Goal: Task Accomplishment & Management: Complete application form

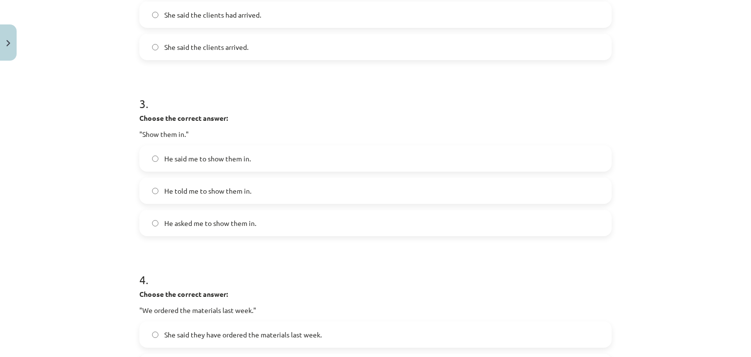
scroll to position [652, 0]
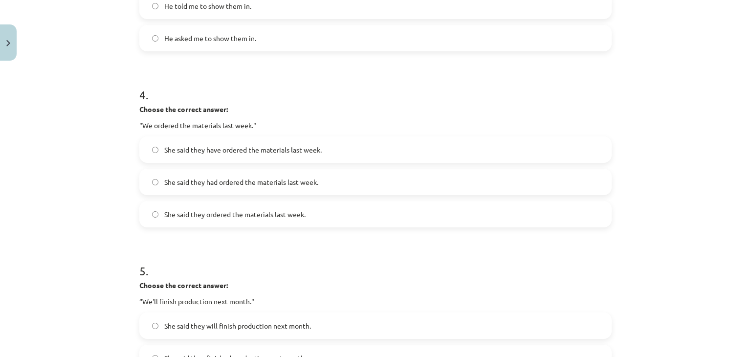
click at [630, 10] on div "Mācību tēma: Angļu valodas i - 11. klases 1. ieskaites mācību materiāls #3 📝 To…" at bounding box center [375, 178] width 751 height 357
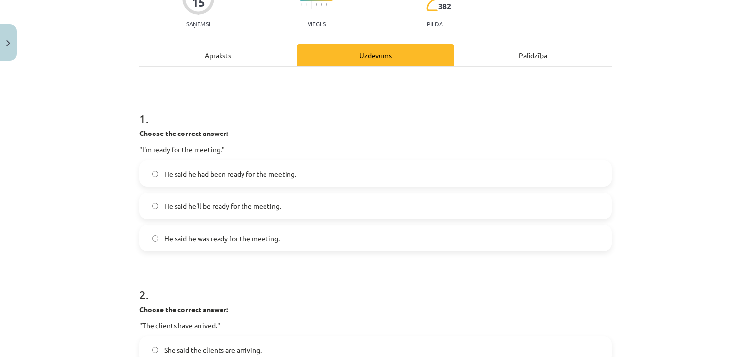
scroll to position [81, 0]
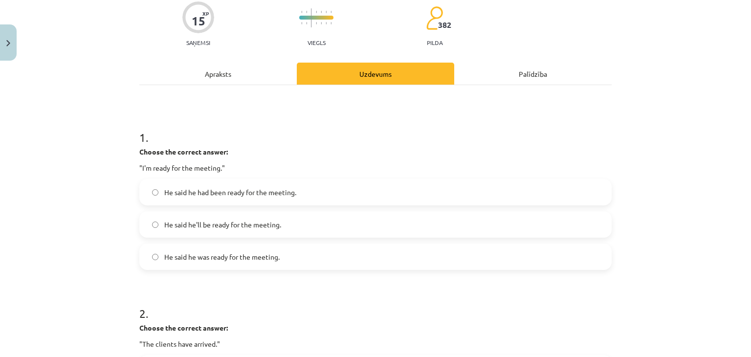
click at [217, 75] on div "Apraksts" at bounding box center [217, 74] width 157 height 22
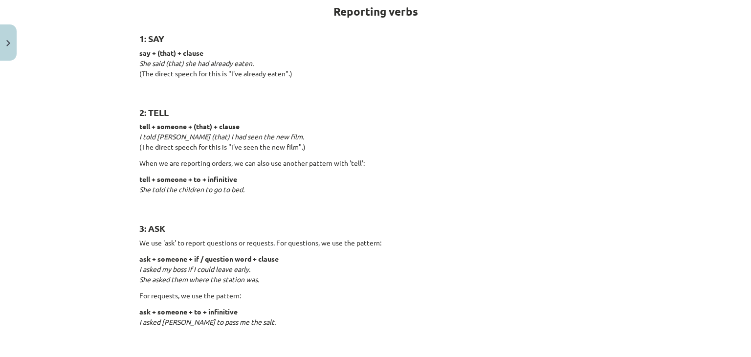
scroll to position [0, 0]
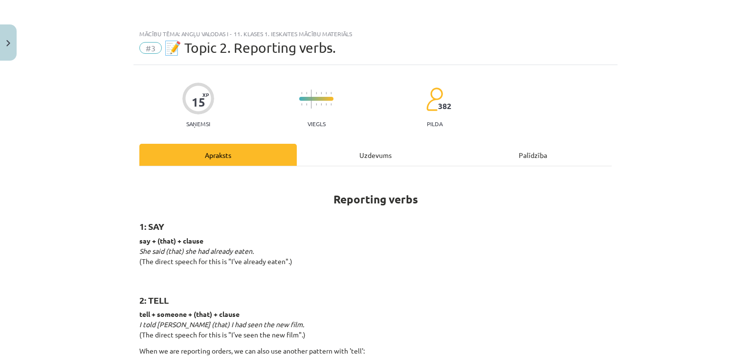
click at [350, 160] on div "Uzdevums" at bounding box center [375, 155] width 157 height 22
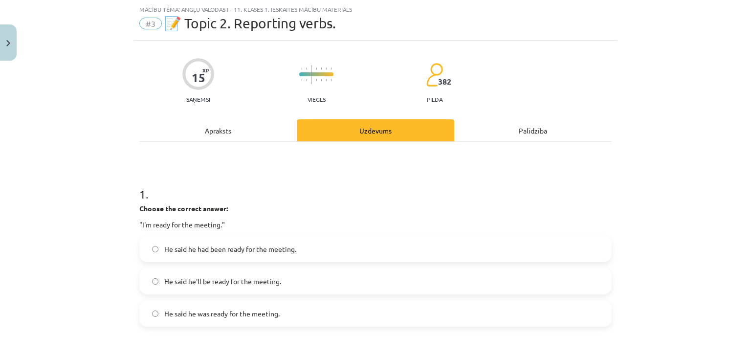
scroll to position [106, 0]
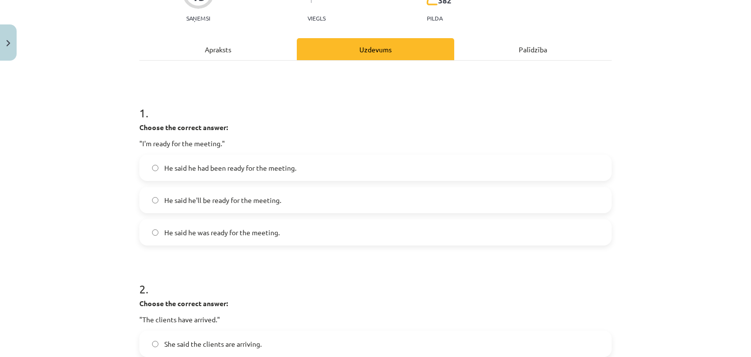
click at [291, 225] on label "He said he was ready for the meeting." at bounding box center [375, 232] width 470 height 24
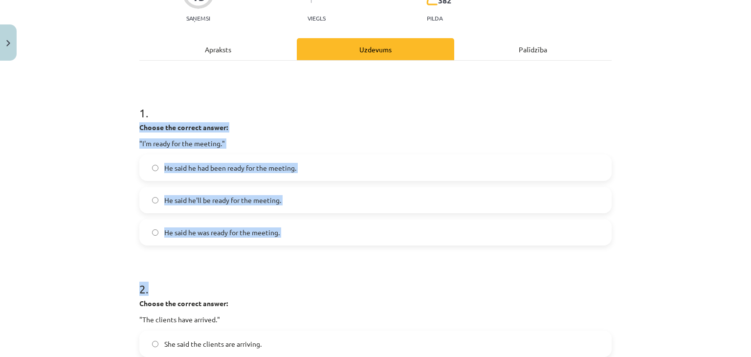
drag, startPoint x: 132, startPoint y: 126, endPoint x: 343, endPoint y: 246, distance: 242.2
drag, startPoint x: 133, startPoint y: 125, endPoint x: 311, endPoint y: 229, distance: 206.2
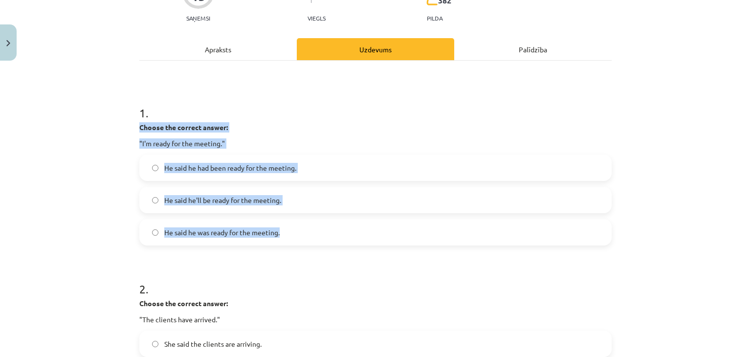
copy div "Choose the correct answer: "I'm ready for the meeting." He said he had been rea…"
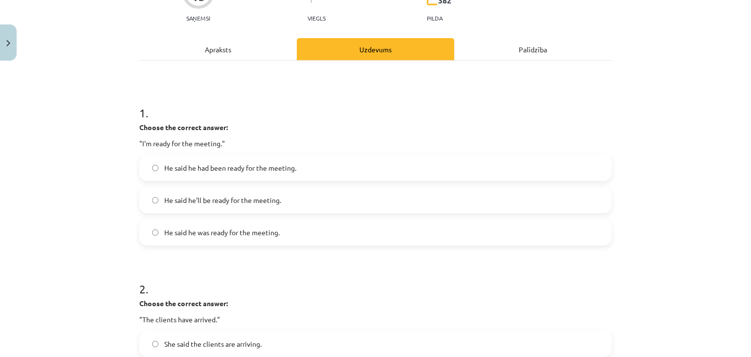
click at [283, 102] on h1 "1 ." at bounding box center [375, 104] width 472 height 30
click at [444, 120] on div "1 . Choose the correct answer: "I'm ready for the meeting." He said he had been…" at bounding box center [375, 167] width 472 height 156
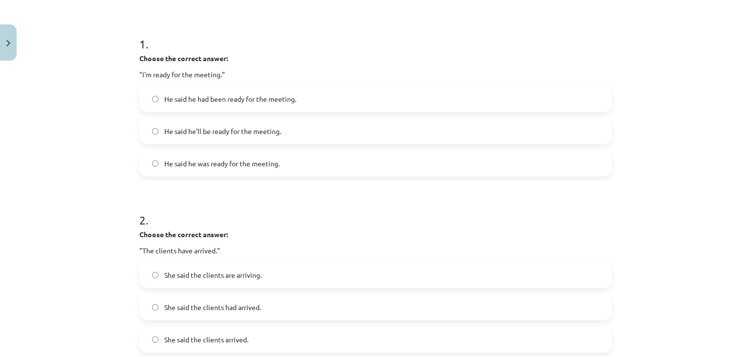
scroll to position [269, 0]
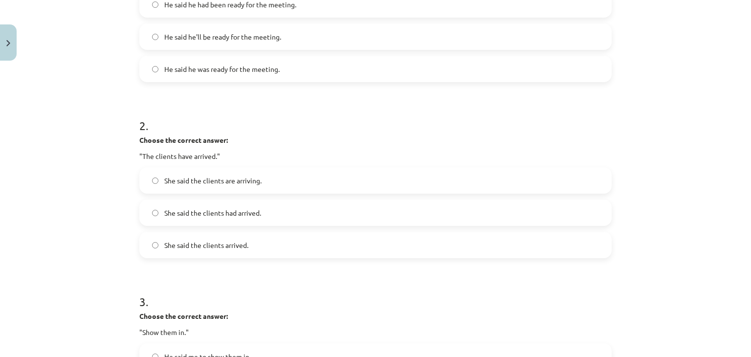
click at [322, 209] on label "She said the clients had arrived." at bounding box center [375, 212] width 470 height 24
click at [301, 181] on label "She said the clients are arriving." at bounding box center [375, 180] width 470 height 24
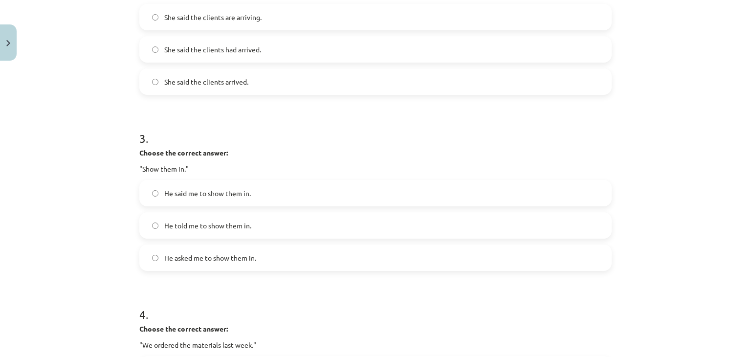
click at [298, 217] on label "He told me to show them in." at bounding box center [375, 225] width 470 height 24
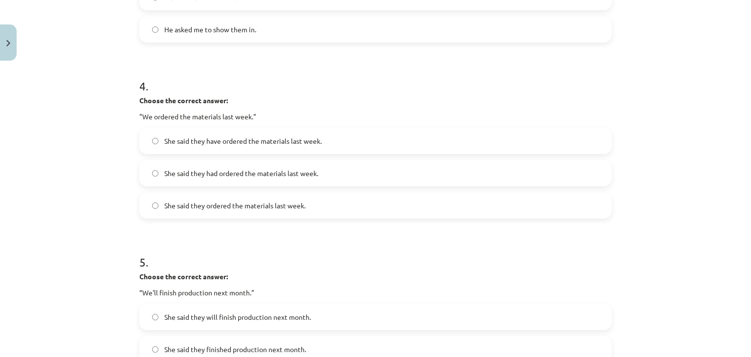
scroll to position [677, 0]
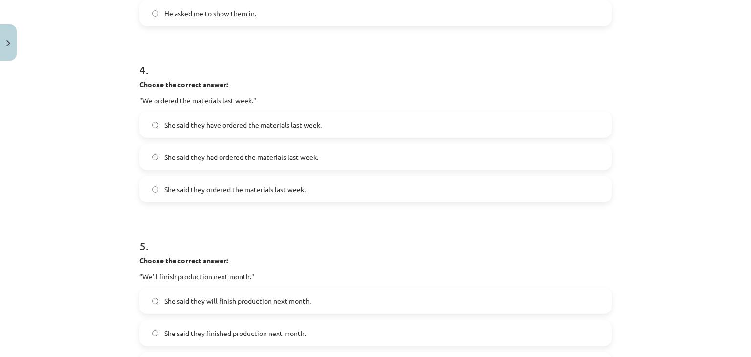
click at [306, 161] on span "She said they had ordered the materials last week." at bounding box center [241, 157] width 154 height 10
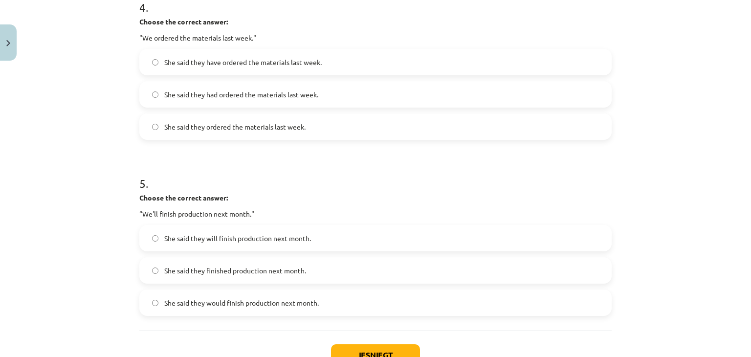
scroll to position [758, 0]
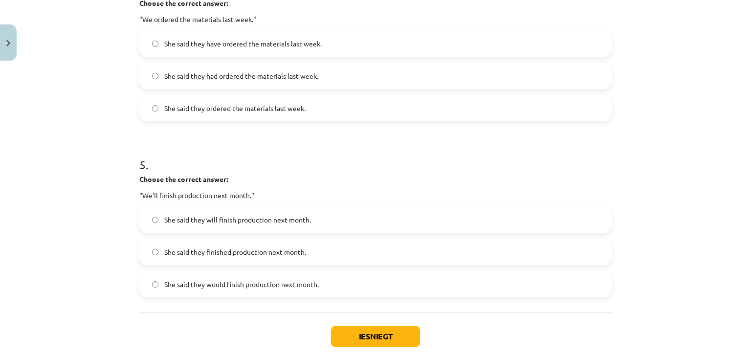
click at [284, 112] on span "She said they ordered the materials last week." at bounding box center [234, 108] width 141 height 10
click at [235, 222] on span "She said they will finish production next month." at bounding box center [237, 220] width 147 height 10
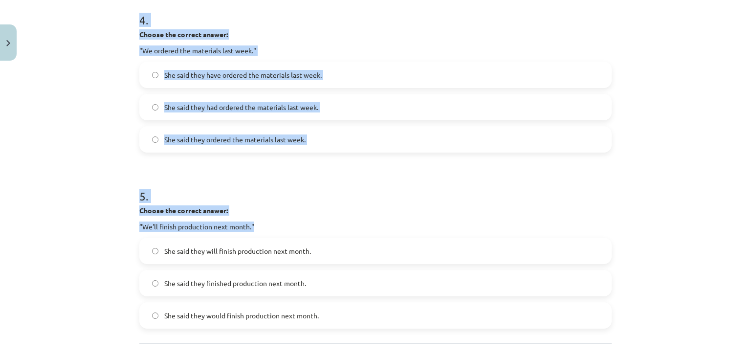
scroll to position [811, 0]
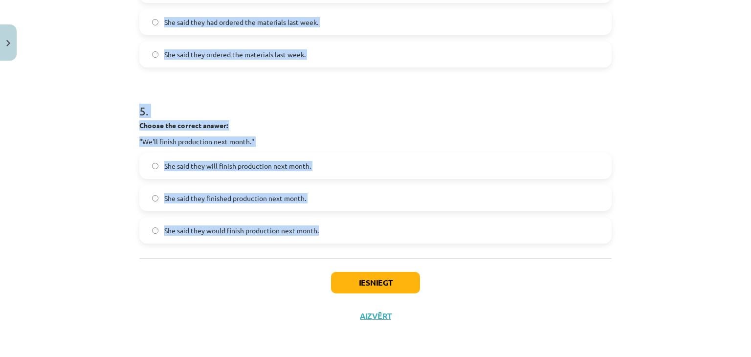
drag, startPoint x: 135, startPoint y: 68, endPoint x: 318, endPoint y: 253, distance: 259.9
copy form "Choose the correct answer: "I'm ready for the meeting." He said he had been rea…"
click at [285, 108] on h1 "5 ." at bounding box center [375, 102] width 472 height 30
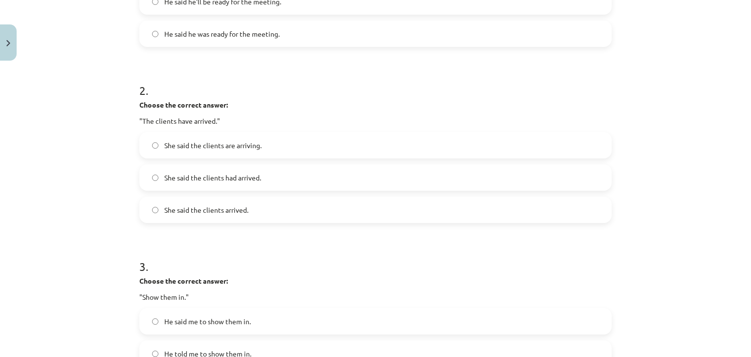
scroll to position [323, 0]
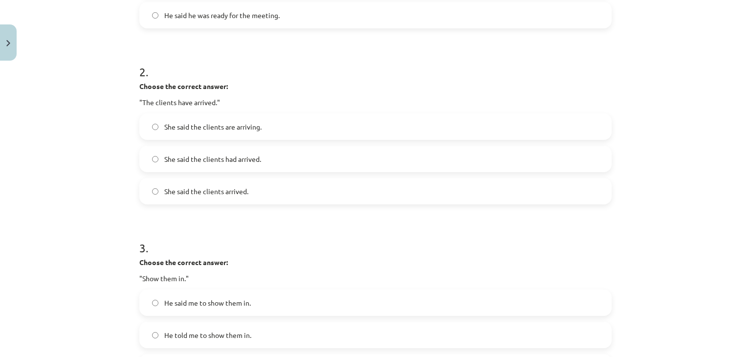
click at [224, 154] on span "She said the clients had arrived." at bounding box center [212, 159] width 97 height 10
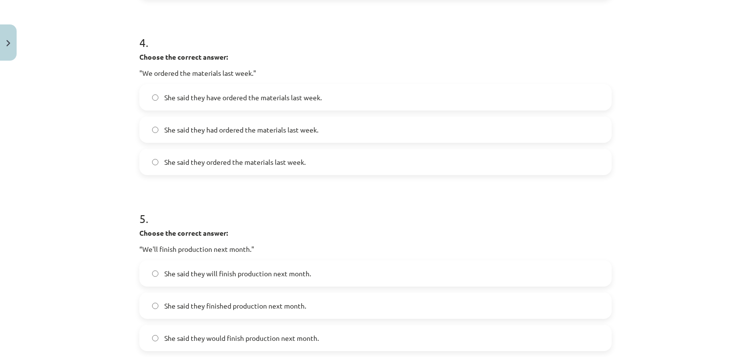
scroll to position [730, 0]
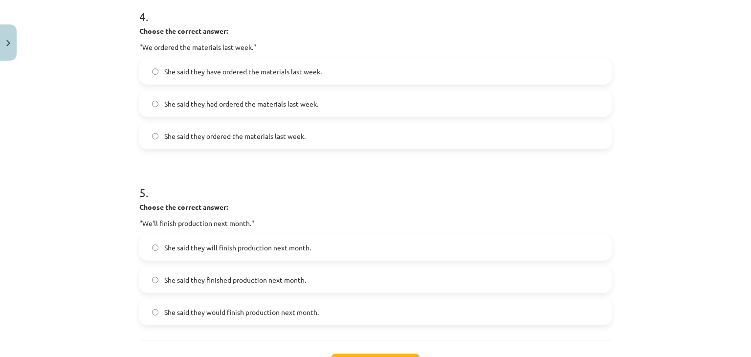
click at [270, 105] on span "She said they had ordered the materials last week." at bounding box center [241, 104] width 154 height 10
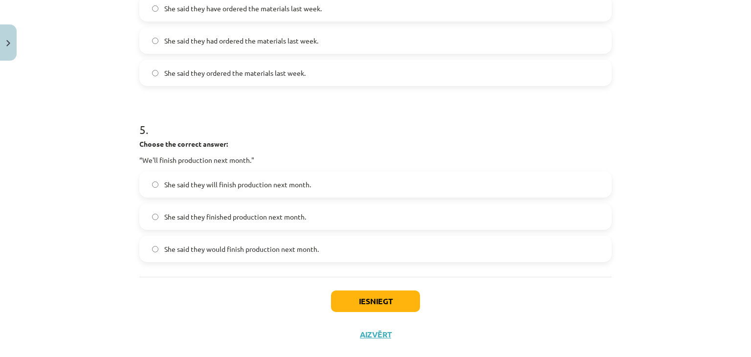
scroll to position [811, 0]
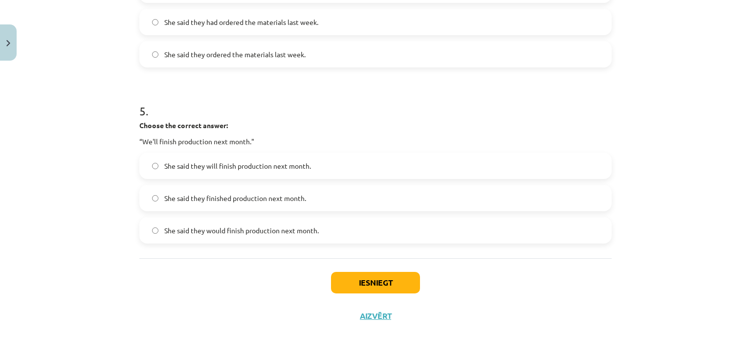
click at [219, 232] on span "She said they would finish production next month." at bounding box center [241, 230] width 154 height 10
click at [358, 280] on button "Iesniegt" at bounding box center [375, 283] width 89 height 22
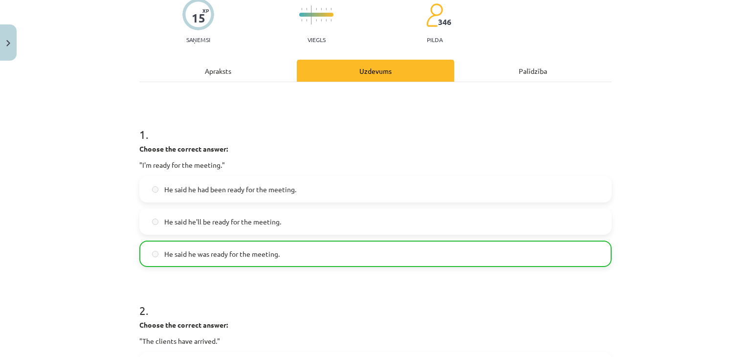
scroll to position [78, 0]
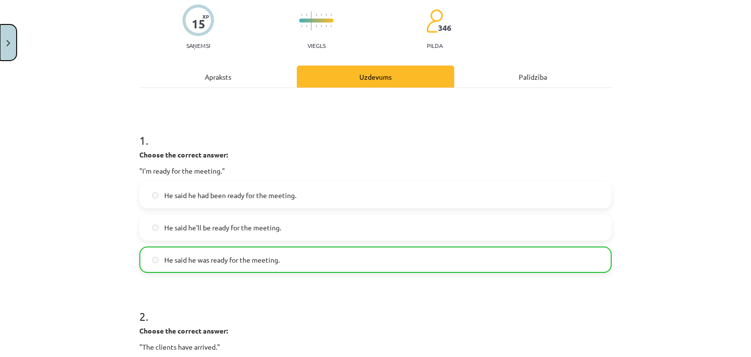
click at [11, 49] on button "Close" at bounding box center [8, 42] width 17 height 36
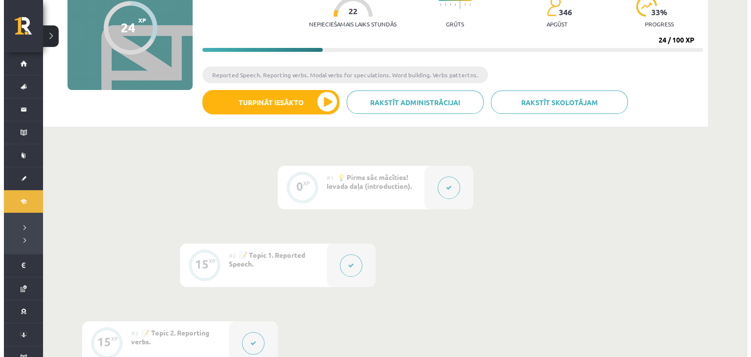
scroll to position [266, 0]
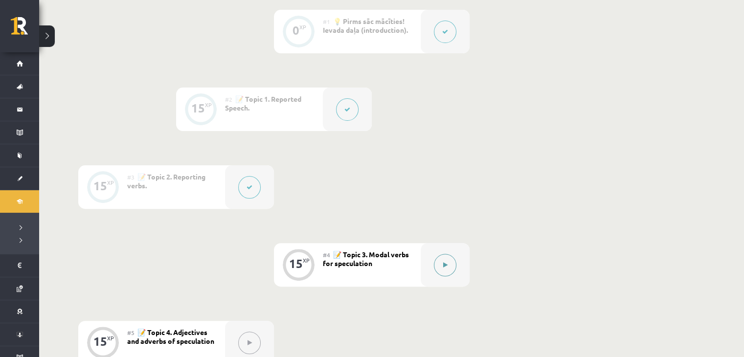
click at [436, 258] on button at bounding box center [445, 265] width 22 height 22
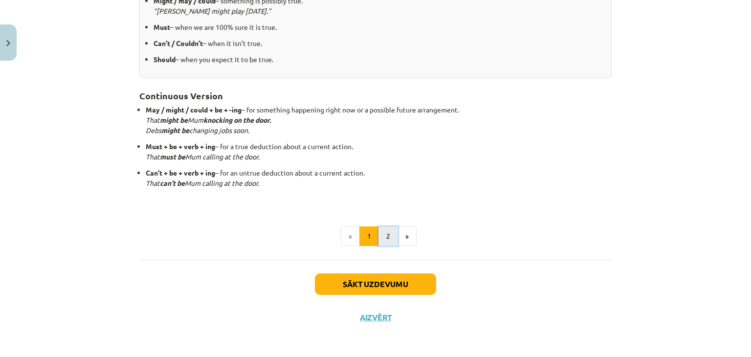
click at [387, 229] on button "2" at bounding box center [388, 236] width 20 height 20
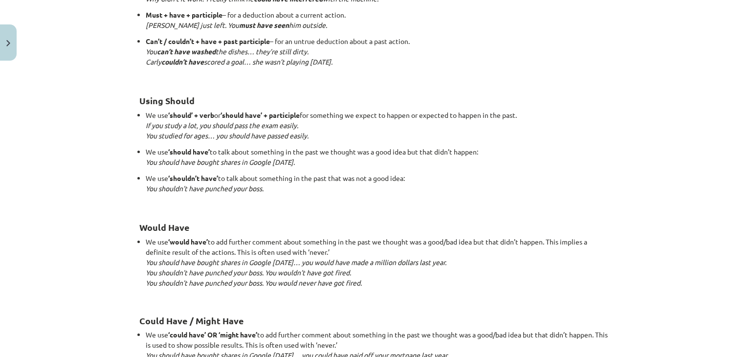
scroll to position [957, 0]
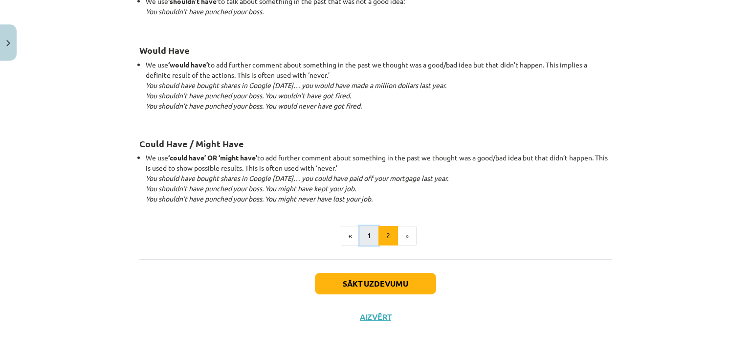
click at [370, 230] on button "1" at bounding box center [369, 236] width 20 height 20
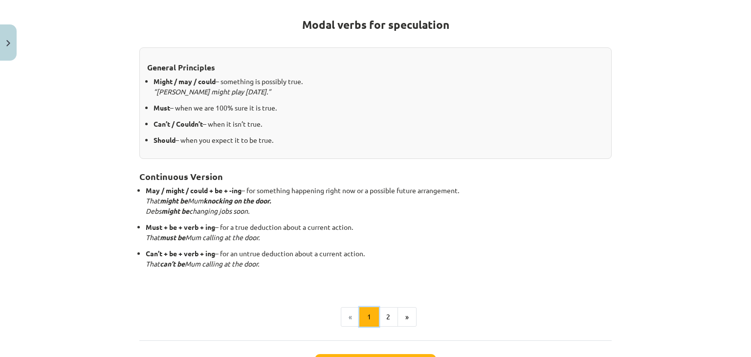
scroll to position [93, 0]
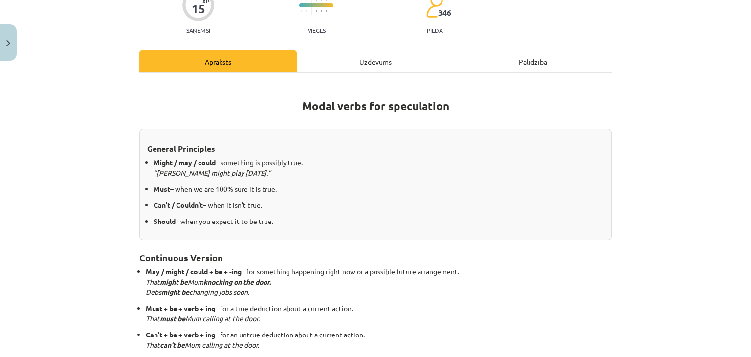
drag, startPoint x: 144, startPoint y: 145, endPoint x: 287, endPoint y: 224, distance: 163.0
click at [287, 224] on div "General Principles Might / may / could – something is possibly true. “[PERSON_N…" at bounding box center [375, 184] width 472 height 111
copy div "General Principles Might / may / could – something is possibly true. “[PERSON_N…"
click at [233, 114] on h1 "Modal verbs for speculation" at bounding box center [375, 104] width 472 height 44
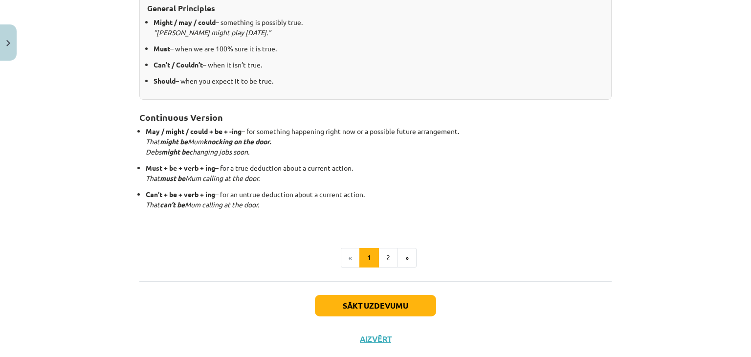
scroll to position [255, 0]
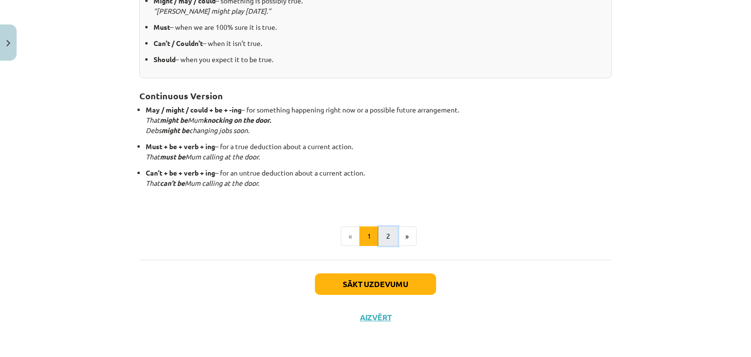
click at [386, 231] on button "2" at bounding box center [388, 236] width 20 height 20
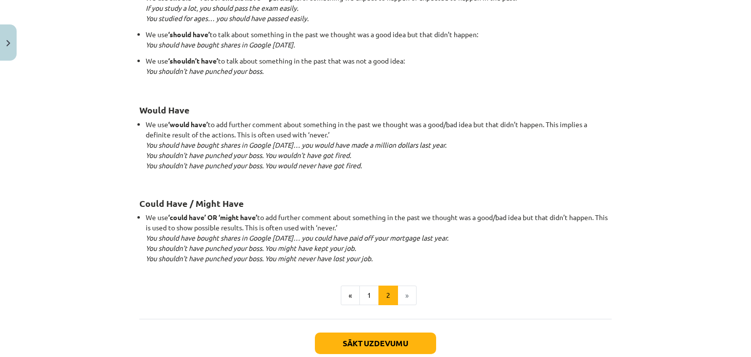
scroll to position [957, 0]
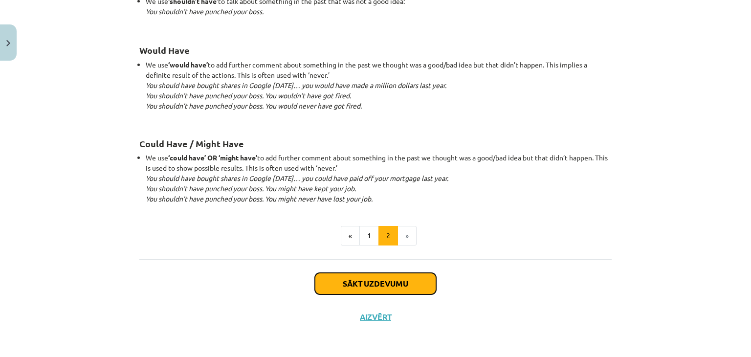
click at [366, 283] on button "Sākt uzdevumu" at bounding box center [375, 284] width 121 height 22
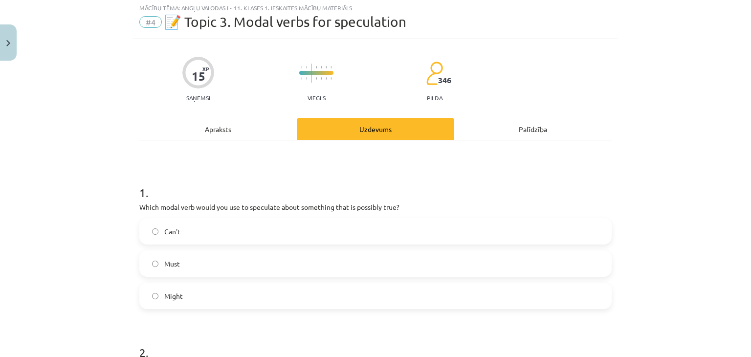
scroll to position [24, 0]
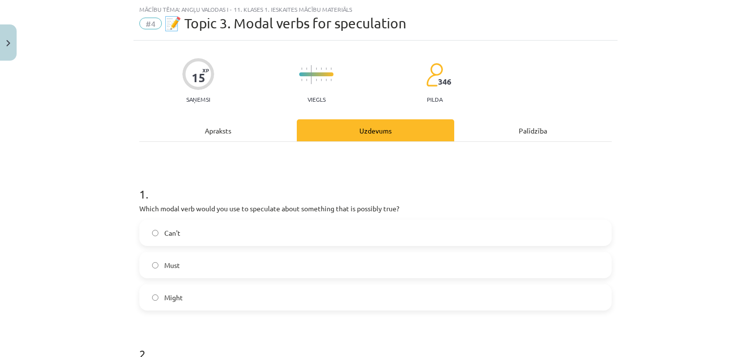
click at [473, 300] on label "Might" at bounding box center [375, 297] width 470 height 24
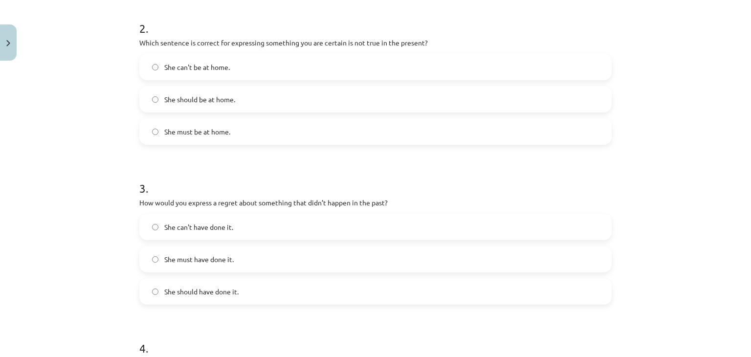
scroll to position [269, 0]
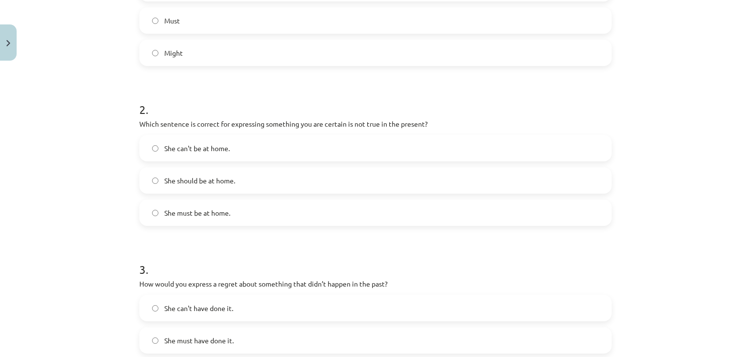
click at [392, 152] on label "She can't be at home." at bounding box center [375, 148] width 470 height 24
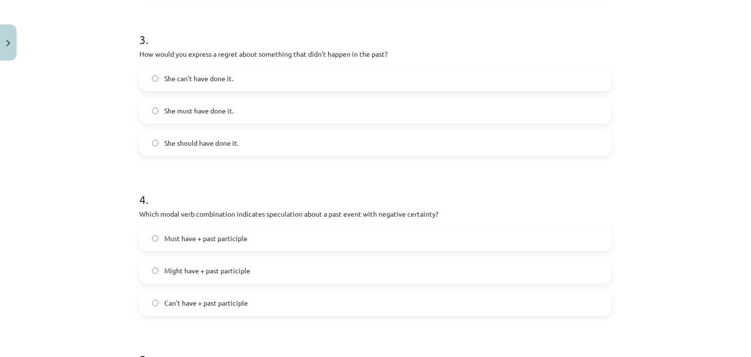
scroll to position [513, 0]
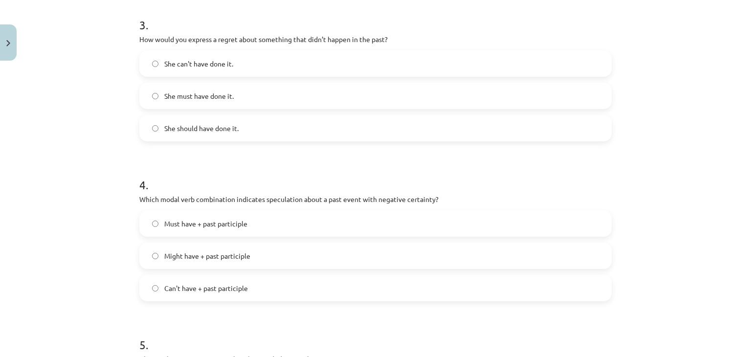
click at [352, 128] on label "She should have done it." at bounding box center [375, 128] width 470 height 24
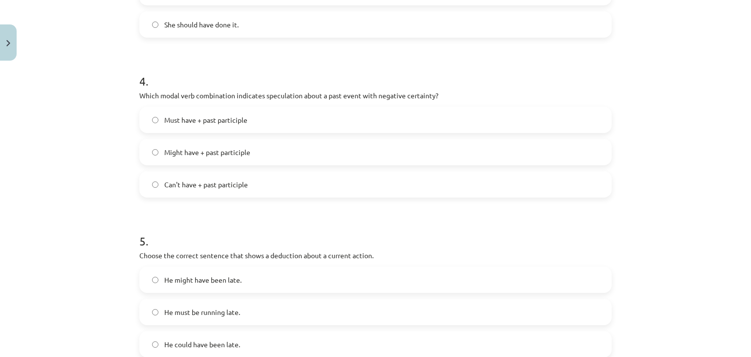
scroll to position [677, 0]
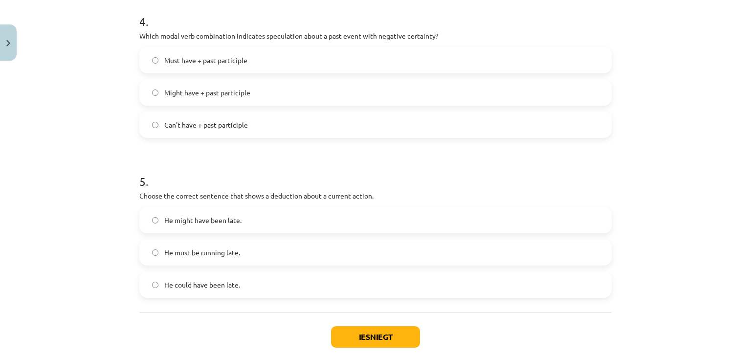
click at [312, 121] on label "Can't have + past participle" at bounding box center [375, 124] width 470 height 24
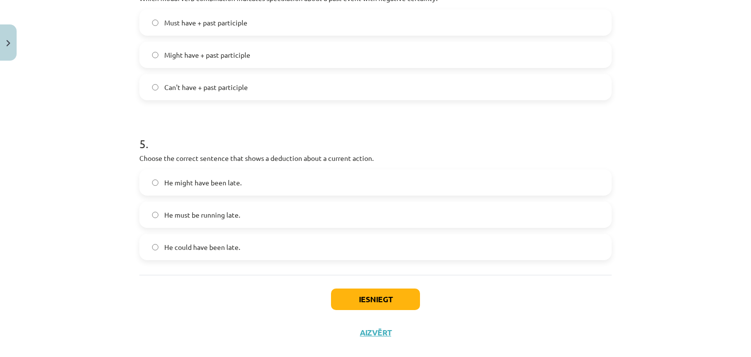
scroll to position [731, 0]
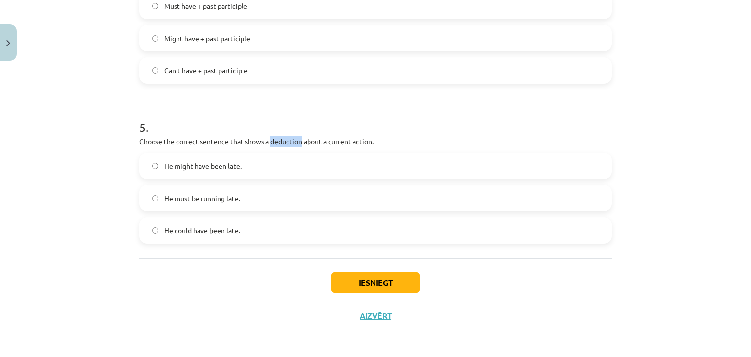
drag, startPoint x: 266, startPoint y: 144, endPoint x: 297, endPoint y: 144, distance: 30.8
click at [297, 144] on p "Choose the correct sentence that shows a deduction about a current action." at bounding box center [375, 141] width 472 height 10
copy p "deduction"
drag, startPoint x: 346, startPoint y: 130, endPoint x: 343, endPoint y: 139, distance: 9.7
click at [346, 130] on h1 "5 ." at bounding box center [375, 118] width 472 height 30
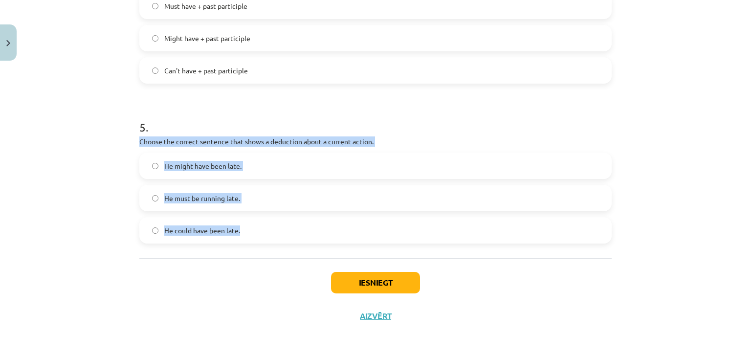
drag, startPoint x: 133, startPoint y: 137, endPoint x: 243, endPoint y: 239, distance: 150.1
copy div "Choose the correct sentence that shows a deduction about a current action. He m…"
click at [272, 135] on div "5 . Choose the correct sentence that shows a deduction about a current action. …" at bounding box center [375, 173] width 472 height 140
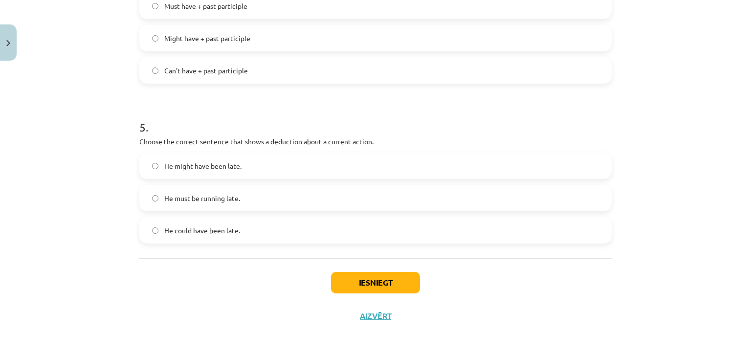
click at [239, 190] on label "He must be running late." at bounding box center [375, 198] width 470 height 24
click at [360, 281] on button "Iesniegt" at bounding box center [375, 283] width 89 height 22
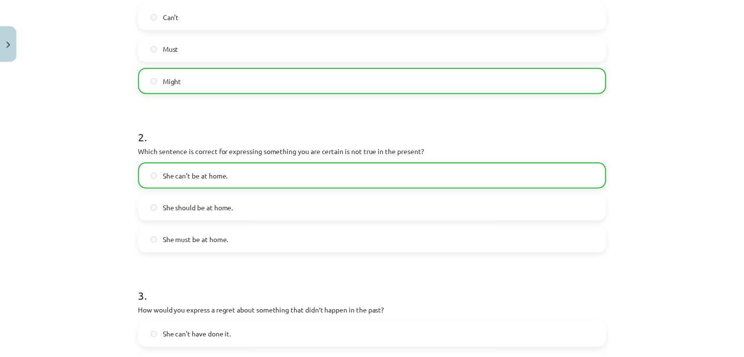
scroll to position [0, 0]
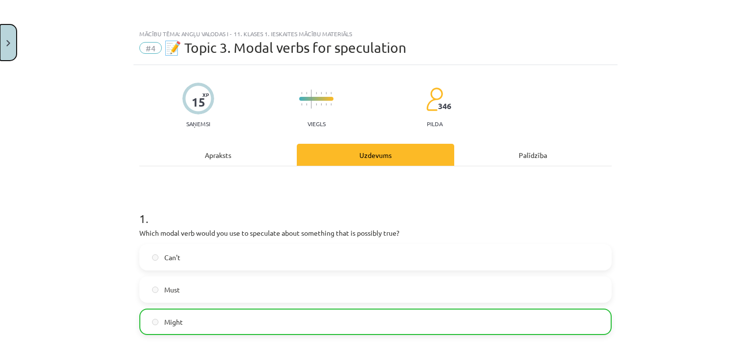
click at [7, 43] on img "Close" at bounding box center [8, 43] width 4 height 6
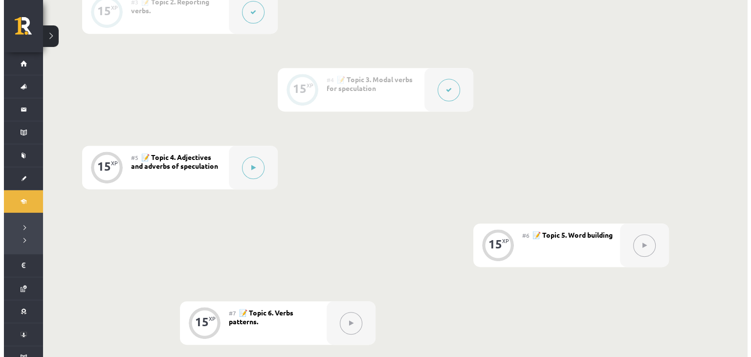
scroll to position [510, 0]
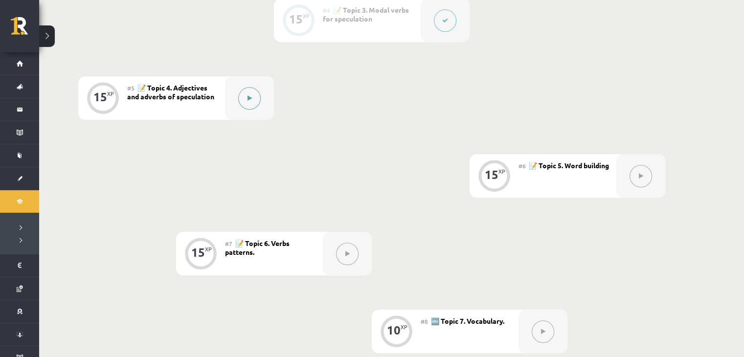
click at [241, 102] on button at bounding box center [249, 98] width 22 height 22
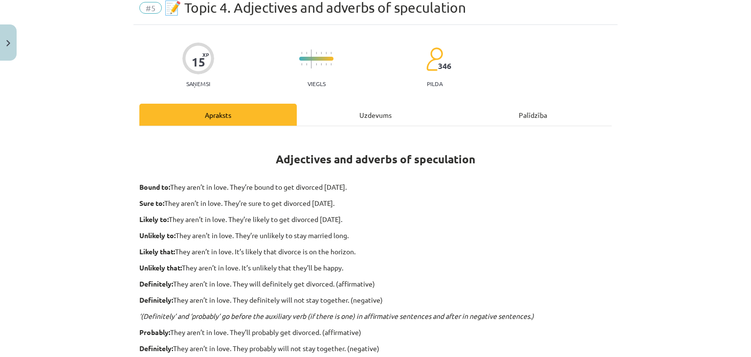
scroll to position [0, 0]
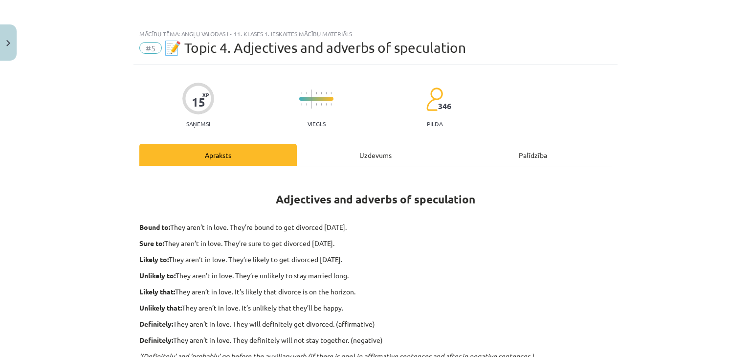
click at [368, 156] on div "Uzdevums" at bounding box center [375, 155] width 157 height 22
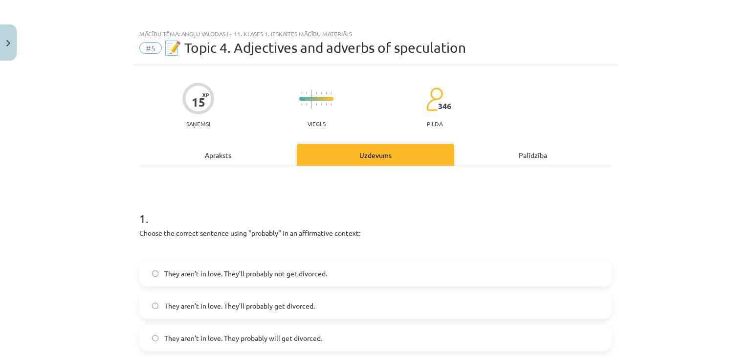
click at [237, 153] on div "Apraksts" at bounding box center [217, 155] width 157 height 22
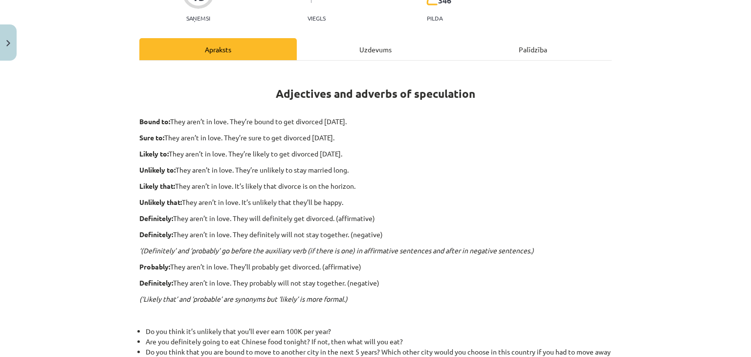
scroll to position [269, 0]
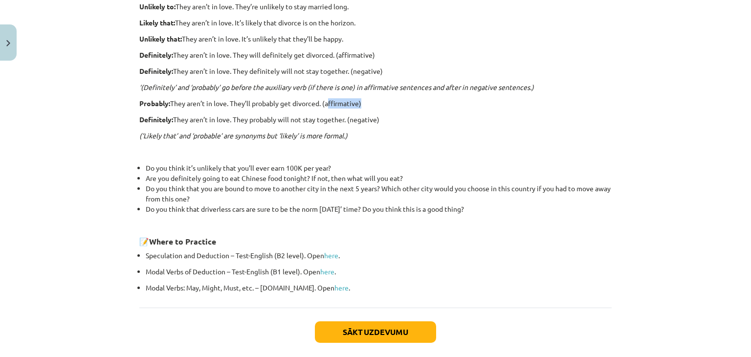
drag, startPoint x: 324, startPoint y: 102, endPoint x: 357, endPoint y: 102, distance: 33.7
click at [357, 102] on p "Probably: They aren’t in love. They’ll probably get divorced. (affirmative)" at bounding box center [375, 103] width 472 height 10
copy p "affirmative"
click at [382, 107] on p "Probably: They aren’t in love. They’ll probably get divorced. (affirmative)" at bounding box center [375, 103] width 472 height 10
click at [339, 328] on button "Sākt uzdevumu" at bounding box center [375, 332] width 121 height 22
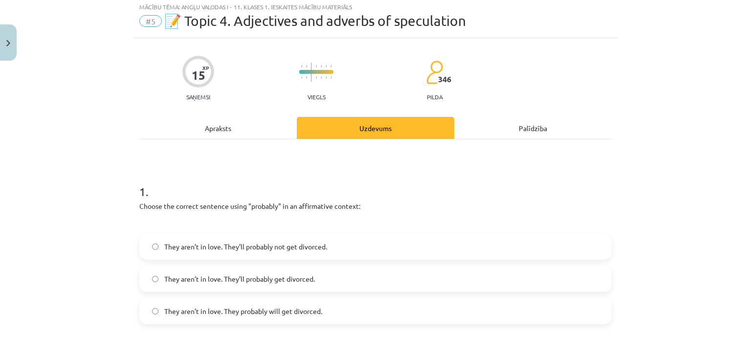
scroll to position [24, 0]
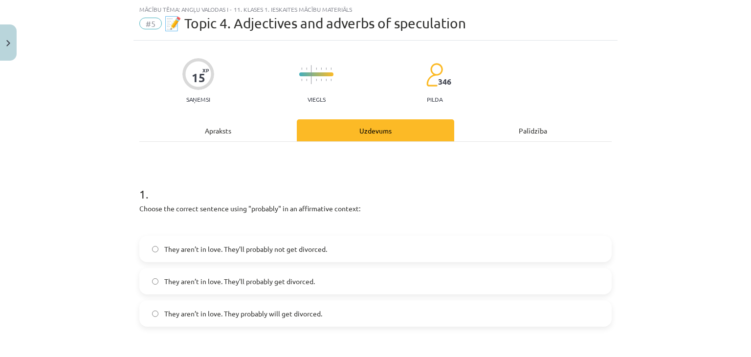
click at [204, 131] on div "Apraksts" at bounding box center [217, 130] width 157 height 22
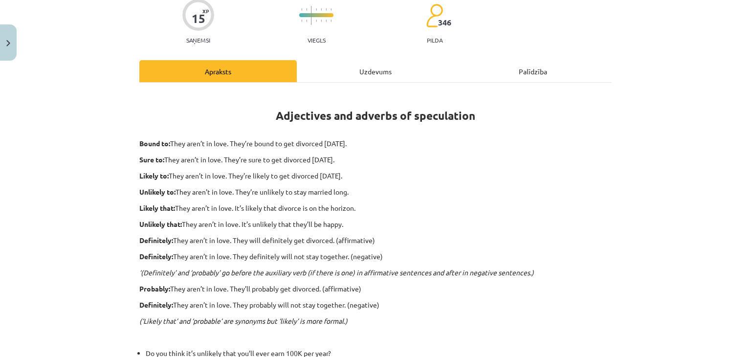
scroll to position [0, 0]
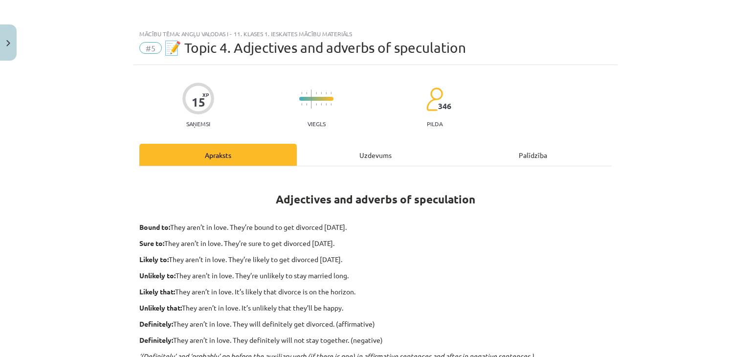
click at [349, 157] on div "Uzdevums" at bounding box center [375, 155] width 157 height 22
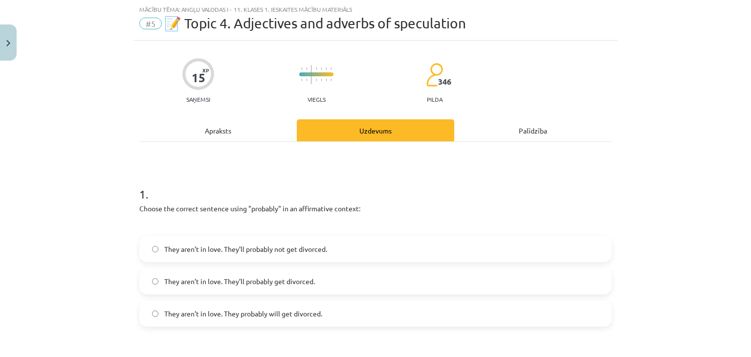
click at [314, 275] on label "They aren’t in love. They’ll probably get divorced." at bounding box center [375, 281] width 470 height 24
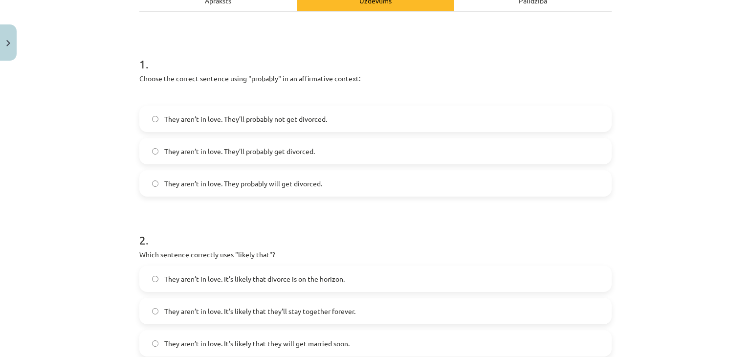
scroll to position [188, 0]
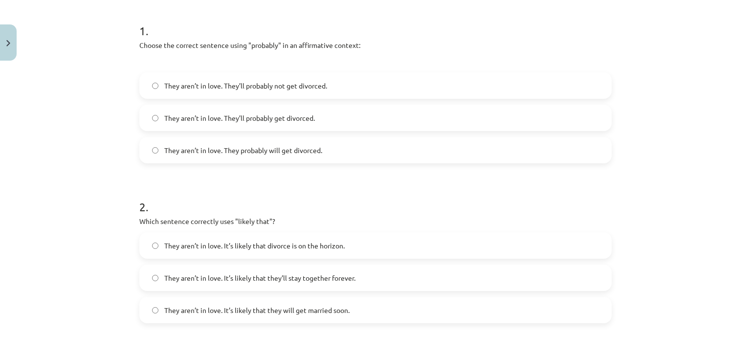
click at [348, 242] on label "They aren’t in love. It’s likely that divorce is on the horizon." at bounding box center [375, 245] width 470 height 24
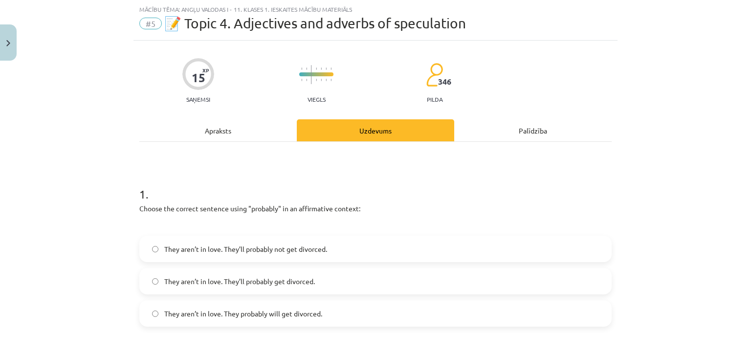
scroll to position [0, 0]
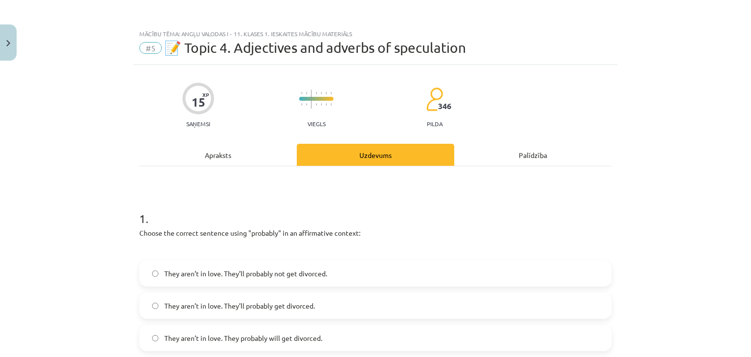
click at [236, 154] on div "Apraksts" at bounding box center [217, 155] width 157 height 22
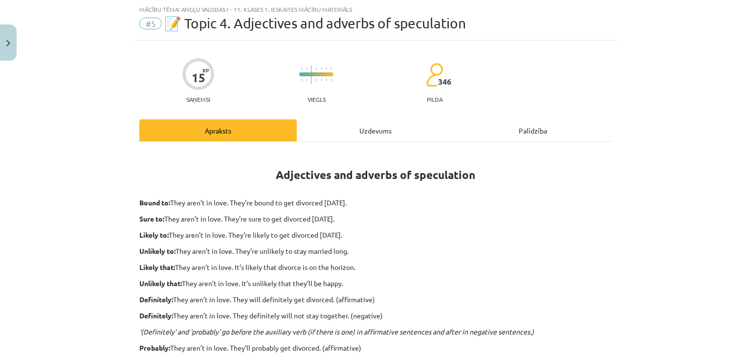
click at [364, 130] on div "Uzdevums" at bounding box center [375, 130] width 157 height 22
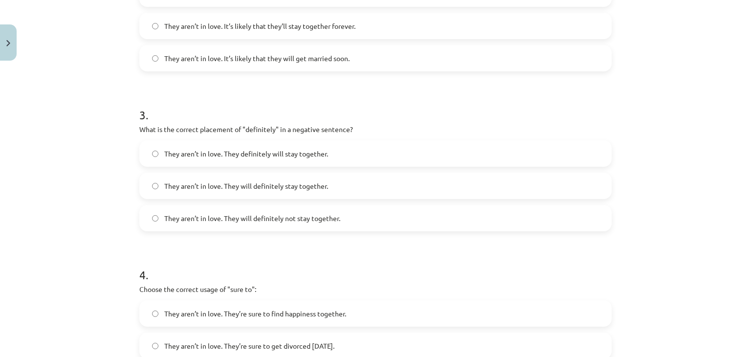
scroll to position [513, 0]
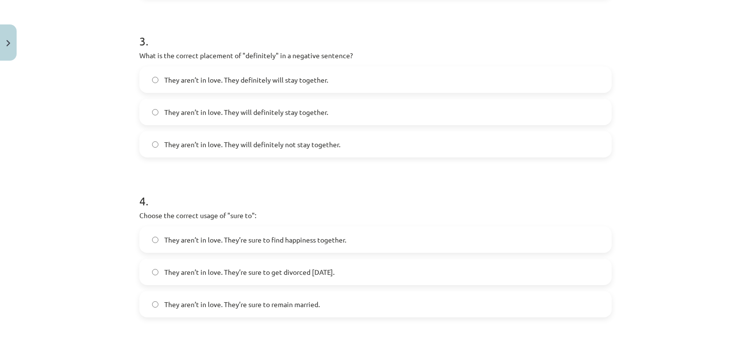
click at [355, 141] on label "They aren’t in love. They will definitely not stay together." at bounding box center [375, 144] width 470 height 24
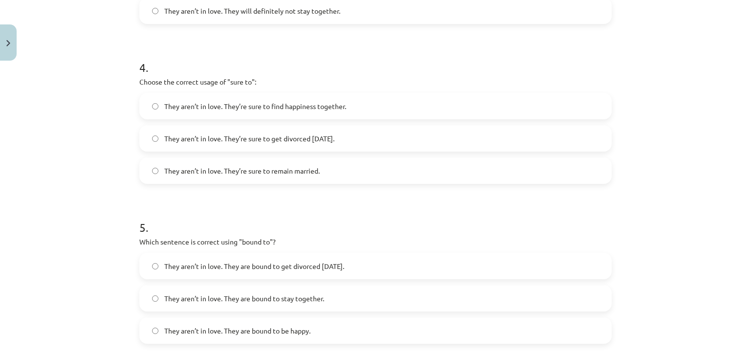
scroll to position [677, 0]
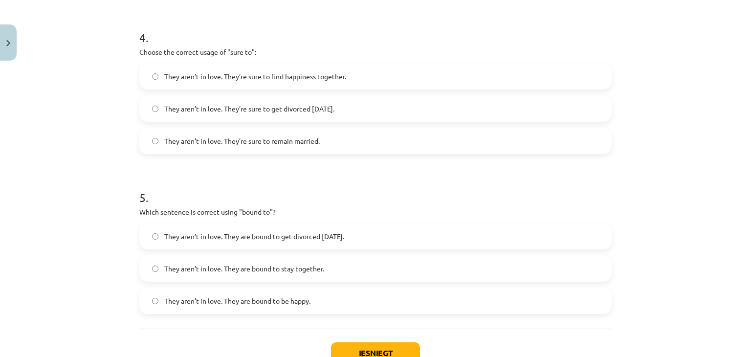
click at [334, 111] on span "They aren’t in love. They’re sure to get divorced [DATE]." at bounding box center [249, 109] width 170 height 10
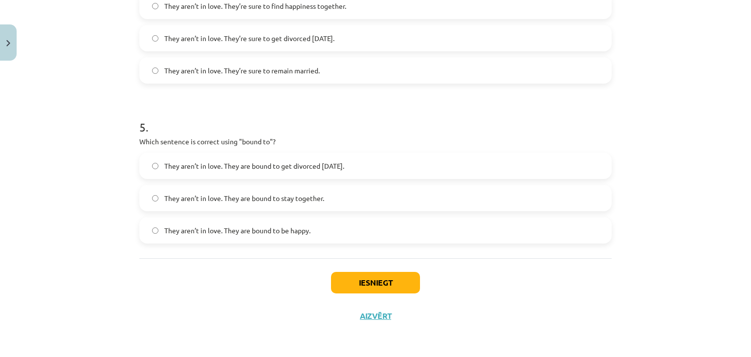
click at [344, 165] on span "They aren’t in love. They are bound to get divorced [DATE]." at bounding box center [254, 166] width 180 height 10
click at [350, 273] on button "Iesniegt" at bounding box center [375, 283] width 89 height 22
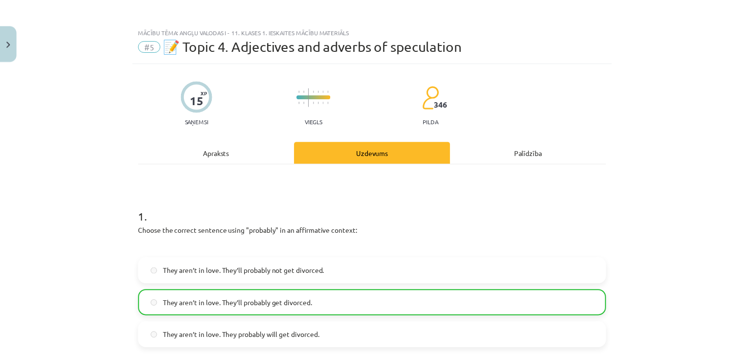
scroll to position [0, 0]
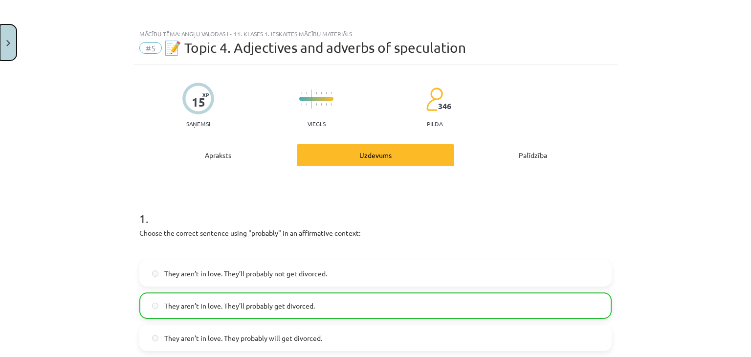
click at [4, 48] on button "Close" at bounding box center [8, 42] width 17 height 36
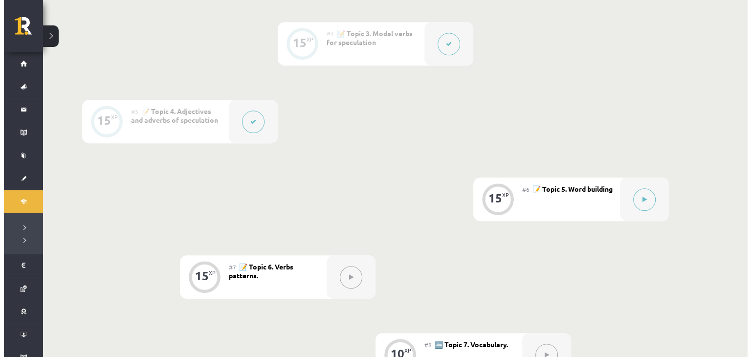
scroll to position [592, 0]
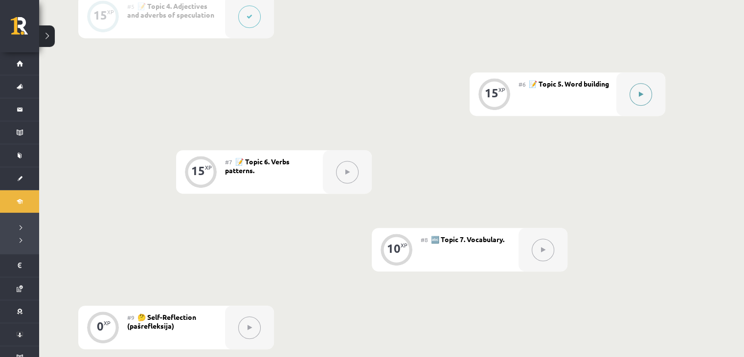
click at [641, 92] on icon at bounding box center [640, 94] width 4 height 6
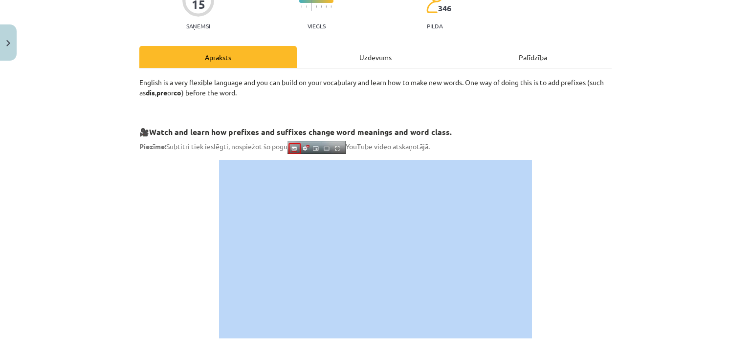
click at [719, 229] on div "Mācību tēma: Angļu valodas i - 11. klases 1. ieskaites mācību materiāls #6 📝 To…" at bounding box center [375, 178] width 751 height 357
click at [677, 254] on div "Mācību tēma: Angļu valodas i - 11. klases 1. ieskaites mācību materiāls #6 📝 To…" at bounding box center [375, 178] width 751 height 357
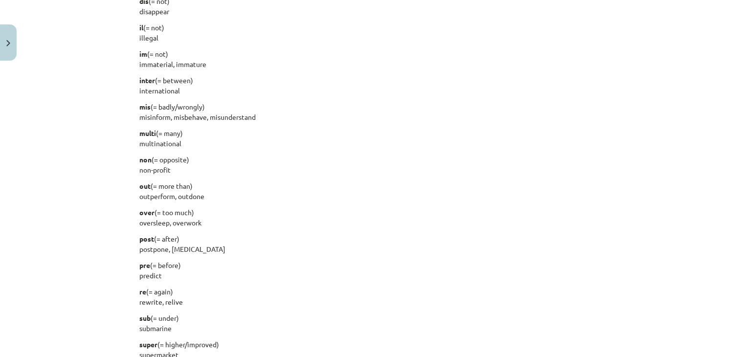
scroll to position [1158, 0]
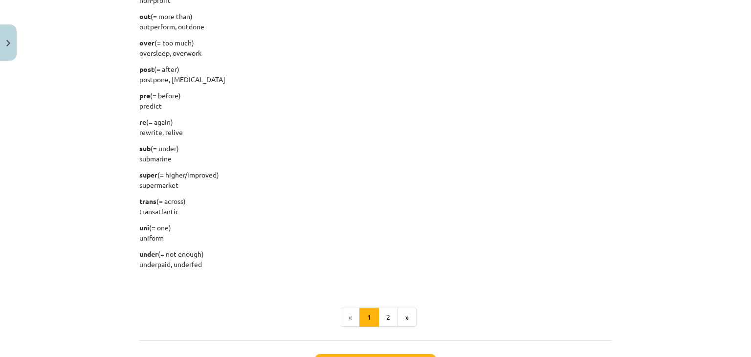
drag, startPoint x: 134, startPoint y: 145, endPoint x: 224, endPoint y: 261, distance: 147.1
copy div "Here’s a list of common prefixes with their meanings and some examples. anti (=…"
click at [266, 159] on p "sub (= under) submarine" at bounding box center [375, 153] width 472 height 21
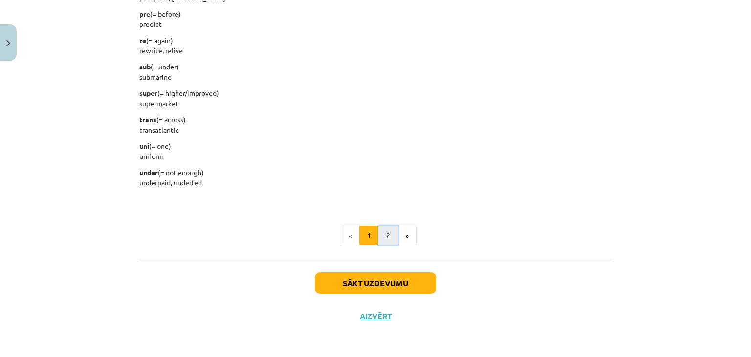
click at [382, 232] on button "2" at bounding box center [388, 236] width 20 height 20
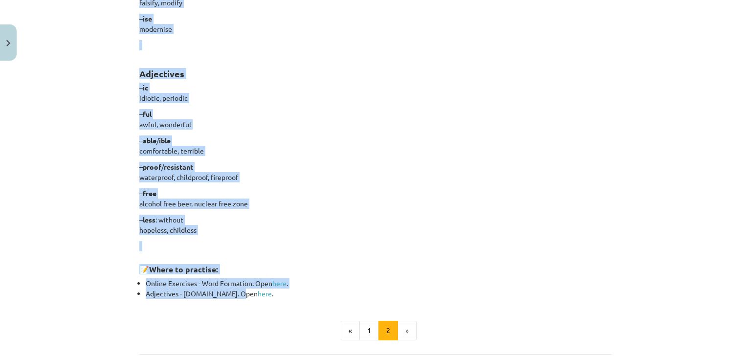
scroll to position [745, 0]
drag, startPoint x: 135, startPoint y: 218, endPoint x: 201, endPoint y: 233, distance: 67.8
copy div "Nouns – er /- or : a person who does something adviser / advisor, teacher, lear…"
click at [237, 175] on p "– proof / resistant waterproof, childproof, fireproof" at bounding box center [375, 171] width 472 height 21
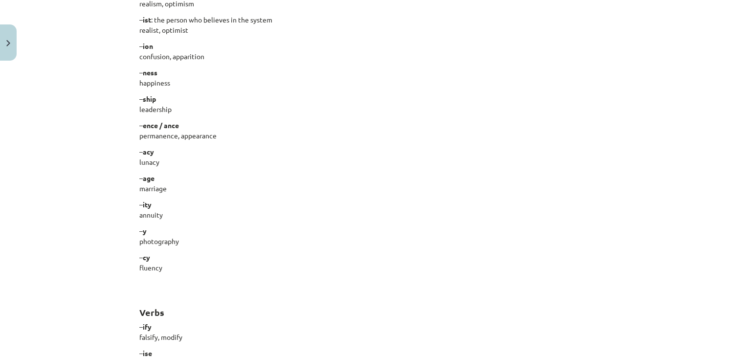
scroll to position [0, 0]
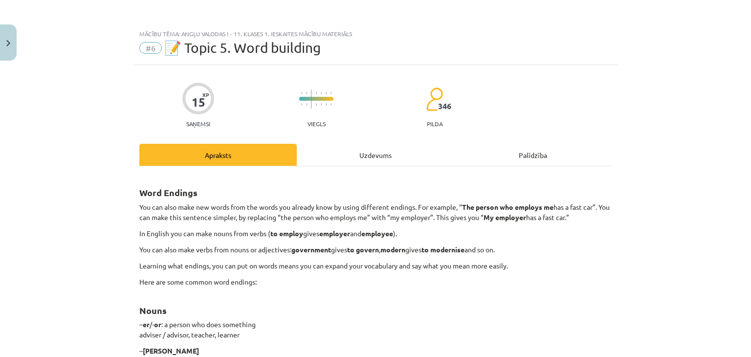
click at [366, 154] on div "Uzdevums" at bounding box center [375, 155] width 157 height 22
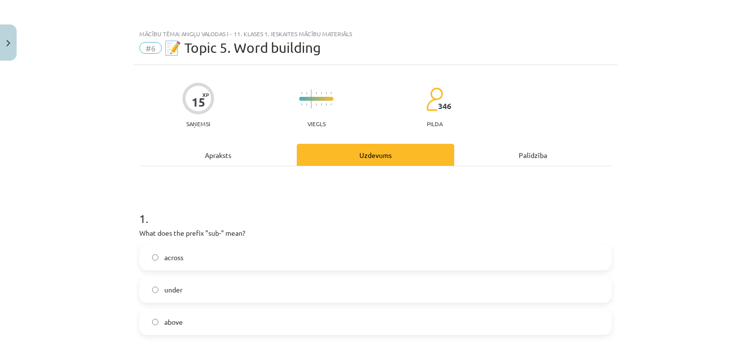
scroll to position [24, 0]
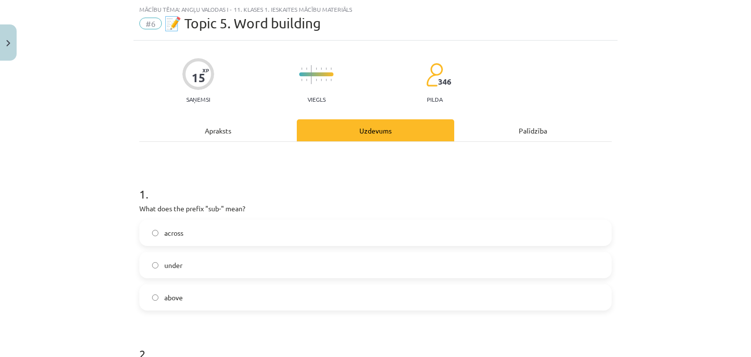
click at [235, 132] on div "Apraksts" at bounding box center [217, 130] width 157 height 22
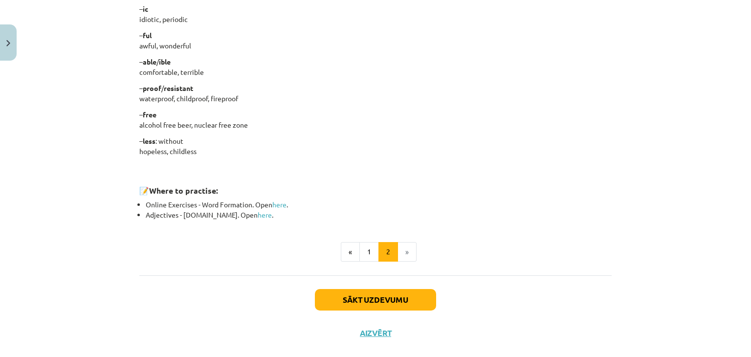
scroll to position [839, 0]
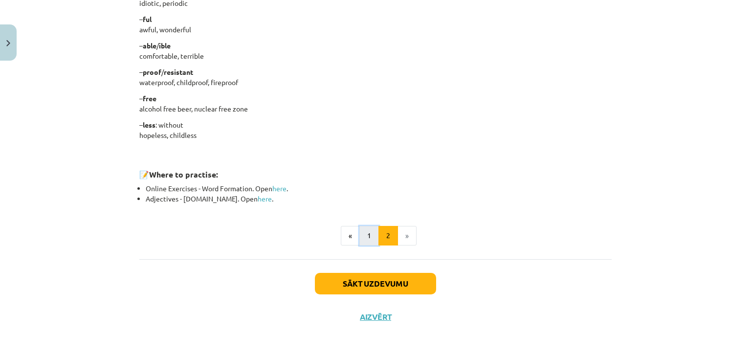
click at [367, 239] on button "1" at bounding box center [369, 236] width 20 height 20
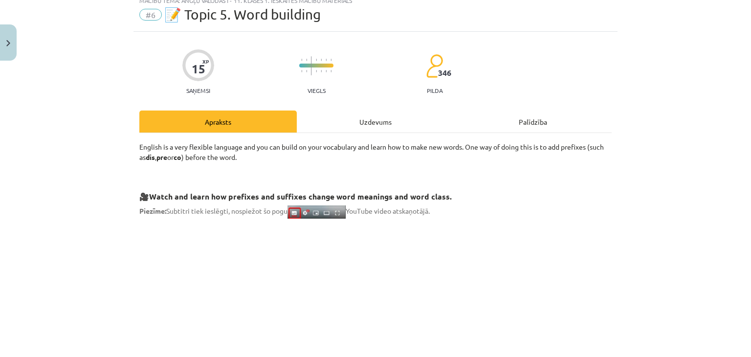
scroll to position [0, 0]
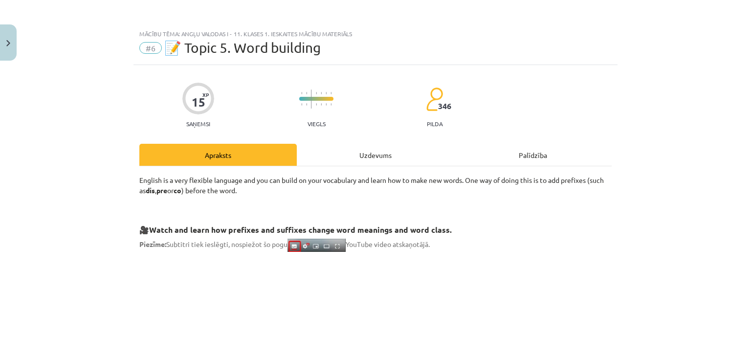
click at [358, 151] on div "Uzdevums" at bounding box center [375, 155] width 157 height 22
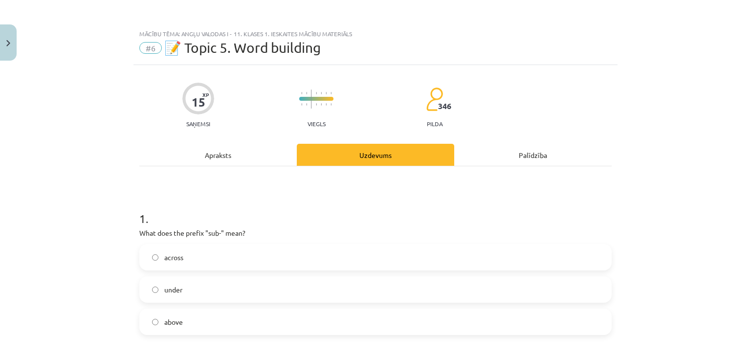
scroll to position [24, 0]
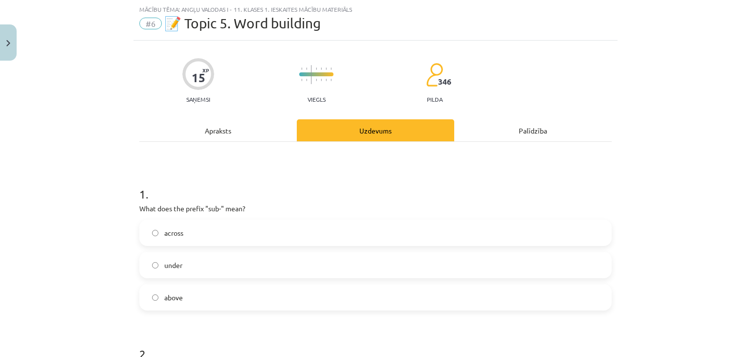
click at [214, 266] on label "under" at bounding box center [375, 265] width 470 height 24
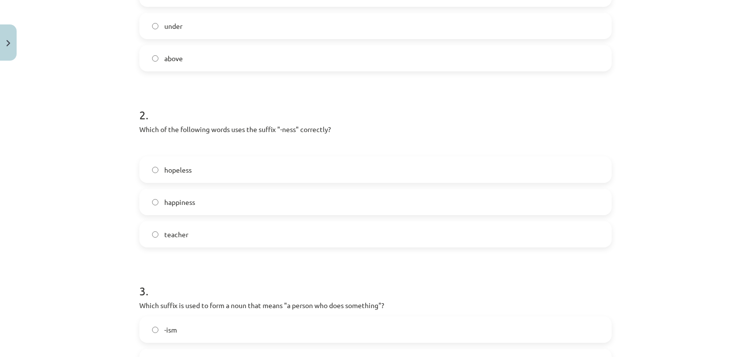
scroll to position [269, 0]
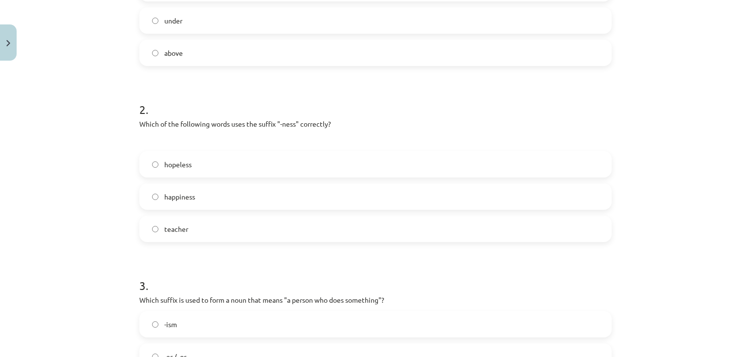
click at [205, 198] on label "happiness" at bounding box center [375, 196] width 470 height 24
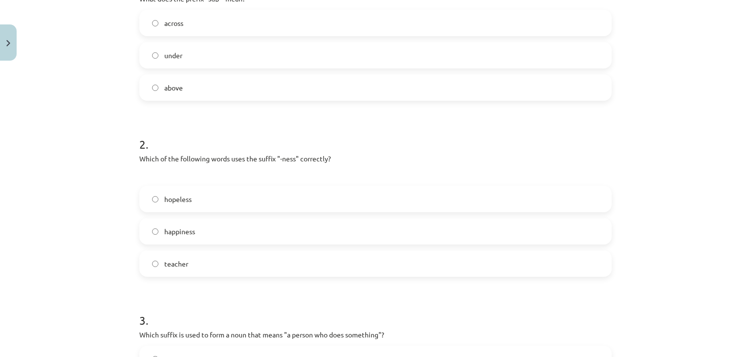
scroll to position [24, 0]
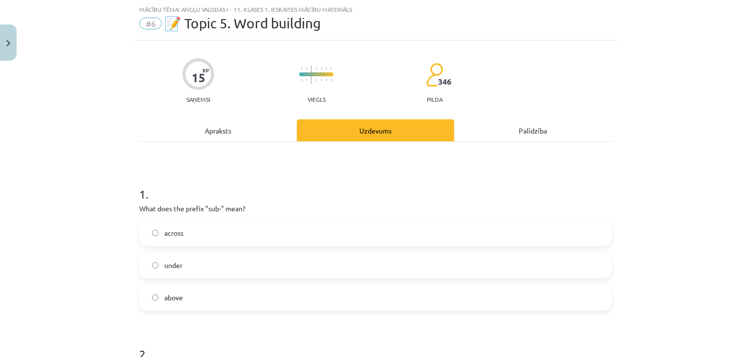
click at [205, 133] on div "Apraksts" at bounding box center [217, 130] width 157 height 22
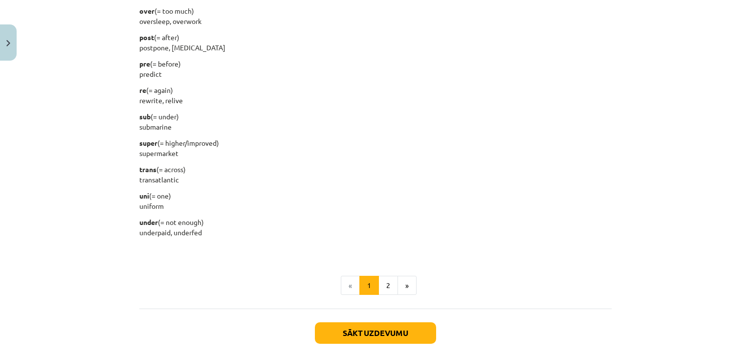
scroll to position [1238, 0]
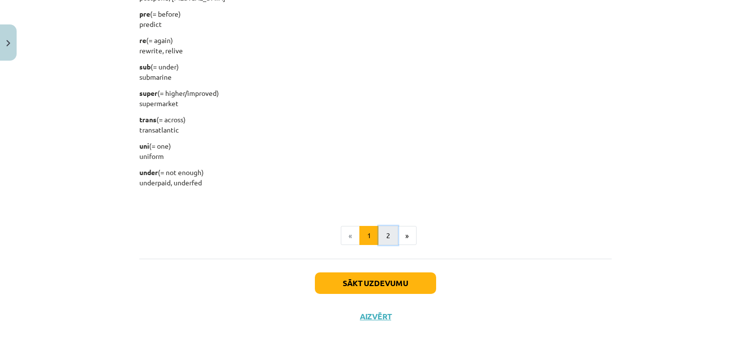
click at [379, 242] on button "2" at bounding box center [388, 236] width 20 height 20
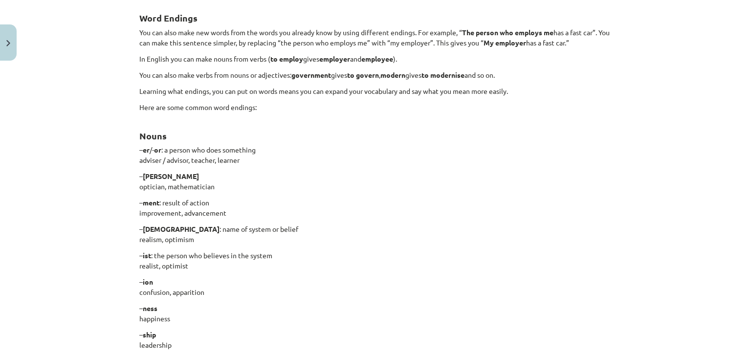
scroll to position [0, 0]
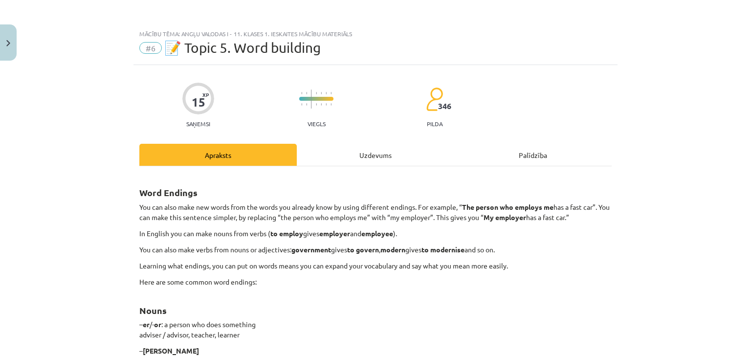
click at [354, 164] on div "Uzdevums" at bounding box center [375, 155] width 157 height 22
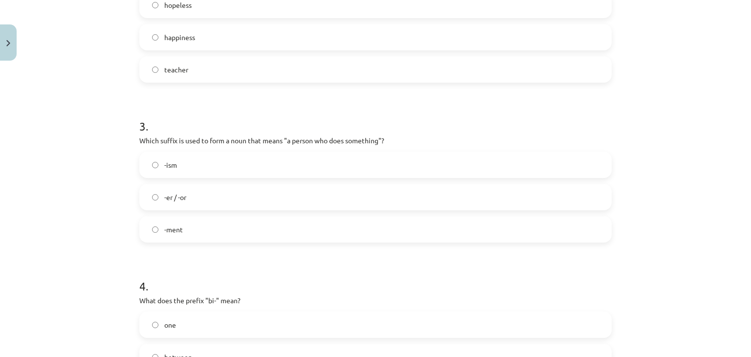
scroll to position [432, 0]
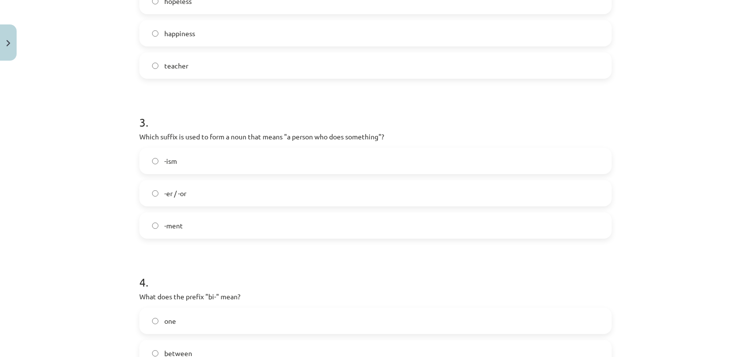
click at [258, 203] on label "-er / -or" at bounding box center [375, 193] width 470 height 24
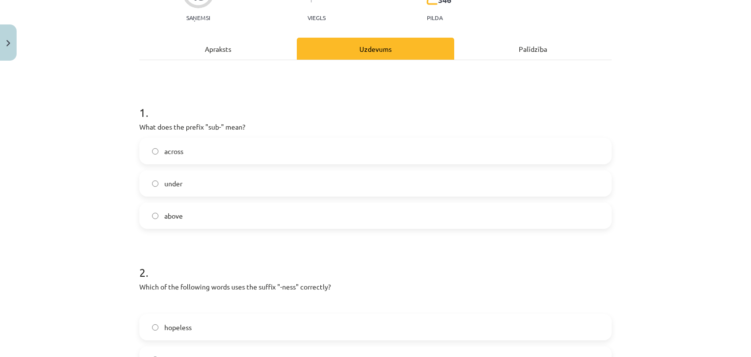
scroll to position [106, 0]
click at [226, 43] on div "Apraksts" at bounding box center [217, 49] width 157 height 22
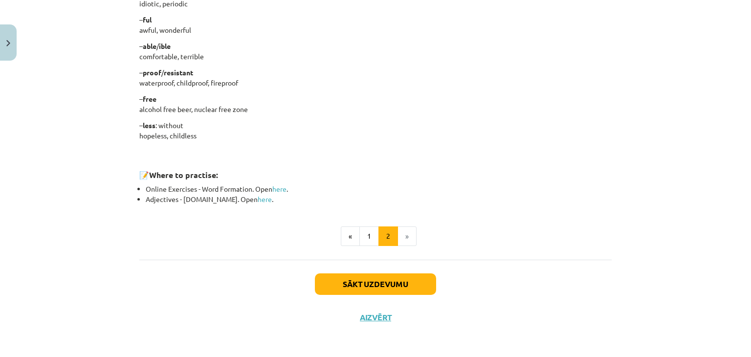
scroll to position [839, 0]
click at [366, 233] on button "1" at bounding box center [369, 236] width 20 height 20
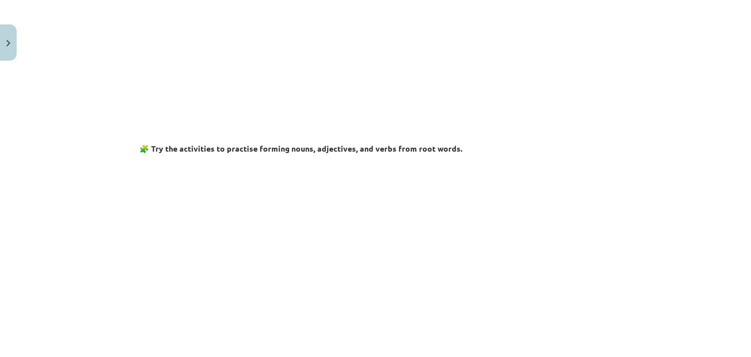
scroll to position [0, 0]
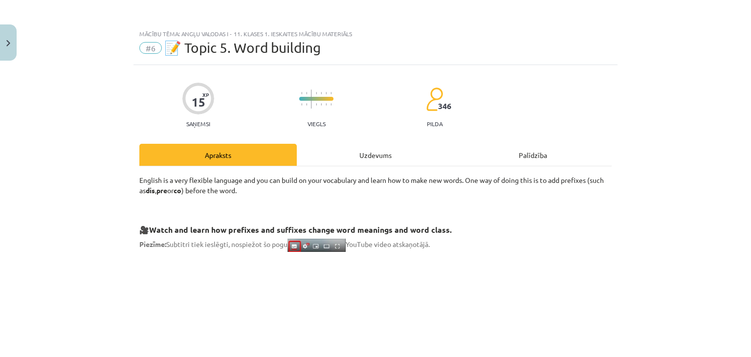
click at [350, 160] on div "Uzdevums" at bounding box center [375, 155] width 157 height 22
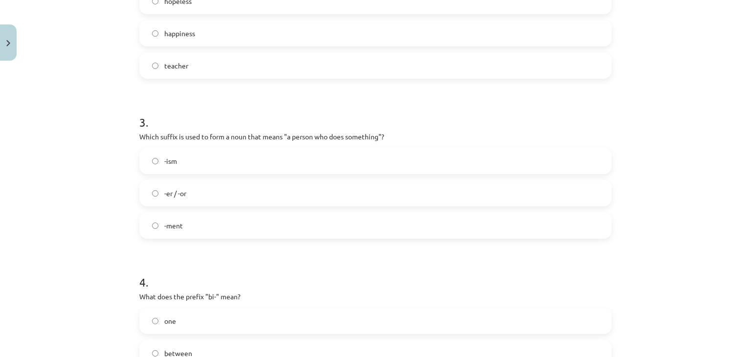
scroll to position [677, 0]
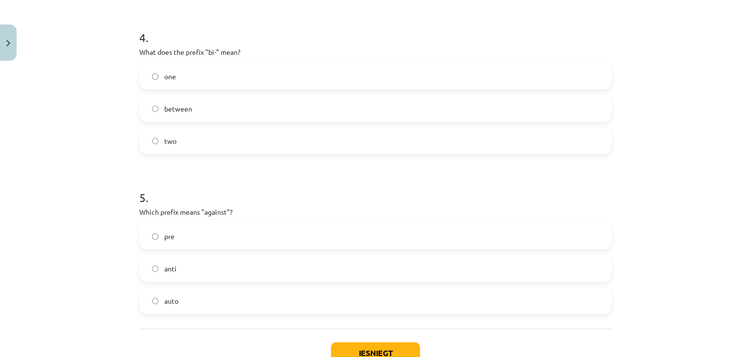
click at [240, 136] on label "two" at bounding box center [375, 141] width 470 height 24
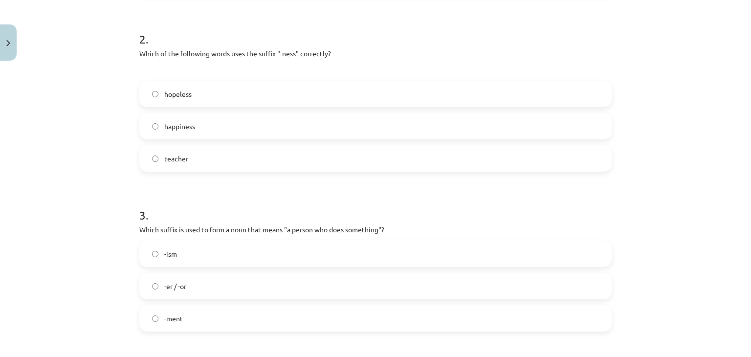
scroll to position [0, 0]
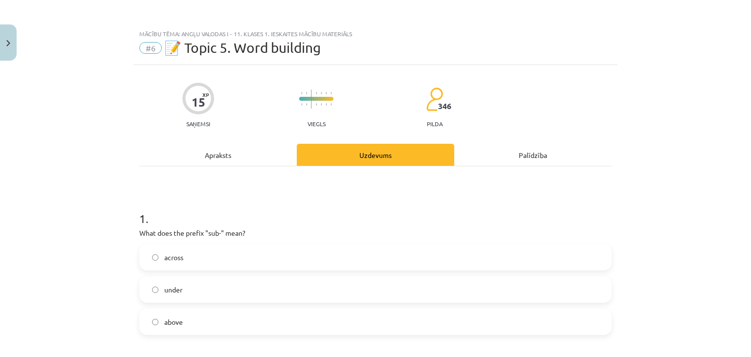
click at [231, 149] on div "Apraksts" at bounding box center [217, 155] width 157 height 22
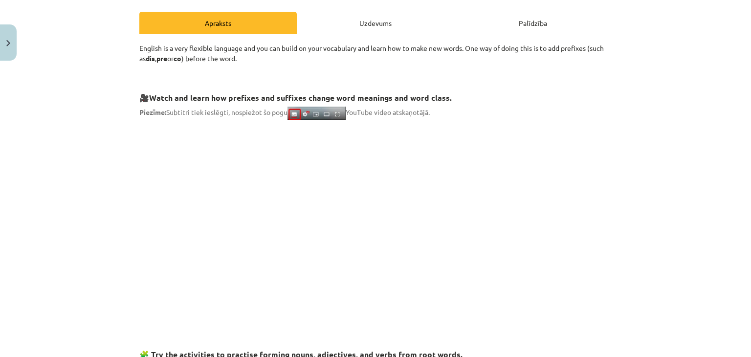
scroll to position [24, 0]
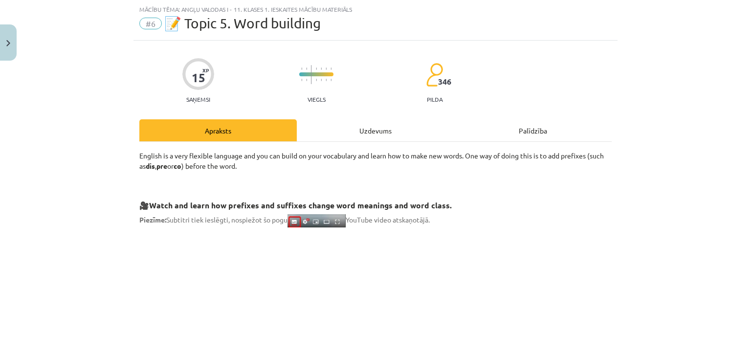
click at [363, 135] on div "Uzdevums" at bounding box center [375, 130] width 157 height 22
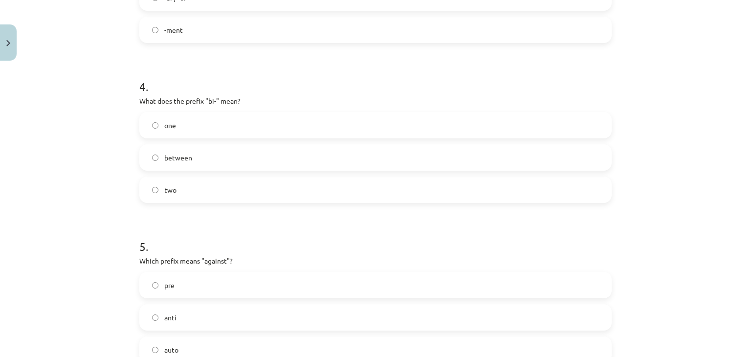
scroll to position [747, 0]
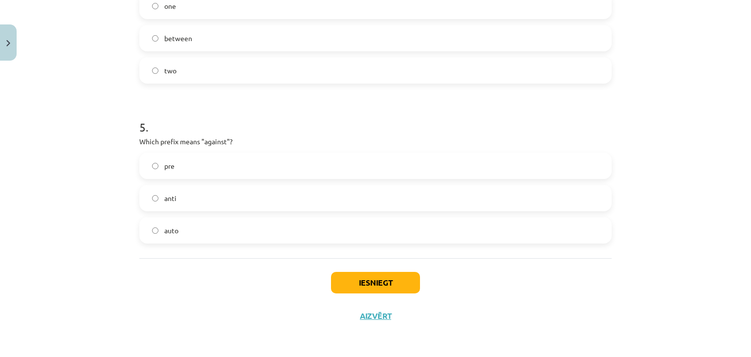
click at [231, 197] on label "anti" at bounding box center [375, 198] width 470 height 24
click at [370, 278] on button "Iesniegt" at bounding box center [375, 283] width 89 height 22
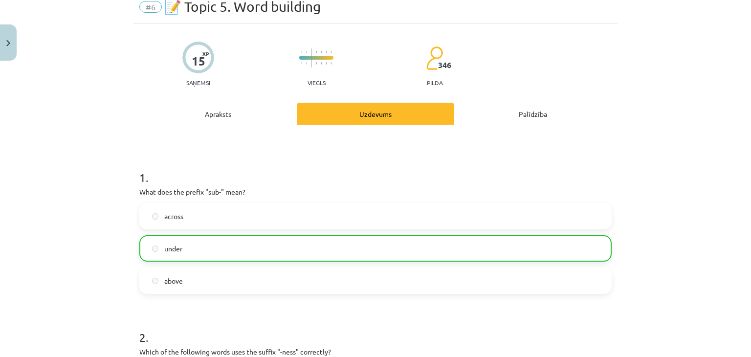
scroll to position [0, 0]
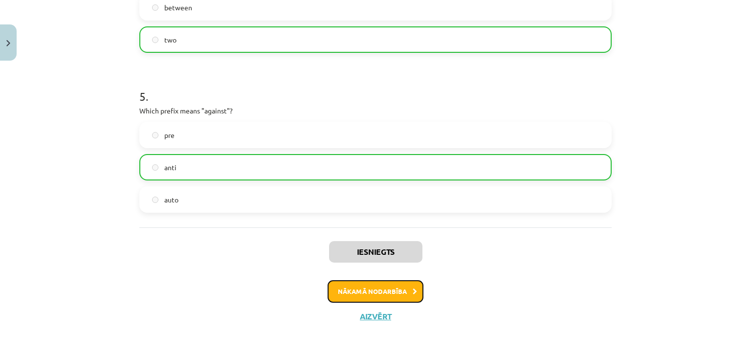
click at [372, 288] on button "Nākamā nodarbība" at bounding box center [376, 291] width 96 height 22
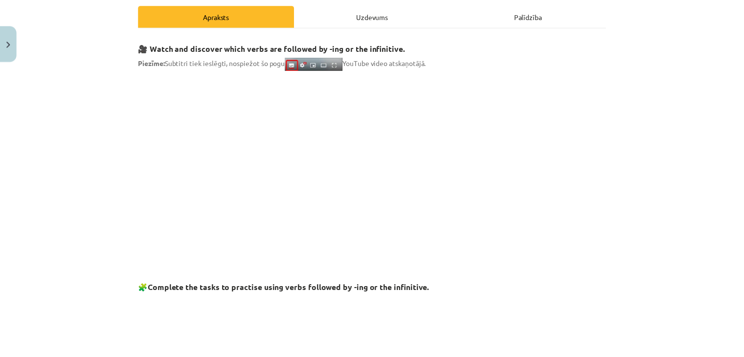
scroll to position [88, 0]
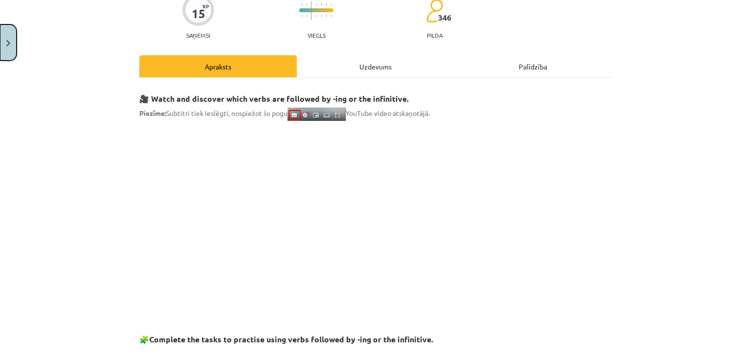
click at [10, 40] on img "Close" at bounding box center [8, 43] width 4 height 6
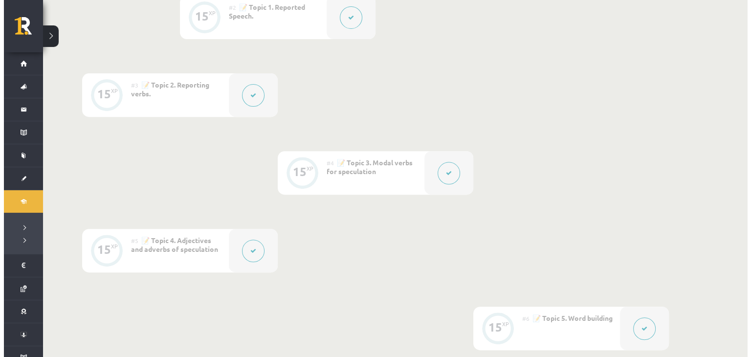
scroll to position [592, 0]
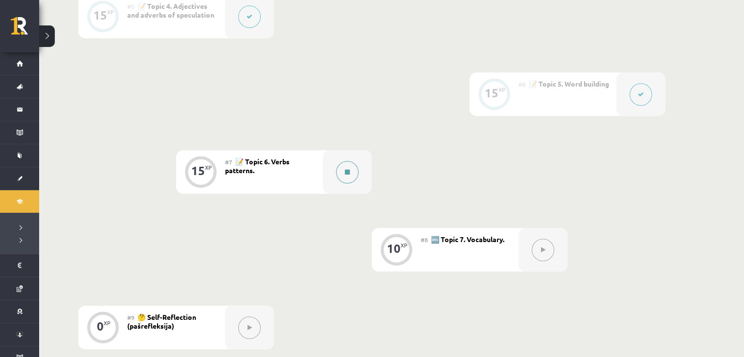
click at [349, 175] on button at bounding box center [347, 172] width 22 height 22
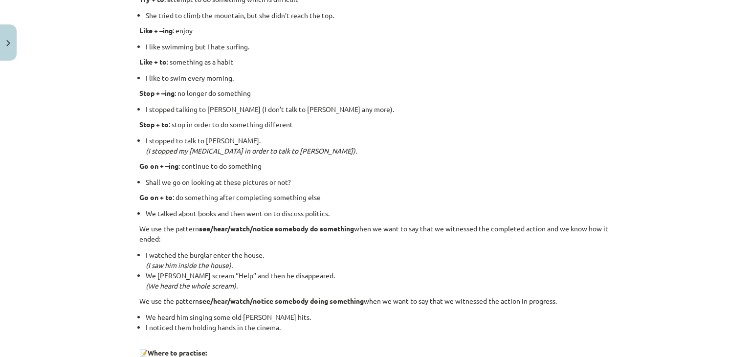
scroll to position [1269, 0]
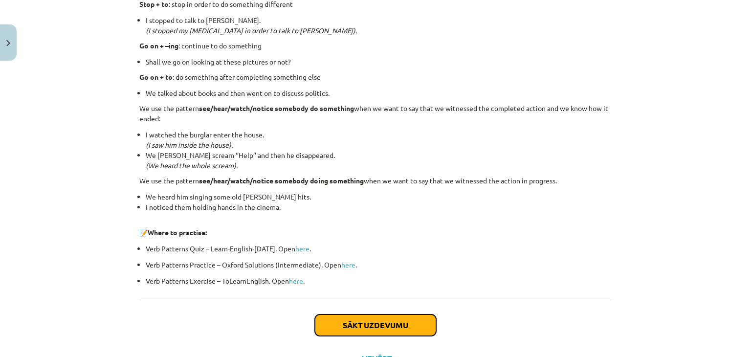
click at [342, 324] on button "Sākt uzdevumu" at bounding box center [375, 325] width 121 height 22
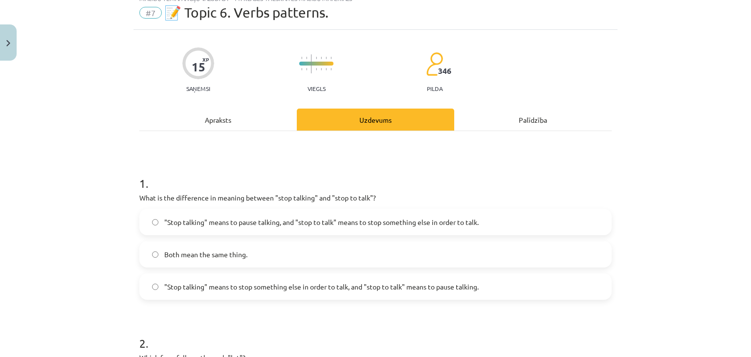
scroll to position [24, 0]
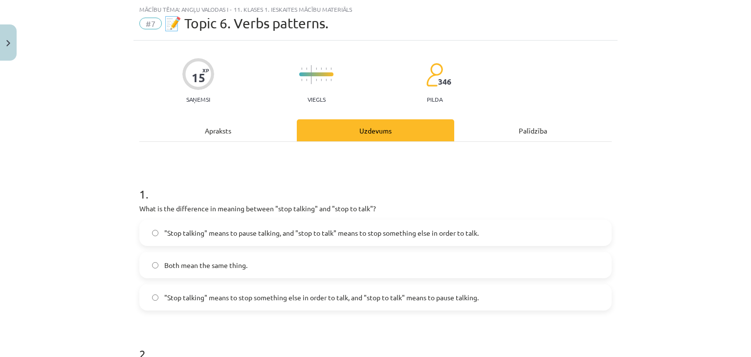
click at [434, 232] on span ""Stop talking" means to pause talking, and "stop to talk" means to stop somethi…" at bounding box center [321, 233] width 314 height 10
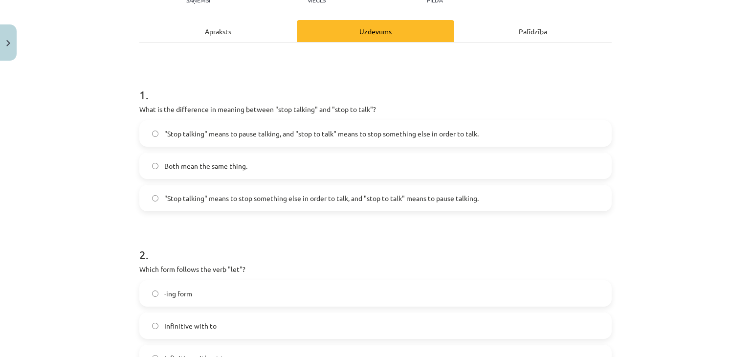
scroll to position [106, 0]
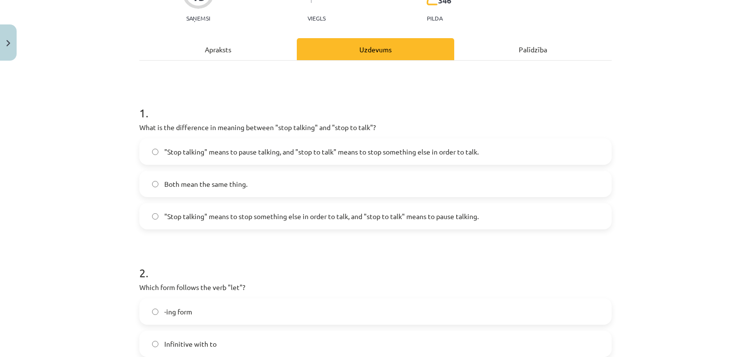
click at [211, 47] on div "Apraksts" at bounding box center [217, 49] width 157 height 22
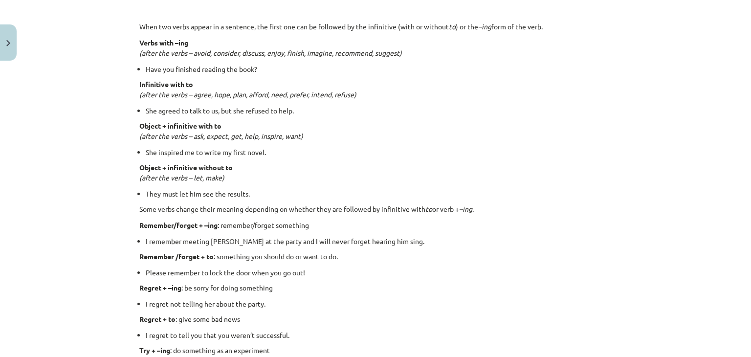
scroll to position [839, 0]
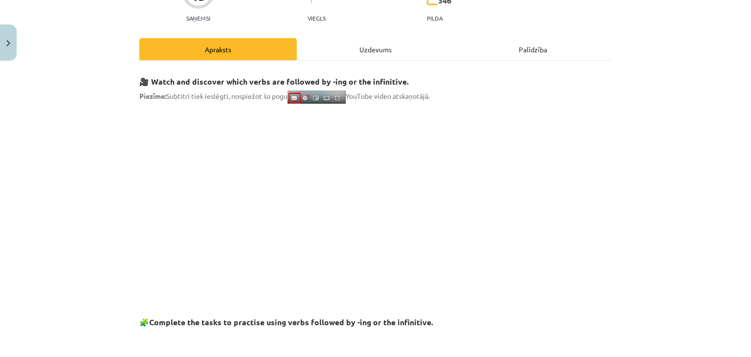
click at [342, 47] on div "Uzdevums" at bounding box center [375, 49] width 157 height 22
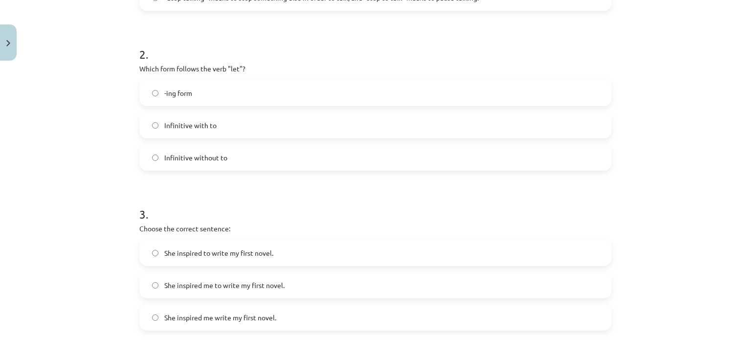
scroll to position [269, 0]
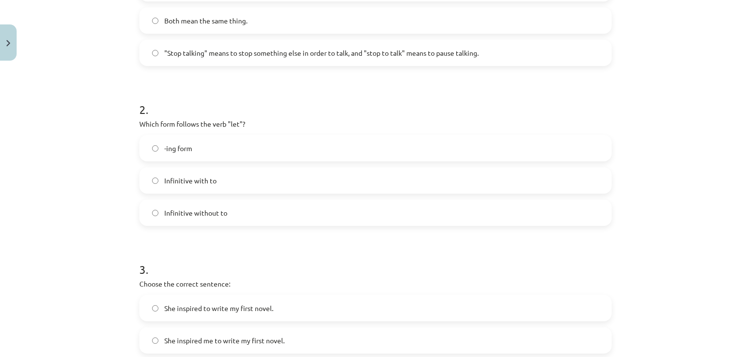
click at [268, 178] on label "Infinitive with to" at bounding box center [375, 180] width 470 height 24
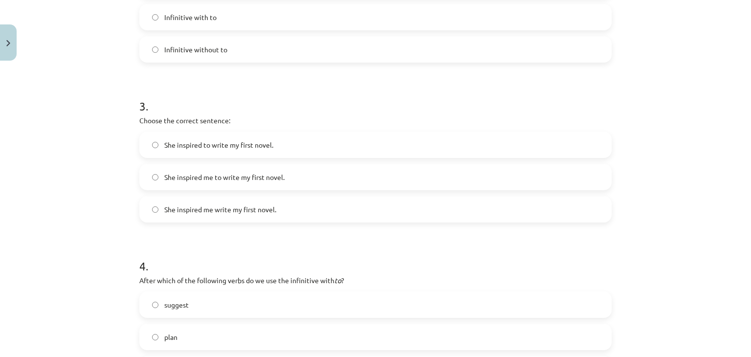
click at [274, 168] on label "She inspired me to write my first novel." at bounding box center [375, 177] width 470 height 24
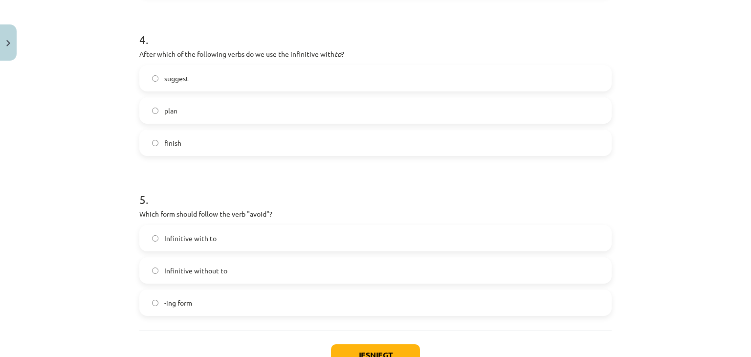
scroll to position [677, 0]
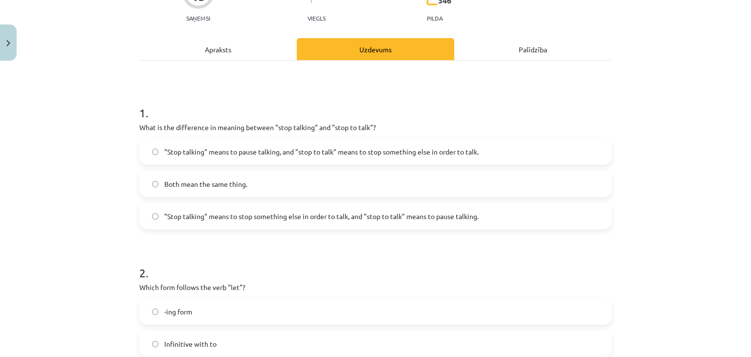
click at [203, 49] on div "Apraksts" at bounding box center [217, 49] width 157 height 22
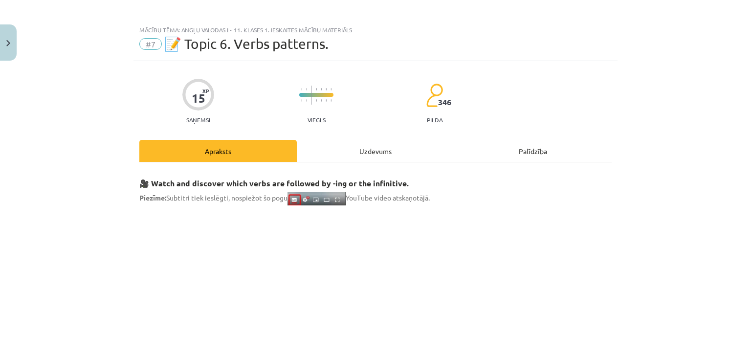
scroll to position [0, 0]
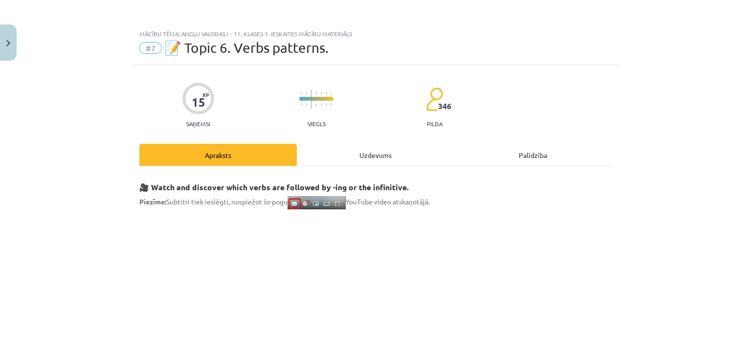
click at [328, 153] on div "Uzdevums" at bounding box center [375, 155] width 157 height 22
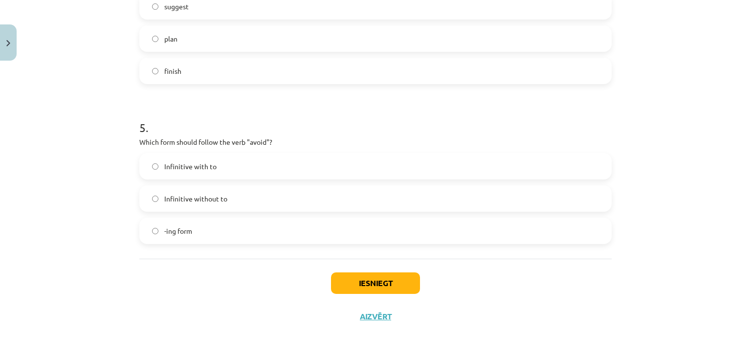
scroll to position [731, 0]
click at [227, 229] on label "-ing form" at bounding box center [375, 230] width 470 height 24
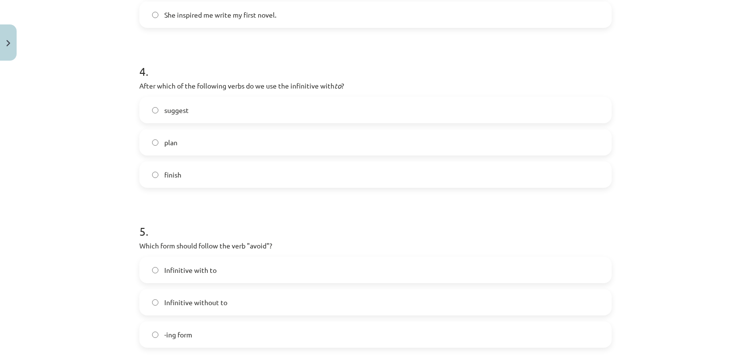
scroll to position [568, 0]
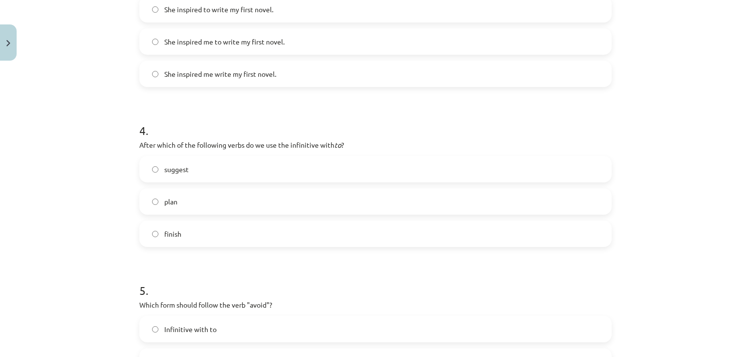
drag, startPoint x: 133, startPoint y: 145, endPoint x: 241, endPoint y: 219, distance: 131.8
copy div "After which of the following verbs do we use the infinitive with to ? suggest p…"
click at [330, 132] on h1 "4 ." at bounding box center [375, 122] width 472 height 30
click at [212, 187] on div "suggest plan finish" at bounding box center [375, 201] width 472 height 91
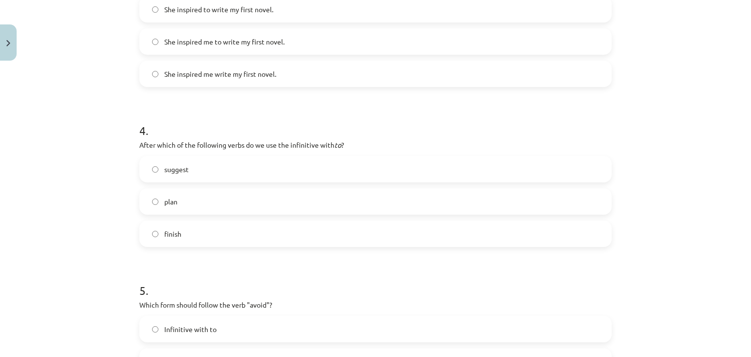
click at [203, 203] on label "plan" at bounding box center [375, 201] width 470 height 24
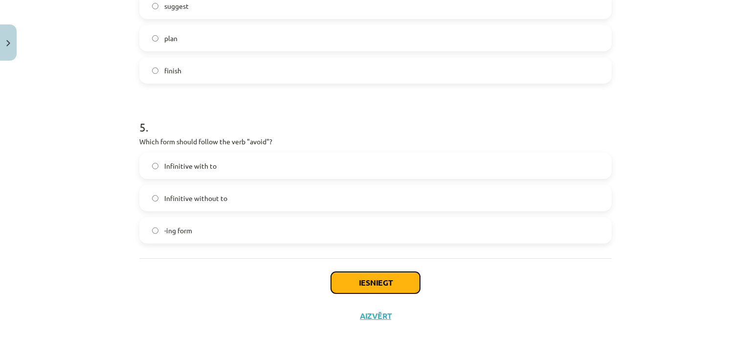
click at [352, 280] on button "Iesniegt" at bounding box center [375, 283] width 89 height 22
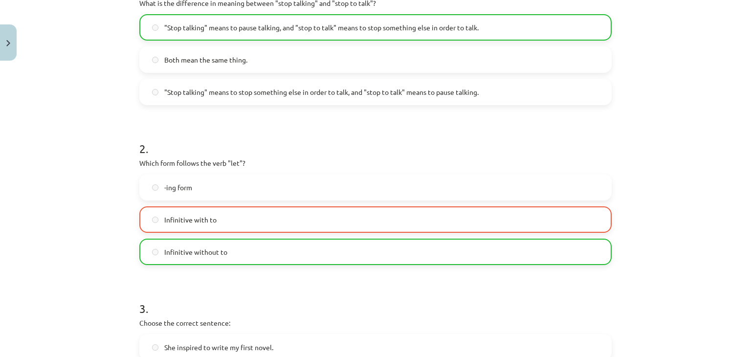
scroll to position [79, 0]
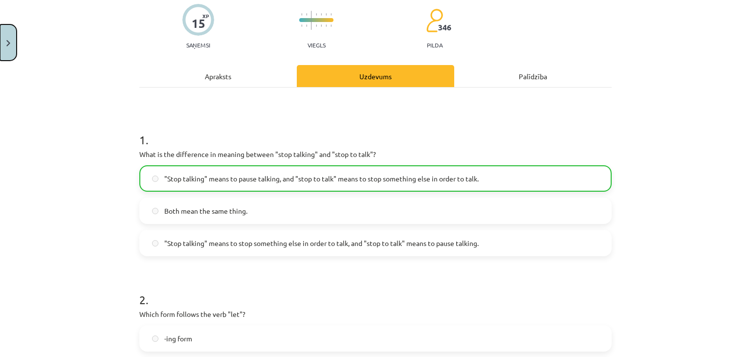
click at [0, 49] on button "Close" at bounding box center [8, 42] width 17 height 36
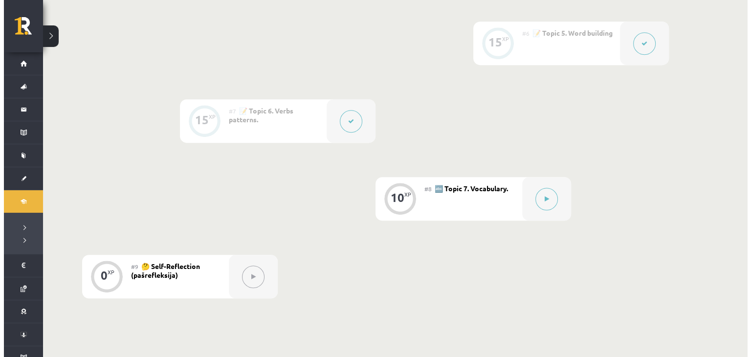
scroll to position [673, 0]
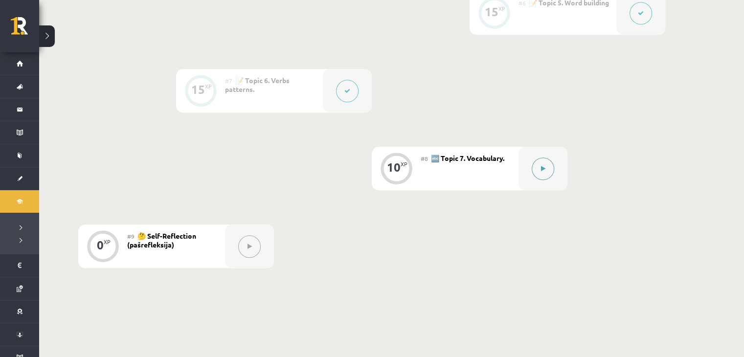
click at [541, 179] on div at bounding box center [542, 169] width 49 height 44
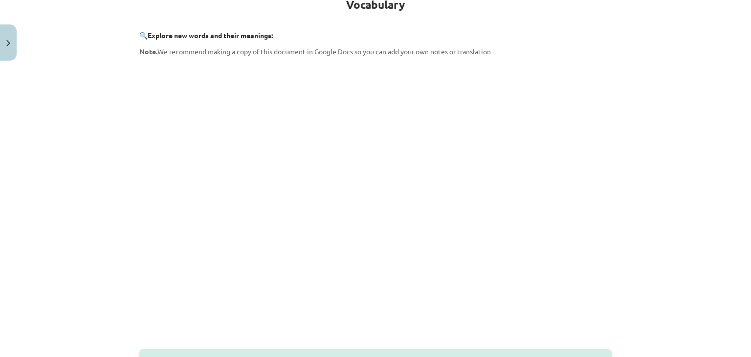
scroll to position [244, 0]
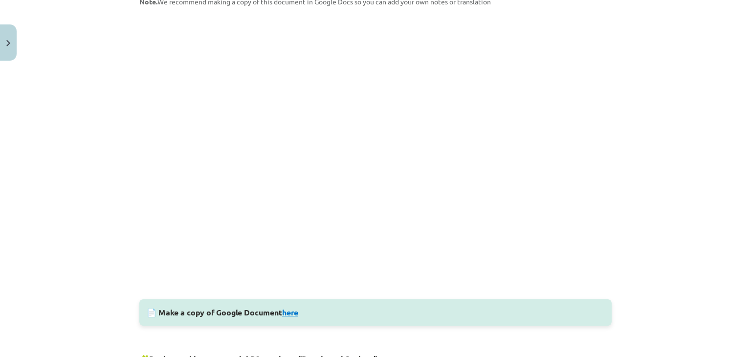
click at [285, 313] on link "here" at bounding box center [290, 312] width 16 height 10
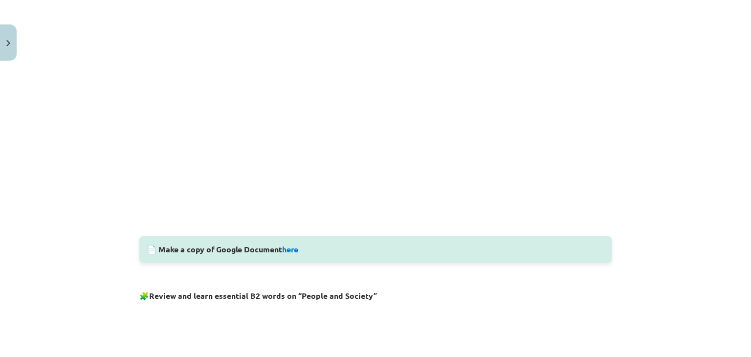
scroll to position [471, 0]
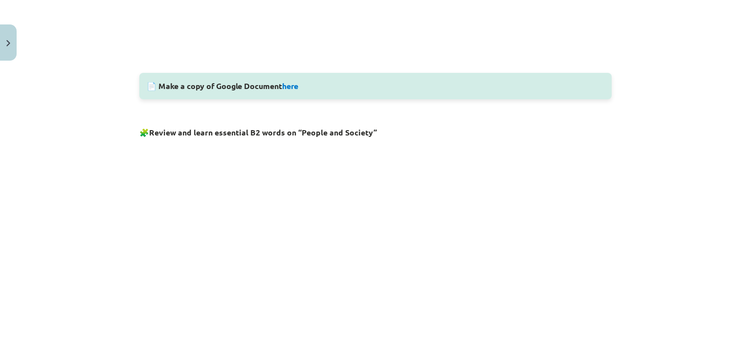
click at [123, 281] on div "Mācību tēma: Angļu valodas i - 11. klases 1. ieskaites mācību materiāls #8 🔤 To…" at bounding box center [375, 178] width 751 height 357
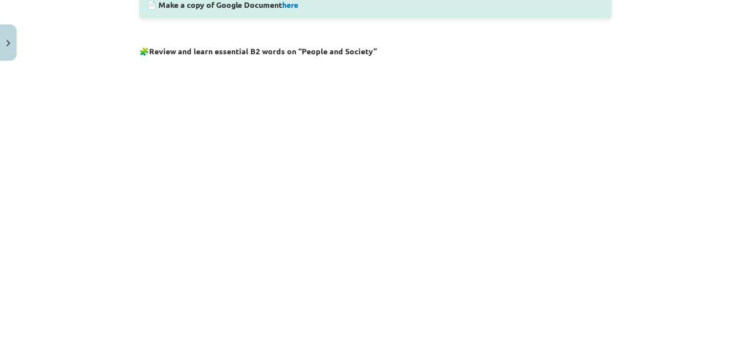
scroll to position [796, 0]
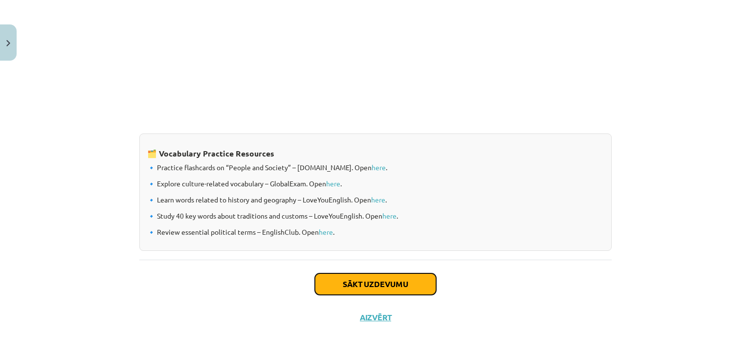
click at [360, 283] on button "Sākt uzdevumu" at bounding box center [375, 284] width 121 height 22
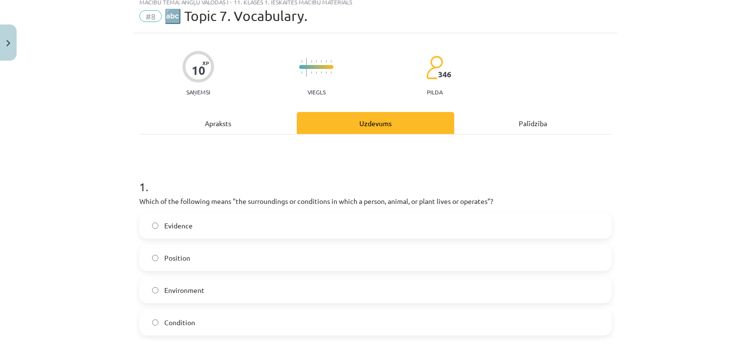
scroll to position [29, 0]
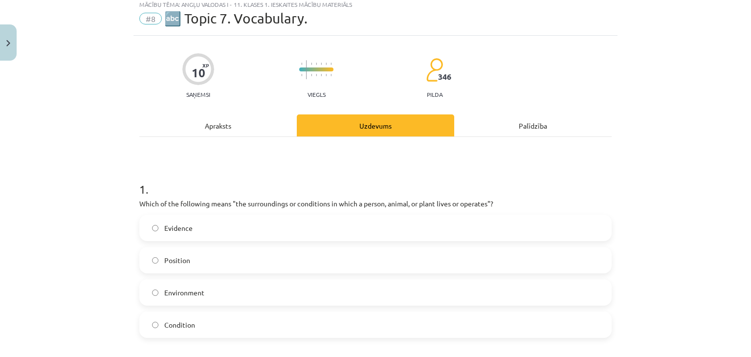
click at [188, 288] on span "Environment" at bounding box center [184, 292] width 40 height 10
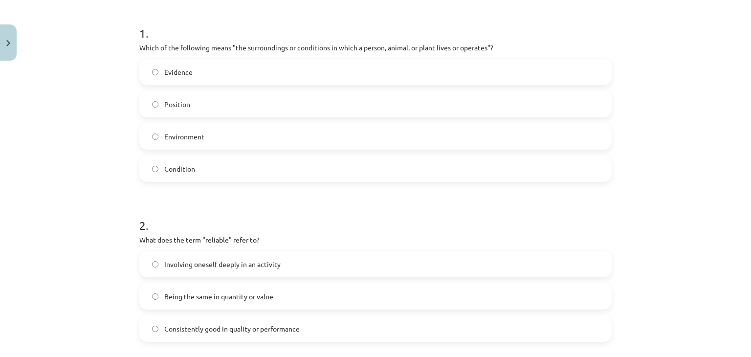
scroll to position [193, 0]
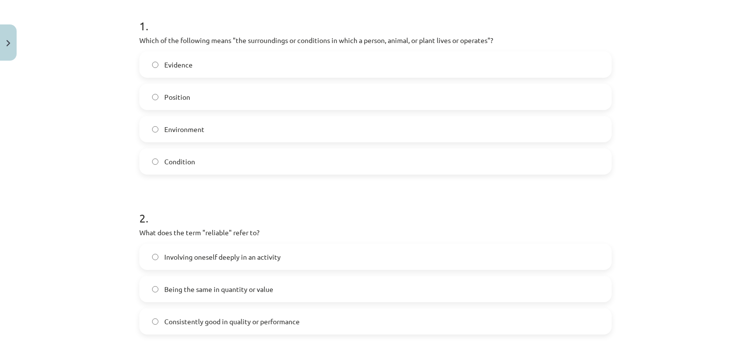
click at [304, 314] on label "Consistently good in quality or performance" at bounding box center [375, 321] width 470 height 24
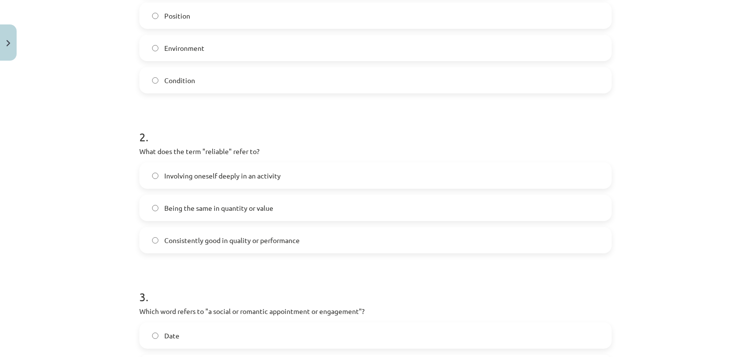
scroll to position [355, 0]
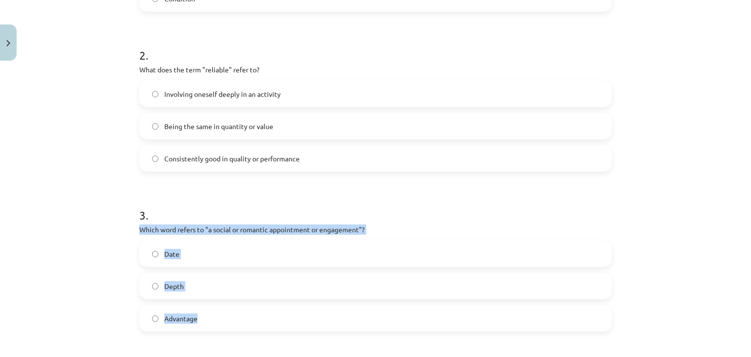
drag, startPoint x: 135, startPoint y: 229, endPoint x: 227, endPoint y: 305, distance: 119.4
click at [227, 305] on div "3 . Which word refers to "a social or romantic appointment or engagement"? Date…" at bounding box center [375, 261] width 472 height 140
copy div "Which word refers to "a social or romantic appointment or engagement"? Date Dep…"
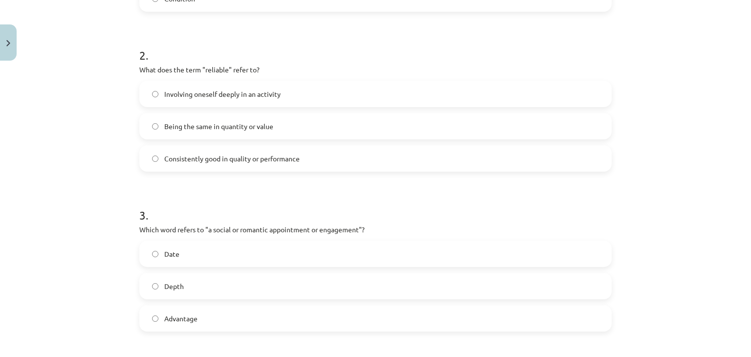
click at [318, 212] on h1 "3 ." at bounding box center [375, 206] width 472 height 30
click at [223, 255] on label "Date" at bounding box center [375, 253] width 470 height 24
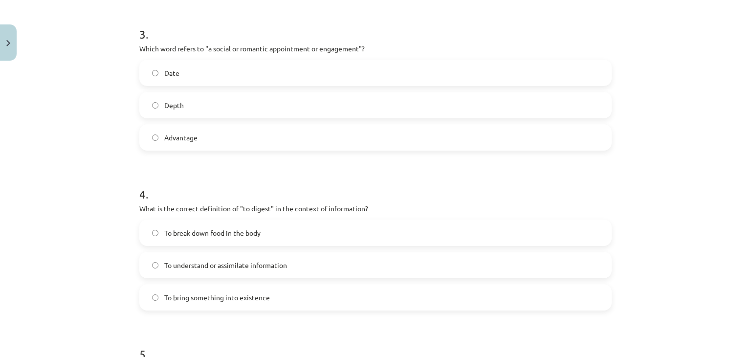
scroll to position [600, 0]
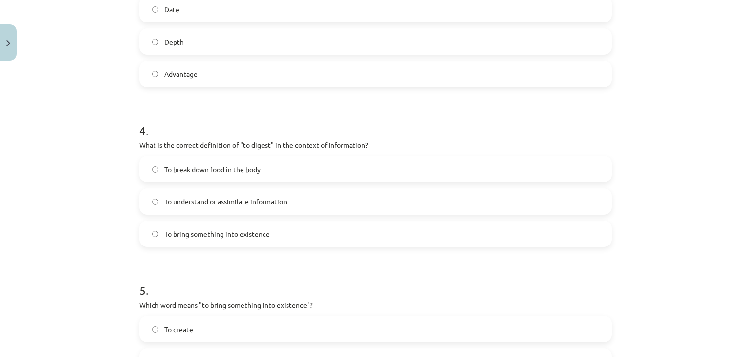
click at [277, 203] on span "To understand or assimilate information" at bounding box center [225, 202] width 123 height 10
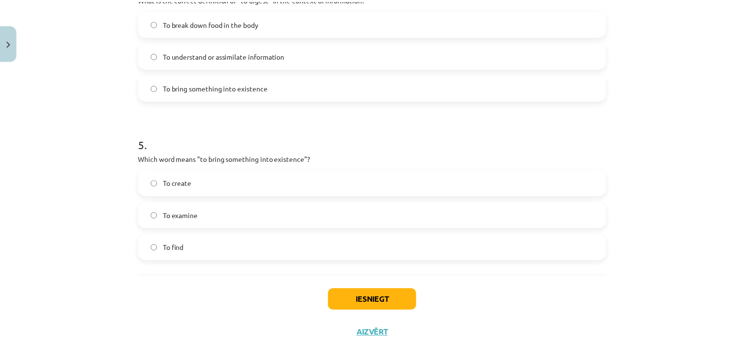
scroll to position [763, 0]
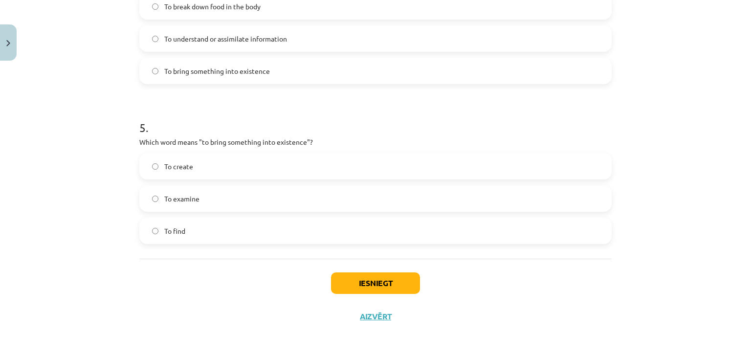
click at [232, 175] on label "To create" at bounding box center [375, 166] width 470 height 24
click at [345, 282] on button "Iesniegt" at bounding box center [375, 283] width 89 height 22
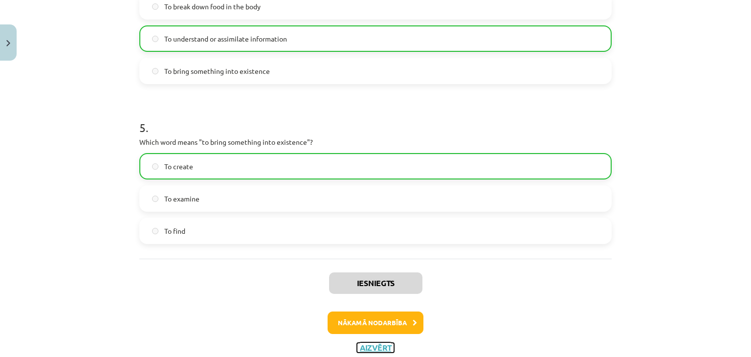
click at [372, 347] on button "Aizvērt" at bounding box center [375, 348] width 37 height 10
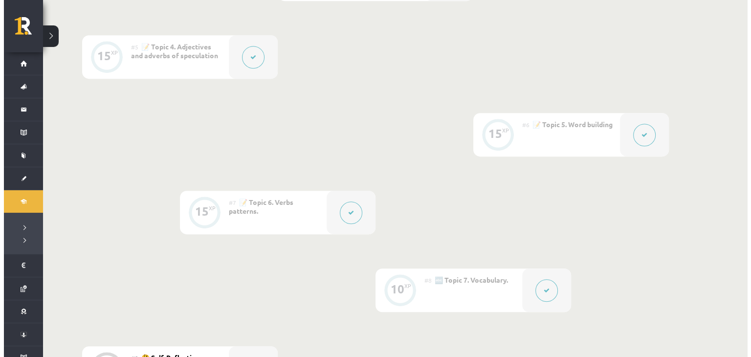
scroll to position [755, 0]
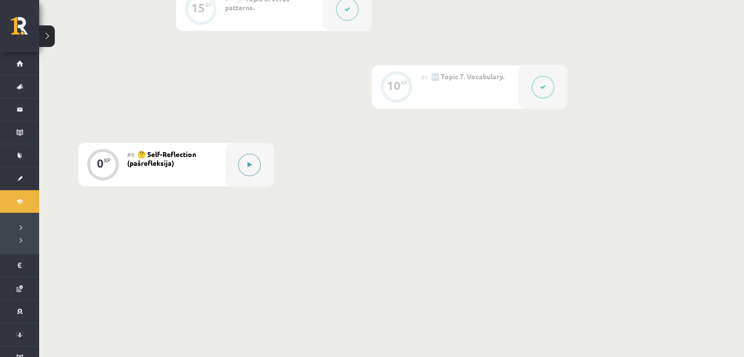
click at [247, 168] on button at bounding box center [249, 164] width 22 height 22
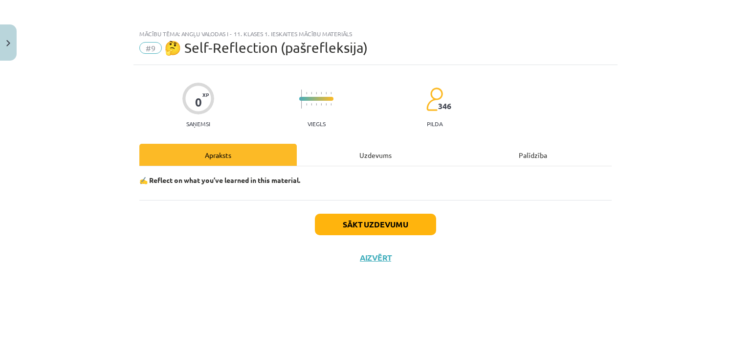
click at [364, 155] on div "Uzdevums" at bounding box center [375, 155] width 157 height 22
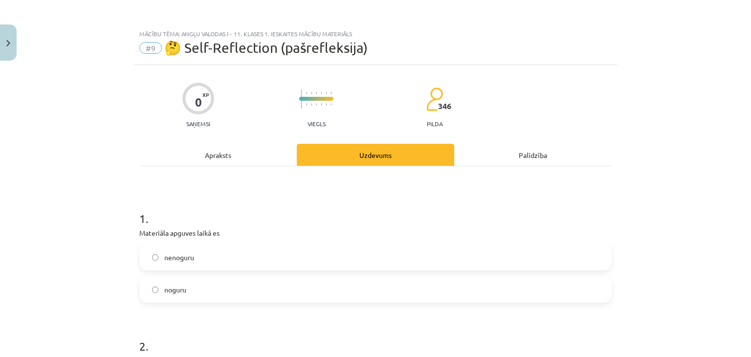
click at [242, 254] on label "nenoguru" at bounding box center [375, 257] width 470 height 24
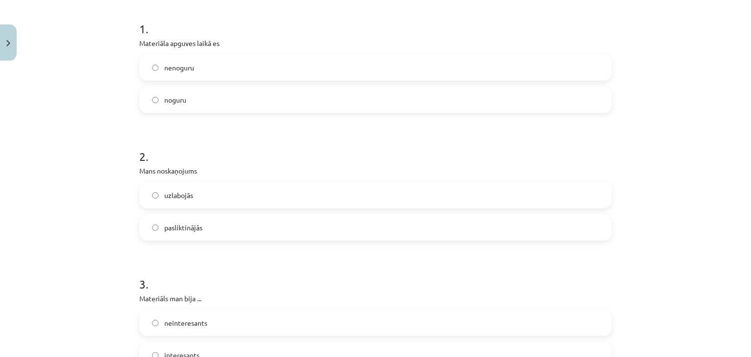
scroll to position [244, 0]
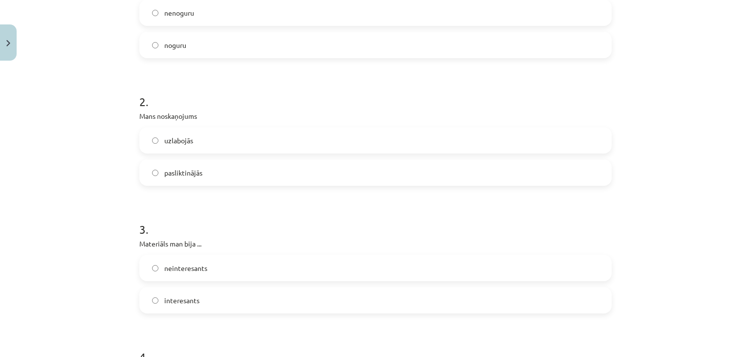
click at [192, 140] on label "uzlabojās" at bounding box center [375, 140] width 470 height 24
click at [192, 298] on span "interesants" at bounding box center [181, 300] width 35 height 10
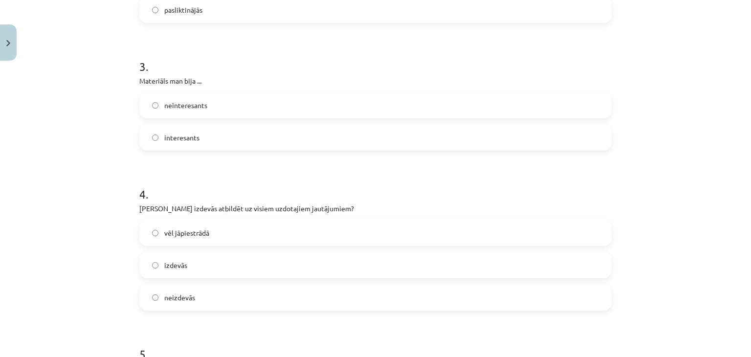
click at [197, 264] on label "izdevās" at bounding box center [375, 265] width 470 height 24
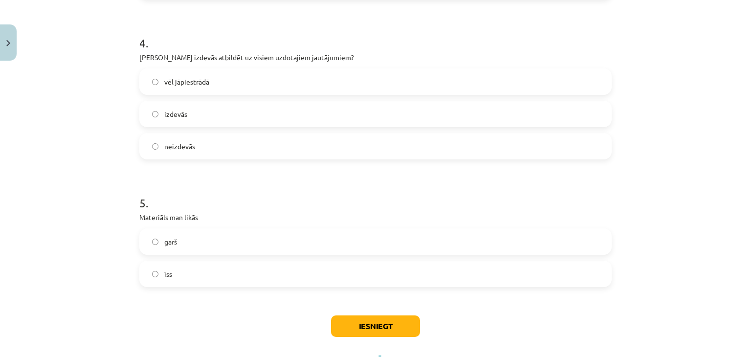
scroll to position [570, 0]
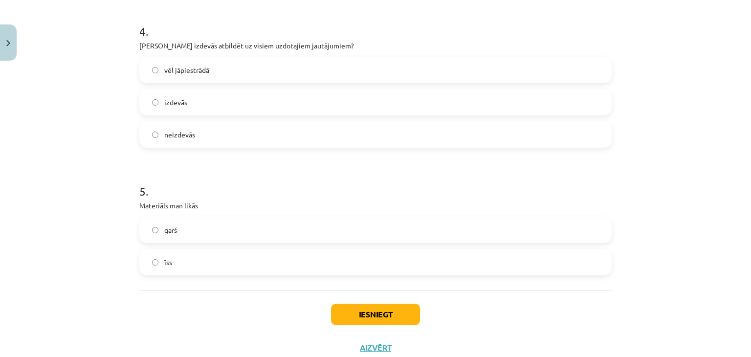
click at [192, 259] on label "īss" at bounding box center [375, 262] width 470 height 24
click at [345, 315] on button "Iesniegt" at bounding box center [375, 315] width 89 height 22
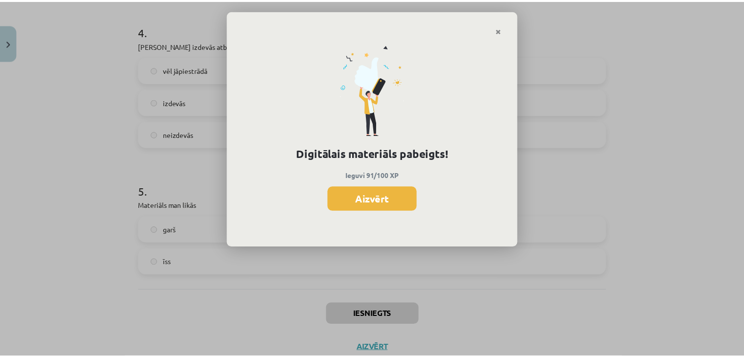
scroll to position [754, 0]
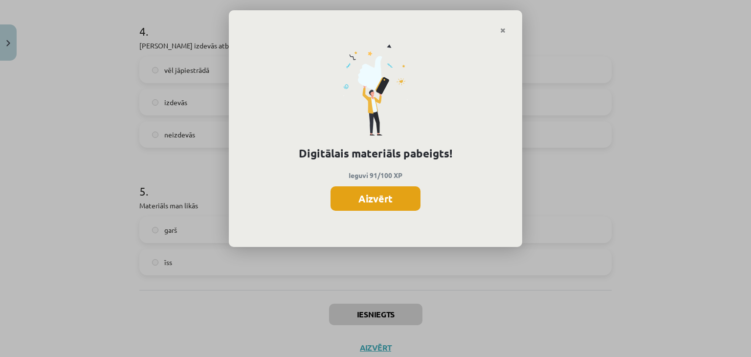
click at [376, 195] on button "Aizvērt" at bounding box center [375, 198] width 90 height 24
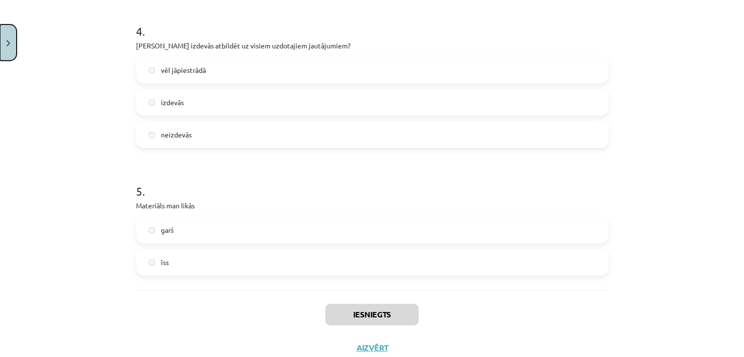
click at [11, 46] on button "Close" at bounding box center [8, 42] width 17 height 36
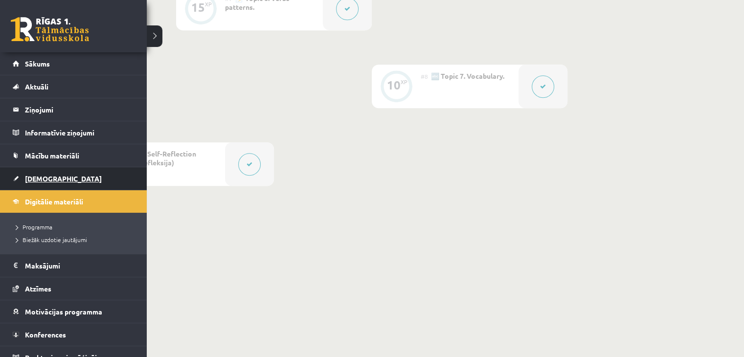
click at [56, 175] on link "[DEMOGRAPHIC_DATA]" at bounding box center [74, 178] width 122 height 22
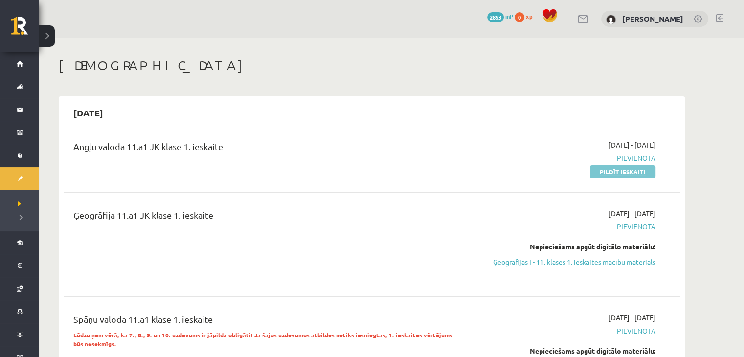
click at [601, 171] on link "Pildīt ieskaiti" at bounding box center [623, 171] width 66 height 13
click at [596, 171] on link "Pildīt ieskaiti" at bounding box center [623, 171] width 66 height 13
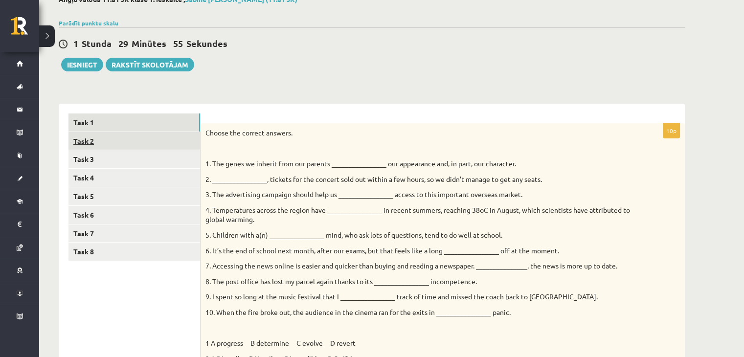
scroll to position [22, 0]
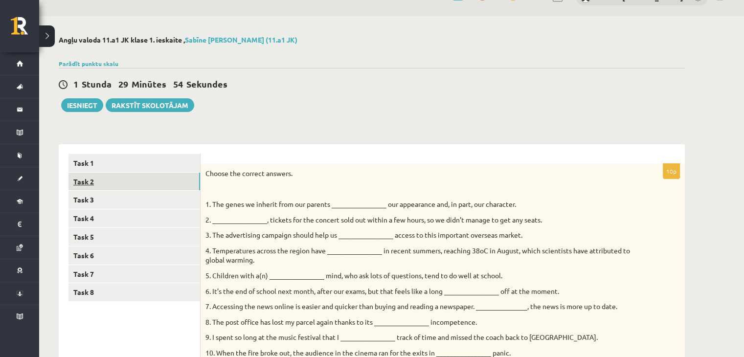
click at [136, 179] on link "Task 2" at bounding box center [133, 182] width 131 height 18
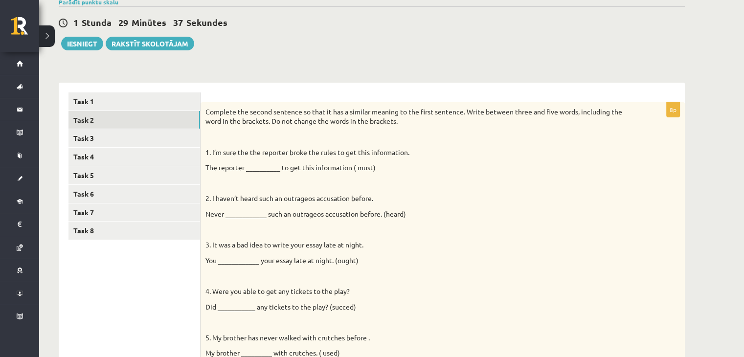
scroll to position [78, 0]
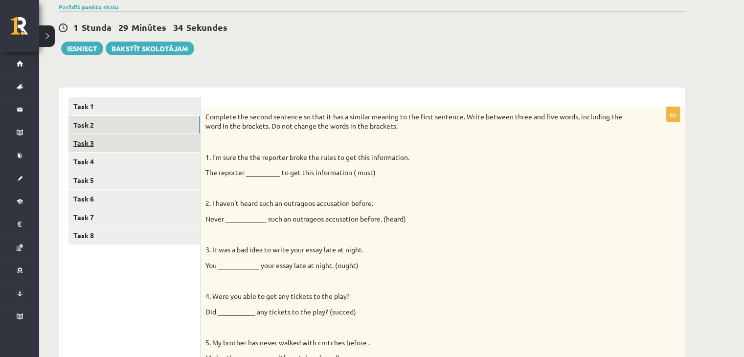
click at [116, 146] on link "Task 3" at bounding box center [133, 143] width 131 height 18
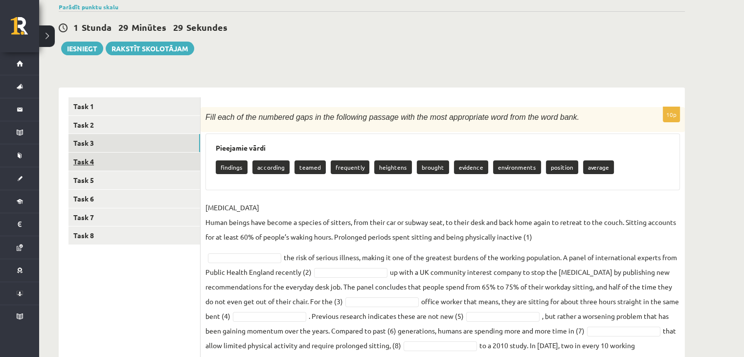
click at [138, 161] on link "Task 4" at bounding box center [133, 162] width 131 height 18
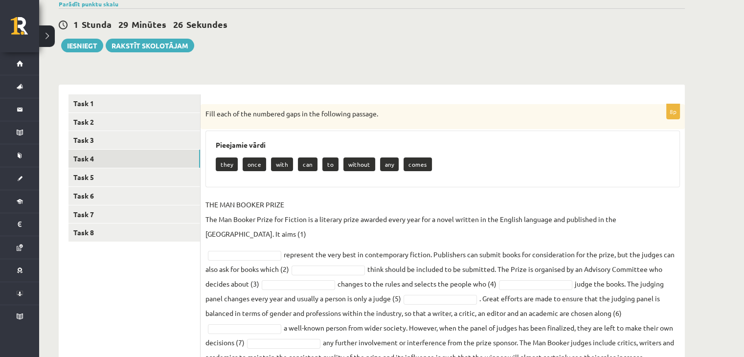
scroll to position [123, 0]
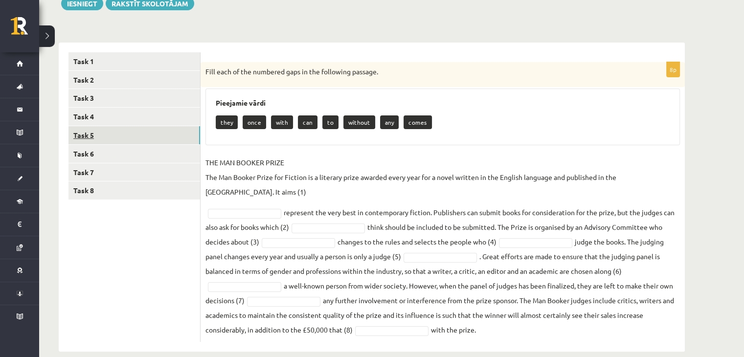
click at [125, 131] on link "Task 5" at bounding box center [133, 135] width 131 height 18
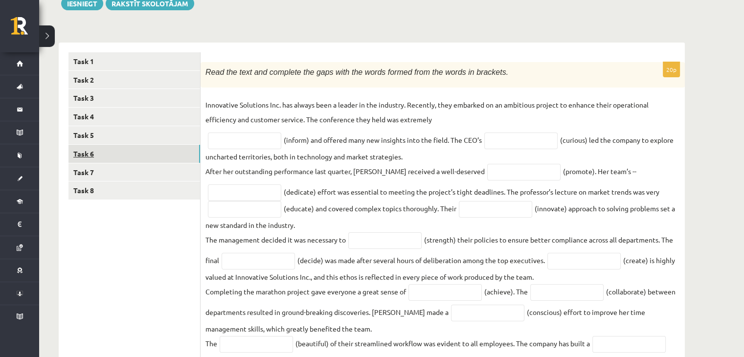
click at [153, 145] on link "Task 6" at bounding box center [133, 154] width 131 height 18
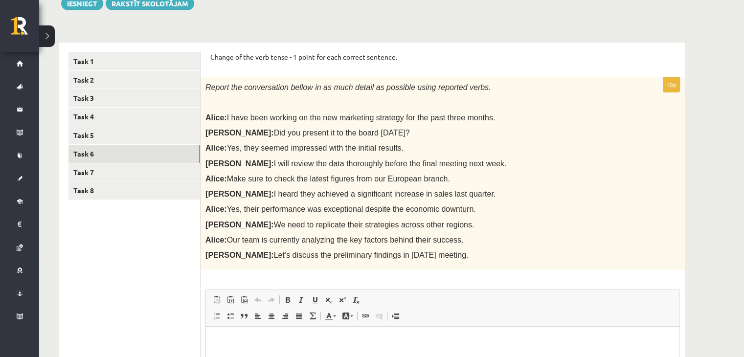
scroll to position [0, 0]
click at [118, 170] on link "Task 7" at bounding box center [133, 172] width 131 height 18
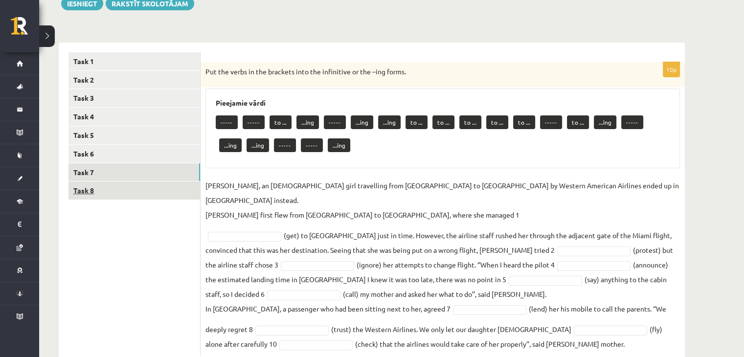
click at [123, 196] on link "Task 8" at bounding box center [133, 190] width 131 height 18
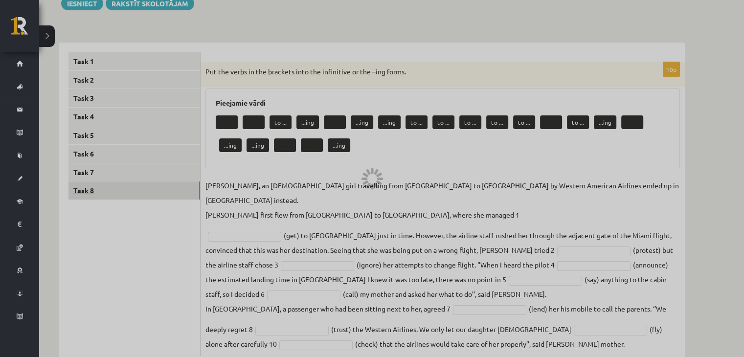
scroll to position [112, 0]
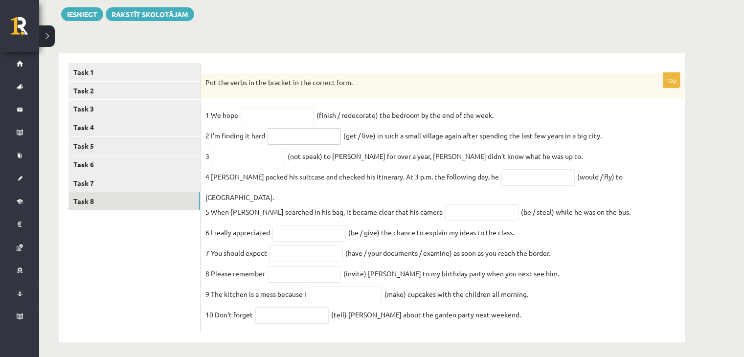
click at [289, 134] on input "text" at bounding box center [303, 136] width 73 height 17
type input "******"
click at [272, 158] on input "text" at bounding box center [248, 157] width 73 height 17
click at [452, 175] on p "4 Lawrence packed his suitcase and checked his itinerary. At 3 p.m. the followi…" at bounding box center [351, 176] width 293 height 15
drag, startPoint x: 297, startPoint y: 140, endPoint x: 235, endPoint y: 142, distance: 62.1
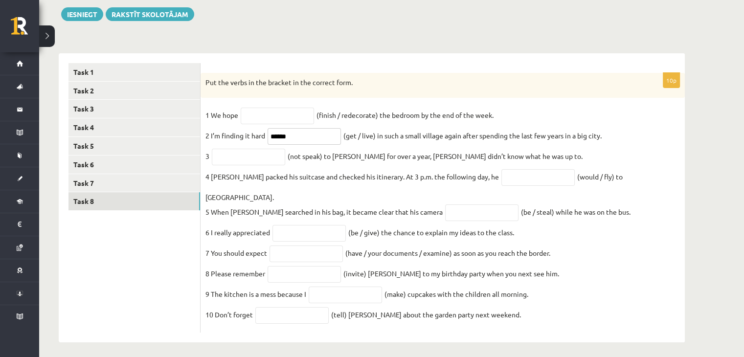
click at [235, 142] on fieldset "1 We hope (finish / redecorate) the bedroom by the end of the week. 2 I’m findi…" at bounding box center [442, 218] width 474 height 220
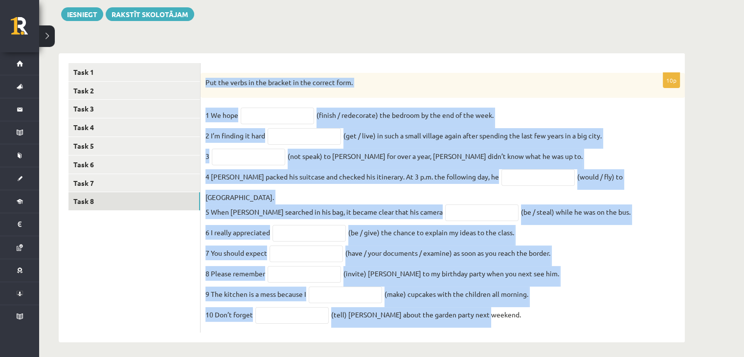
drag, startPoint x: 202, startPoint y: 81, endPoint x: 539, endPoint y: 312, distance: 408.1
click at [539, 312] on div "10p Put the verbs in the bracket in the correct form. 1 We hope (finish / redec…" at bounding box center [442, 203] width 484 height 260
copy div "Put the verbs in the bracket in the correct form. 1 We hope (finish / redecorat…"
click at [461, 251] on fieldset "1 We hope (finish / redecorate) the bedroom by the end of the week. 2 I’m findi…" at bounding box center [442, 218] width 474 height 220
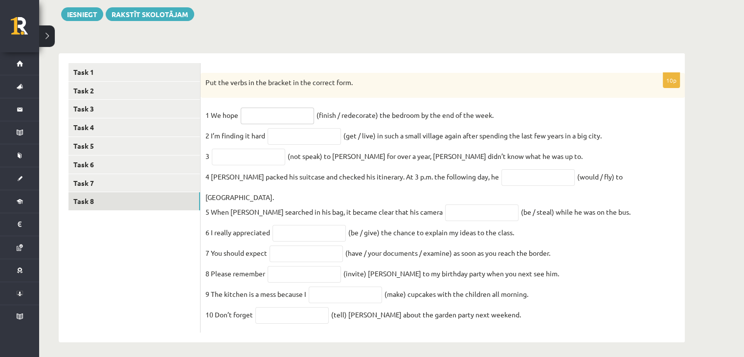
click at [260, 117] on input "text" at bounding box center [277, 116] width 73 height 17
type input "**********"
click at [280, 142] on input "text" at bounding box center [303, 136] width 73 height 17
click at [312, 139] on input "**********" at bounding box center [303, 136] width 73 height 17
click at [289, 139] on input "**********" at bounding box center [303, 136] width 73 height 17
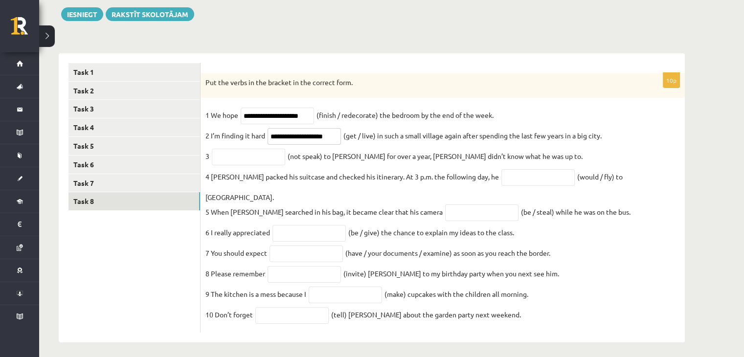
type input "**********"
click at [245, 158] on input "text" at bounding box center [248, 157] width 73 height 17
type input "**********"
click at [525, 183] on input "text" at bounding box center [537, 177] width 73 height 17
type input "*********"
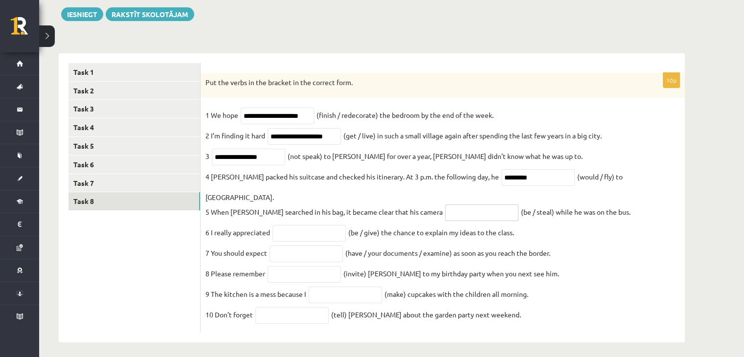
click at [450, 204] on input "text" at bounding box center [481, 212] width 73 height 17
type input "**********"
click at [322, 225] on input "text" at bounding box center [308, 233] width 73 height 17
type input "**********"
click at [315, 246] on input "text" at bounding box center [305, 253] width 73 height 17
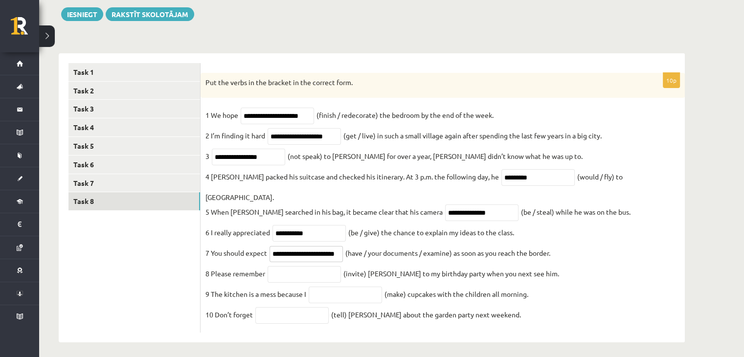
scroll to position [0, 0]
click at [339, 249] on input "**********" at bounding box center [305, 254] width 73 height 17
type input "**********"
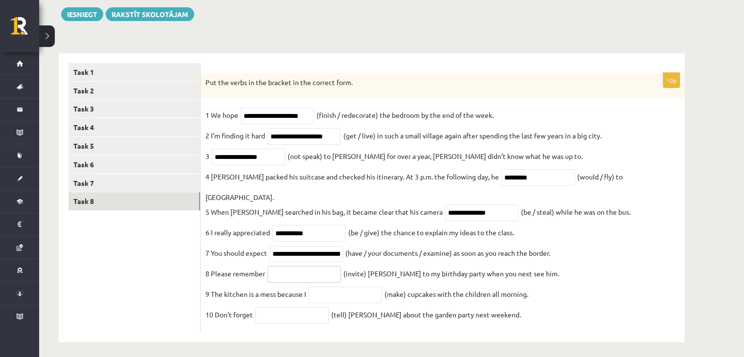
click at [294, 267] on input "text" at bounding box center [303, 274] width 73 height 17
type input "*********"
click at [342, 290] on input "text" at bounding box center [344, 294] width 73 height 17
type input "**********"
click at [279, 311] on input "text" at bounding box center [291, 315] width 73 height 17
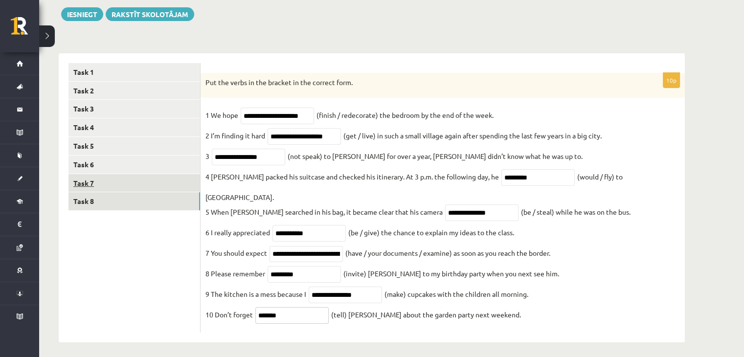
type input "*******"
click at [157, 181] on link "Task 7" at bounding box center [133, 183] width 131 height 18
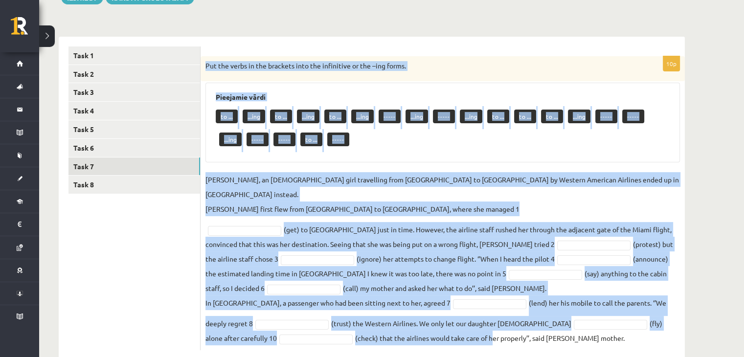
scroll to position [137, 0]
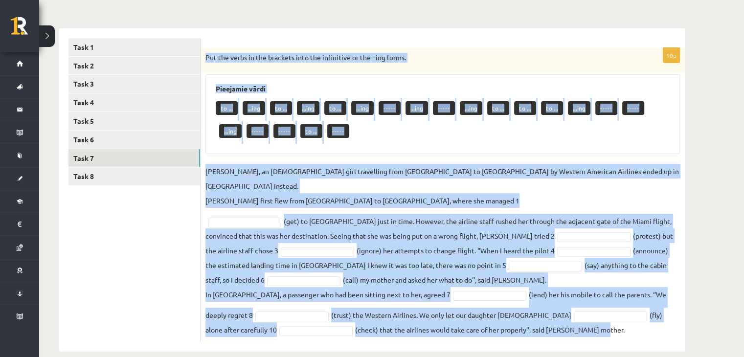
drag, startPoint x: 203, startPoint y: 82, endPoint x: 567, endPoint y: 344, distance: 448.0
click at [567, 344] on div "Angļu valoda 11.a1 JK klase 1. ieskaite , Sabīne Kate Bramane (11.a1 JK) Parādī…" at bounding box center [371, 135] width 665 height 471
copy div "Put the verbs in the brackets into the infinitive or the –ing forms. Pieejamie …"
click at [573, 284] on fieldset "Jenny Adams, an 11-year-old girl travelling from San Francisco to Philadelphia …" at bounding box center [442, 250] width 474 height 173
click at [575, 281] on fieldset "Jenny Adams, an 11-year-old girl travelling from San Francisco to Philadelphia …" at bounding box center [442, 250] width 474 height 173
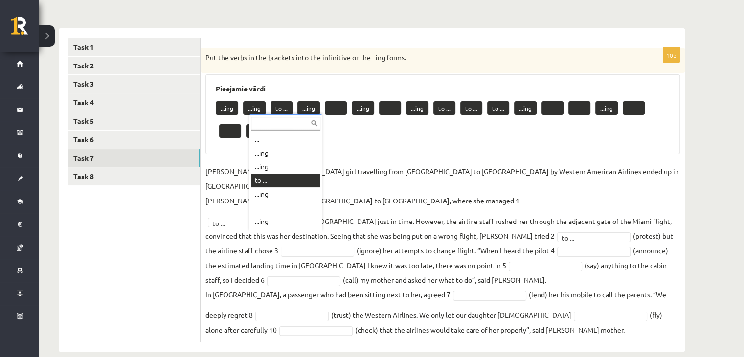
scroll to position [114, 0]
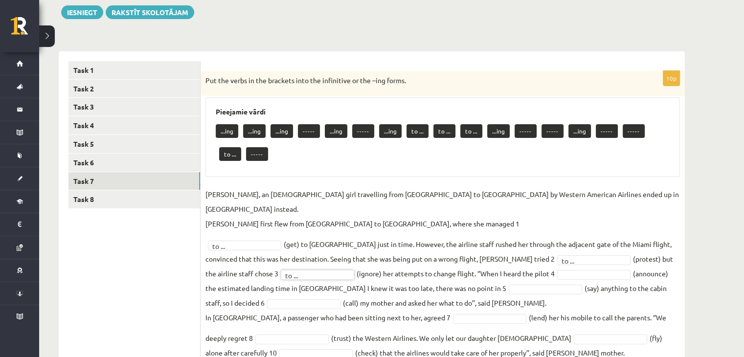
click at [358, 130] on p "-----" at bounding box center [363, 131] width 22 height 14
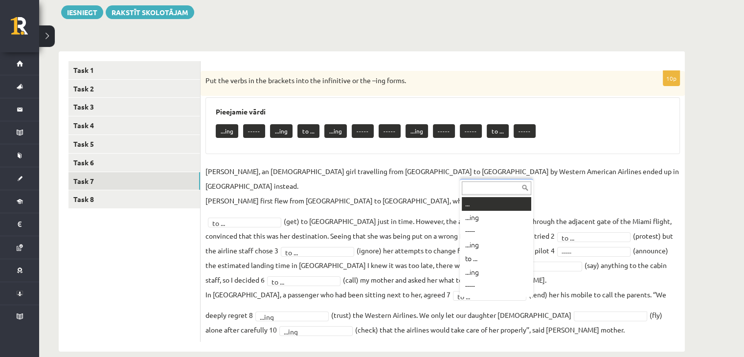
scroll to position [12, 0]
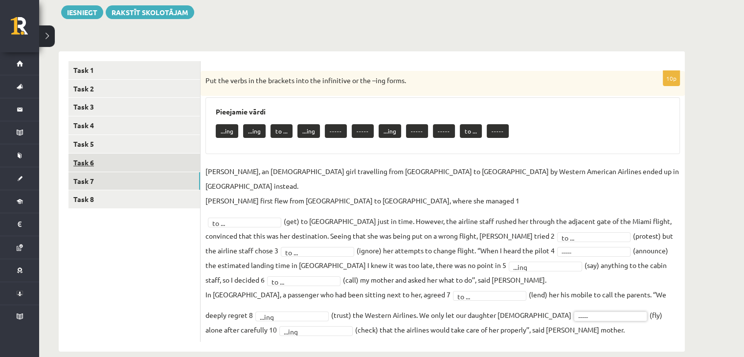
click at [185, 164] on link "Task 6" at bounding box center [133, 162] width 131 height 18
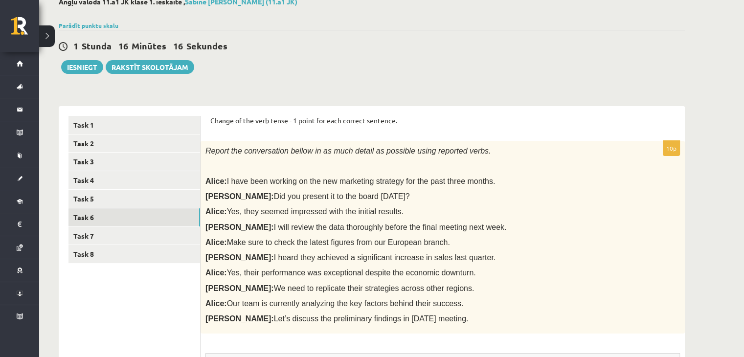
scroll to position [44, 0]
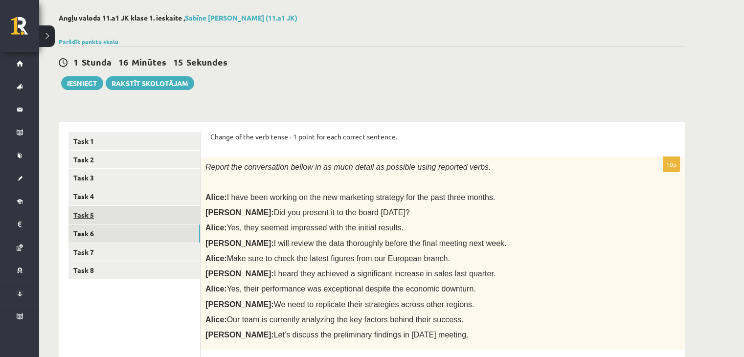
click at [163, 212] on link "Task 5" at bounding box center [133, 215] width 131 height 18
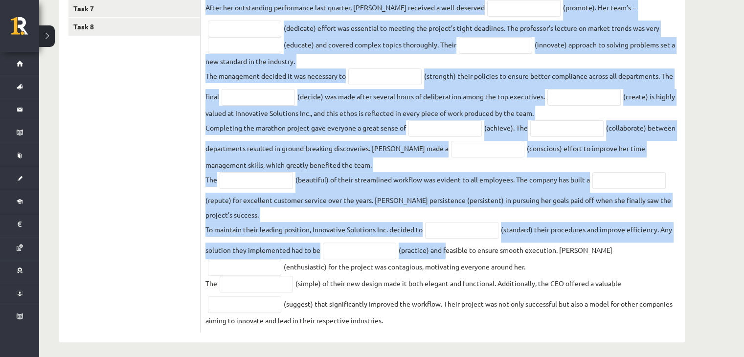
scroll to position [295, 0]
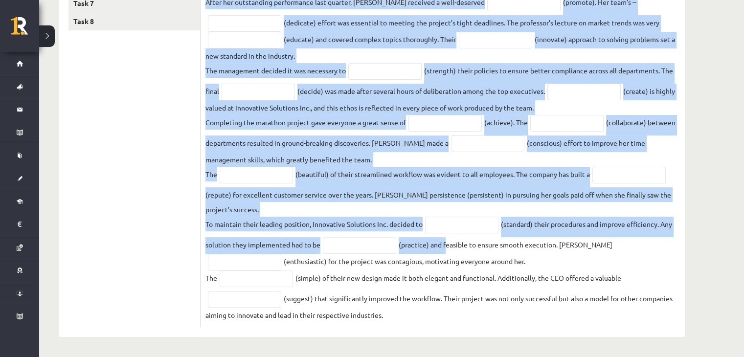
drag, startPoint x: 242, startPoint y: 173, endPoint x: 531, endPoint y: 292, distance: 312.7
click at [555, 326] on div "20p Read the text and complete the gaps with the words formed from the words in…" at bounding box center [442, 110] width 484 height 435
copy div "Read the text and complete the gaps with the words formed from the words in bra…"
click at [355, 184] on fieldset "Innovative Solutions Inc. has always been a leader in the industry. Recently, t…" at bounding box center [442, 125] width 474 height 394
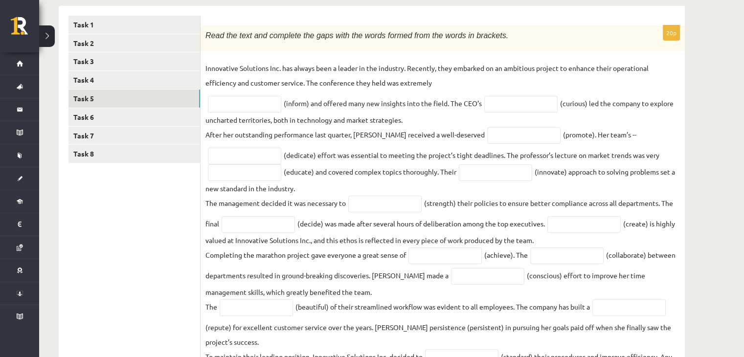
scroll to position [131, 0]
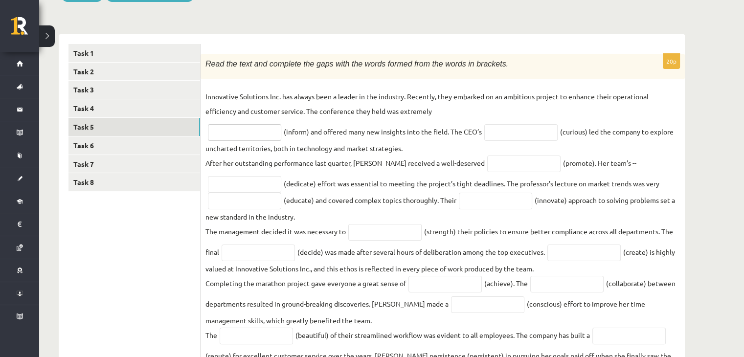
click at [272, 134] on input "text" at bounding box center [244, 132] width 73 height 17
paste input "**********"
type input "**********"
click at [530, 129] on input "text" at bounding box center [520, 132] width 73 height 17
paste input "*********"
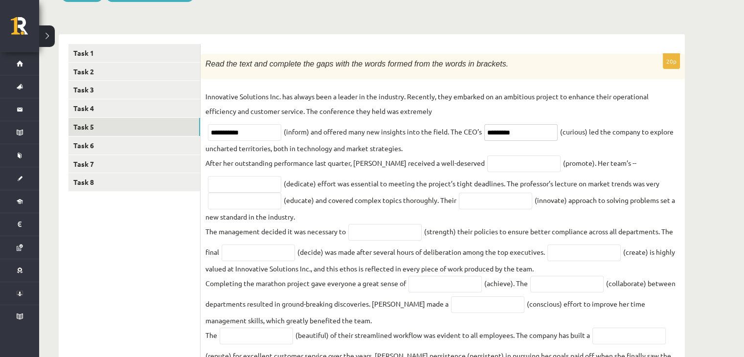
type input "*********"
click at [487, 167] on input "text" at bounding box center [523, 163] width 73 height 17
type input "*********"
click at [271, 186] on input "text" at bounding box center [244, 184] width 73 height 17
paste input "********"
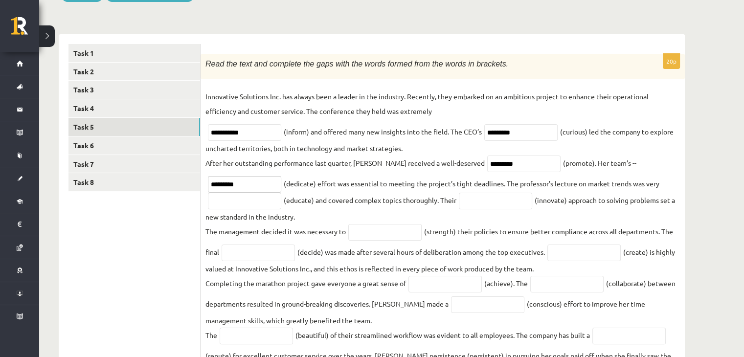
type input "*********"
click at [257, 200] on input "text" at bounding box center [244, 201] width 73 height 17
paste input "**********"
type input "**********"
click at [490, 198] on input "text" at bounding box center [495, 201] width 73 height 17
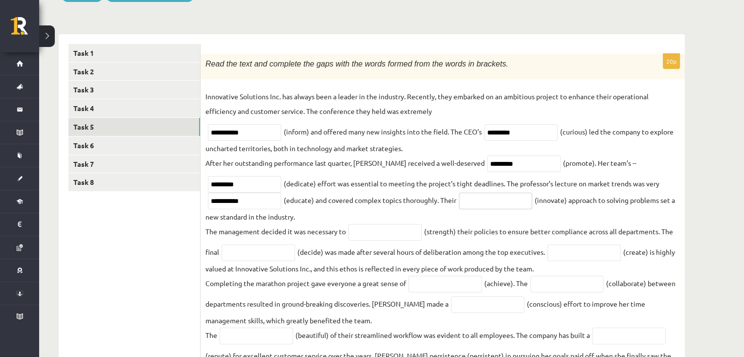
paste input "*********"
type input "**********"
click at [358, 229] on input "text" at bounding box center [384, 232] width 73 height 17
paste input "*********"
type input "**********"
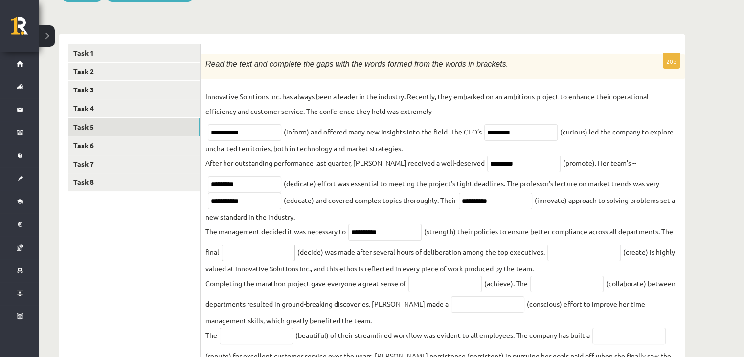
click at [280, 257] on input "text" at bounding box center [257, 252] width 73 height 17
paste input "*******"
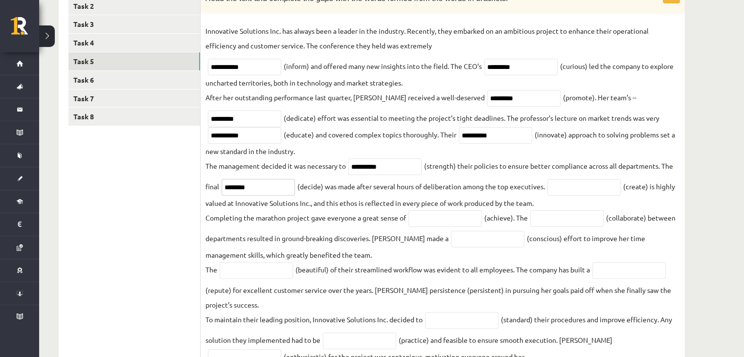
scroll to position [213, 0]
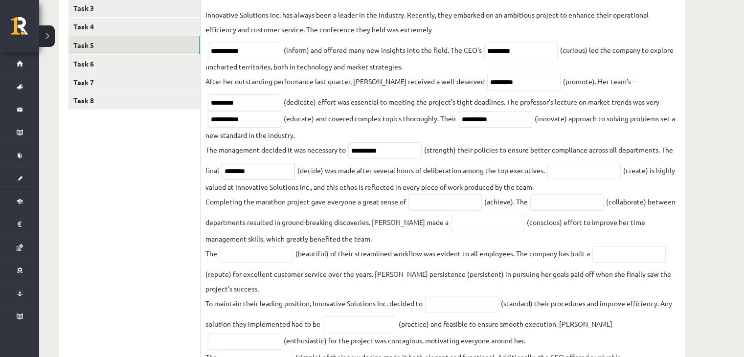
type input "********"
click at [571, 176] on input "text" at bounding box center [583, 171] width 73 height 17
type input "*"
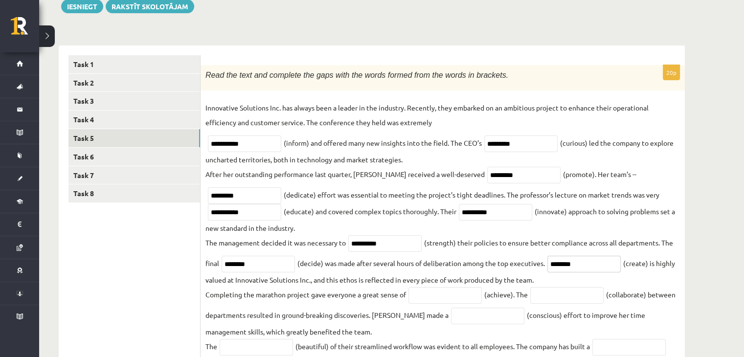
scroll to position [50, 0]
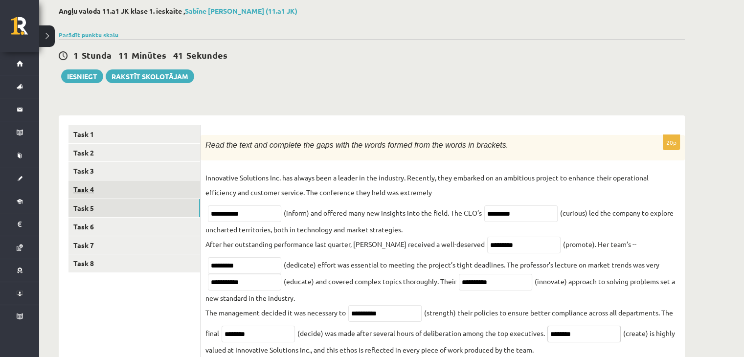
type input "********"
click at [162, 187] on link "Task 4" at bounding box center [133, 189] width 131 height 18
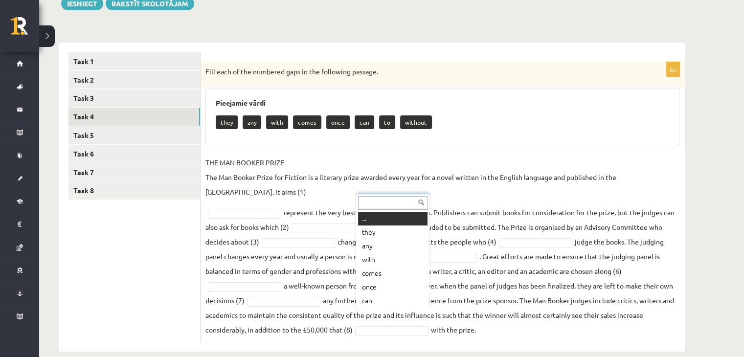
scroll to position [12, 0]
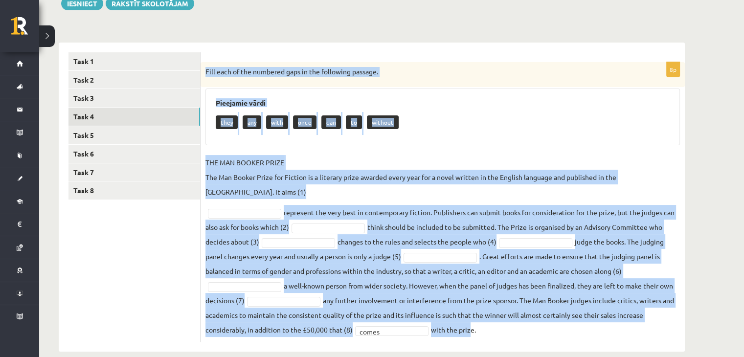
drag, startPoint x: 203, startPoint y: 72, endPoint x: 470, endPoint y: 330, distance: 371.3
click at [470, 330] on div "8p Fill each of the numbered gaps in the following passage. Pieejamie vārdi the…" at bounding box center [442, 197] width 484 height 309
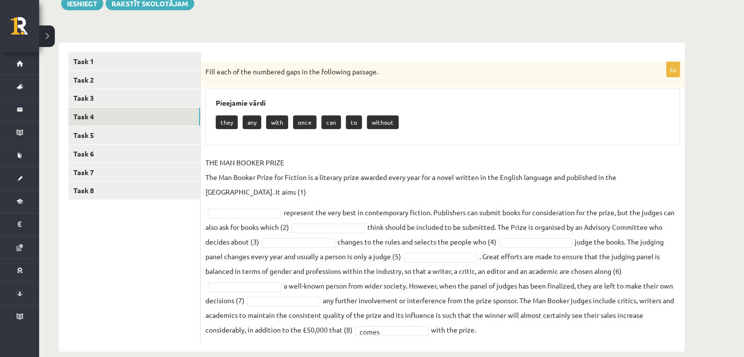
click at [499, 316] on fieldset "THE MAN BOOKER PRIZE The Man Booker Prize for Fiction is a literary prize award…" at bounding box center [442, 246] width 474 height 182
click at [153, 93] on link "Task 3" at bounding box center [133, 98] width 131 height 18
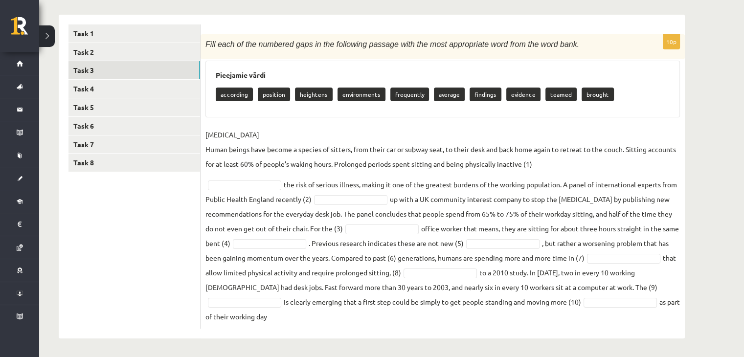
scroll to position [153, 0]
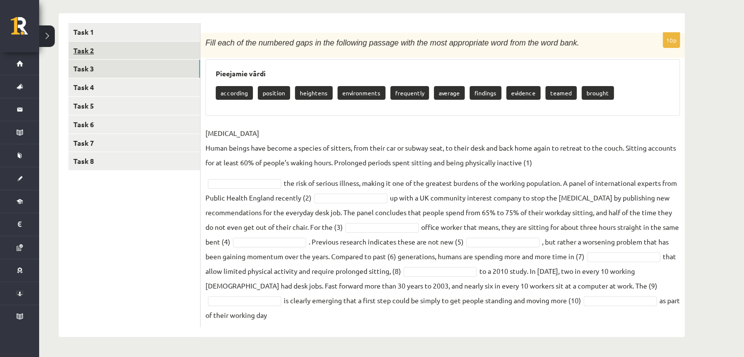
click at [153, 57] on link "Task 2" at bounding box center [133, 51] width 131 height 18
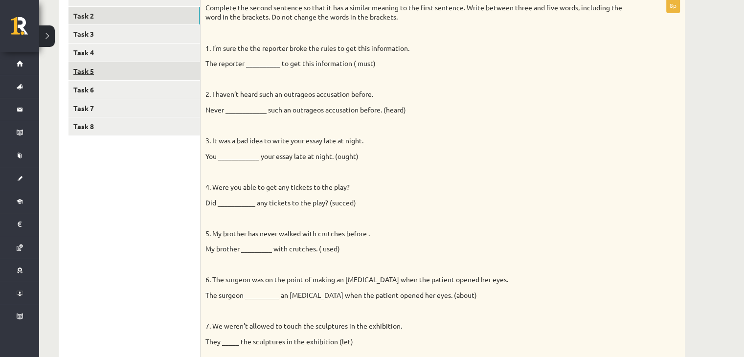
scroll to position [160, 0]
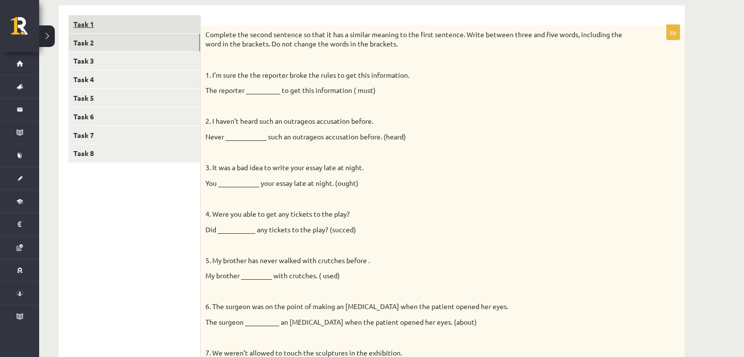
click at [140, 30] on link "Task 1" at bounding box center [133, 24] width 131 height 18
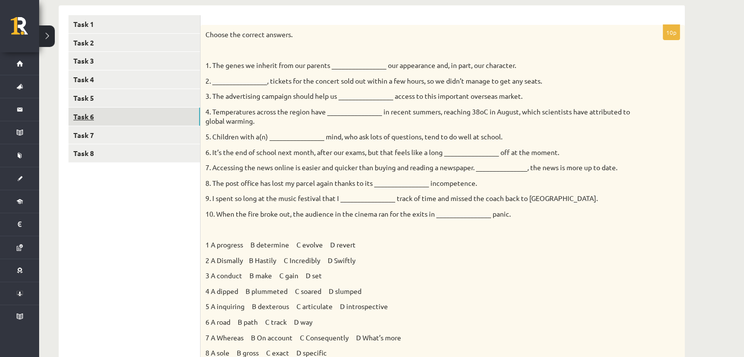
click at [114, 108] on link "Task 6" at bounding box center [133, 117] width 131 height 18
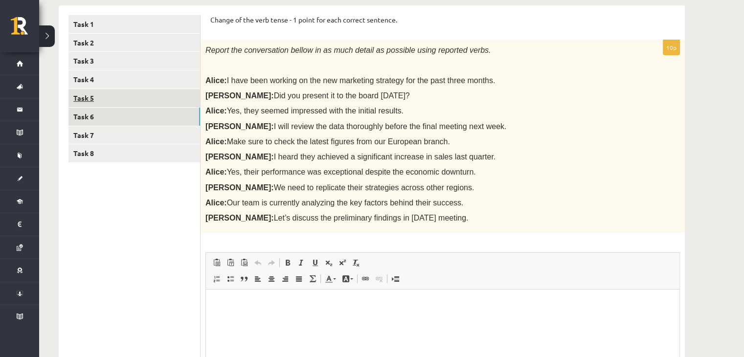
click at [114, 98] on link "Task 5" at bounding box center [133, 98] width 131 height 18
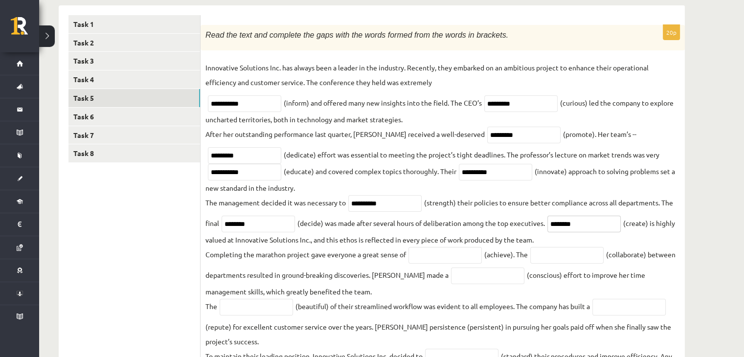
click at [583, 225] on input "********" at bounding box center [583, 224] width 73 height 17
type input "*"
paste input "*********"
type input "**********"
click at [469, 254] on input "text" at bounding box center [444, 255] width 73 height 17
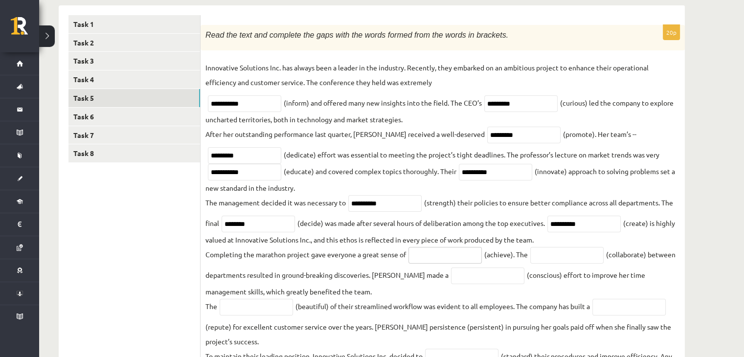
paste input "**********"
type input "**********"
click at [558, 254] on input "text" at bounding box center [566, 255] width 73 height 17
paste input "**********"
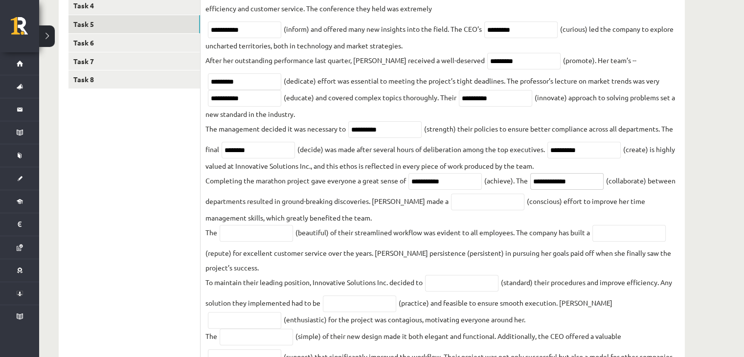
scroll to position [295, 0]
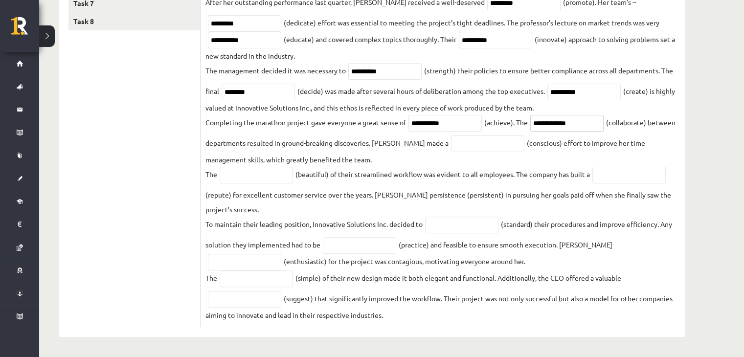
type input "**********"
click at [479, 150] on input "text" at bounding box center [487, 143] width 73 height 17
paste input "********"
type input "*********"
click at [243, 180] on input "text" at bounding box center [255, 175] width 73 height 17
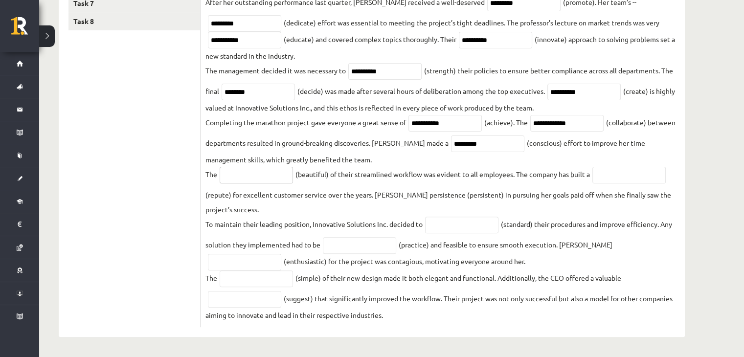
paste input "*****"
type input "******"
click at [608, 173] on input "text" at bounding box center [628, 175] width 73 height 17
paste input "*********"
type input "**********"
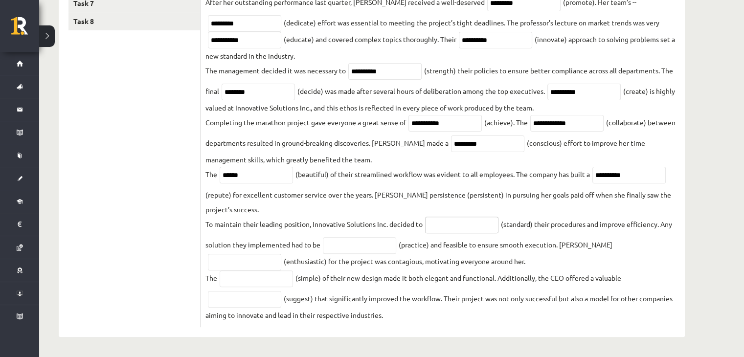
click at [445, 222] on input "text" at bounding box center [461, 225] width 73 height 17
paste input "**********"
type input "**********"
click at [357, 244] on input "text" at bounding box center [359, 245] width 73 height 17
paste input "********"
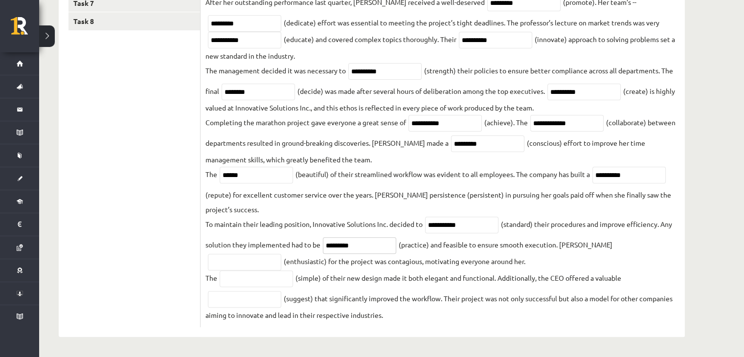
type input "*********"
click at [281, 254] on input "text" at bounding box center [244, 262] width 73 height 17
paste input "*********"
type input "**********"
click at [273, 275] on input "text" at bounding box center [255, 278] width 73 height 17
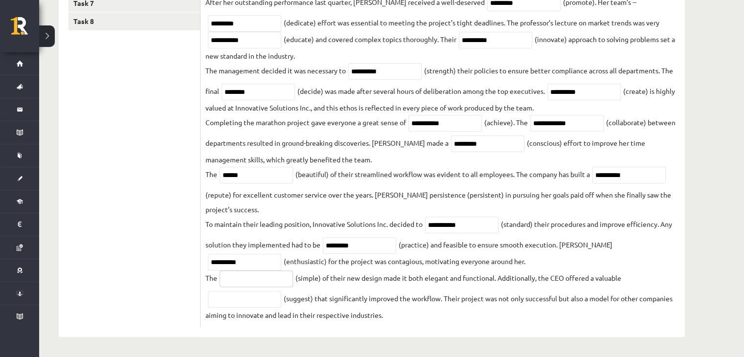
paste input "********"
type input "**********"
click at [265, 305] on input "text" at bounding box center [244, 299] width 73 height 17
paste input "*********"
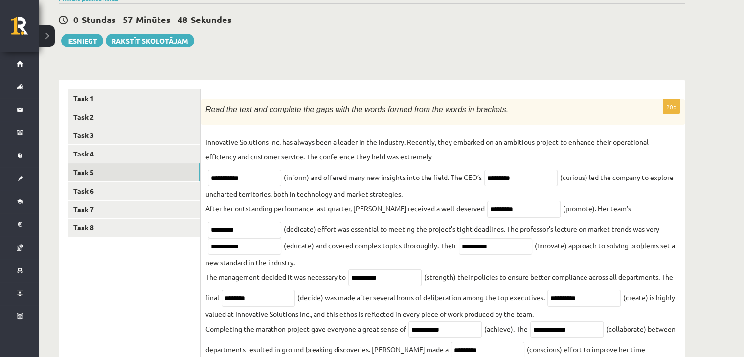
scroll to position [50, 0]
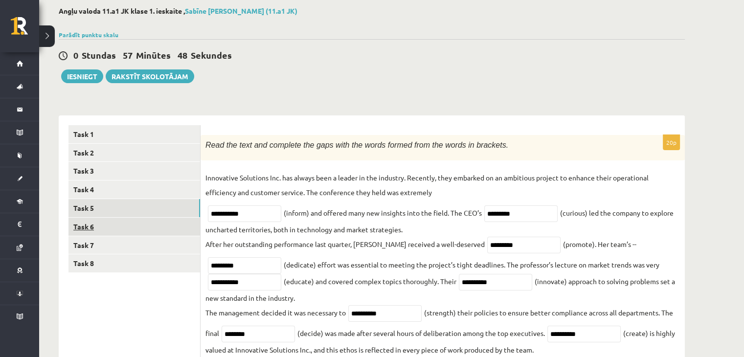
type input "**********"
click at [131, 227] on link "Task 6" at bounding box center [133, 227] width 131 height 18
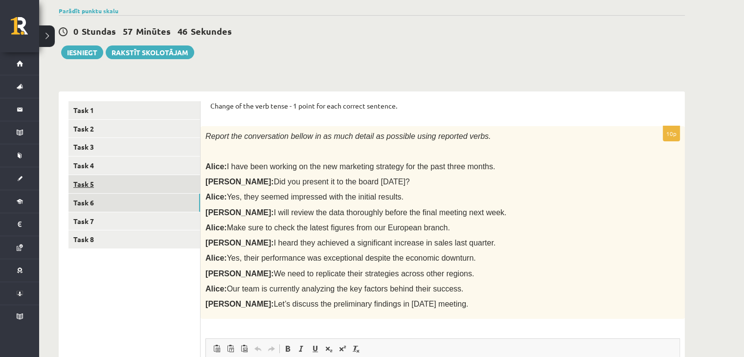
scroll to position [28, 0]
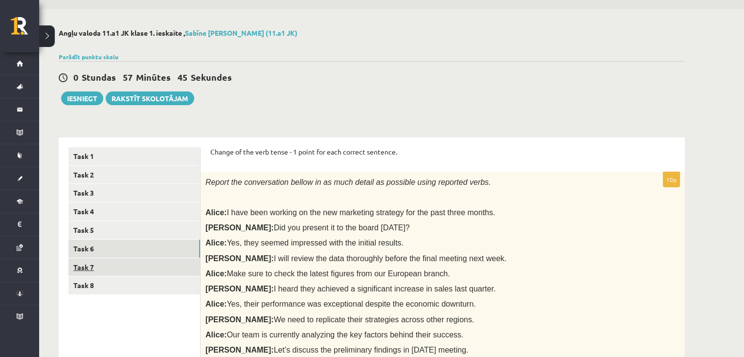
click at [135, 261] on link "Task 7" at bounding box center [133, 267] width 131 height 18
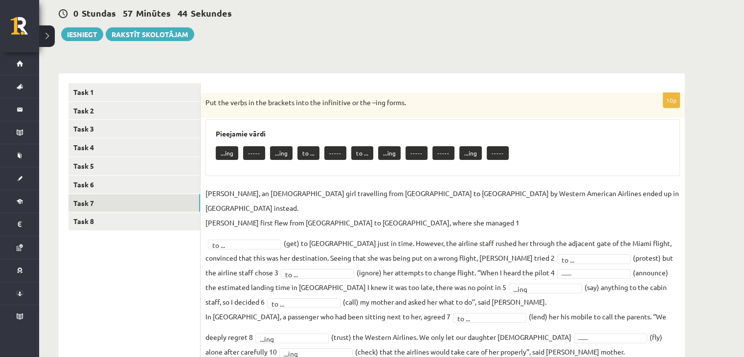
scroll to position [114, 0]
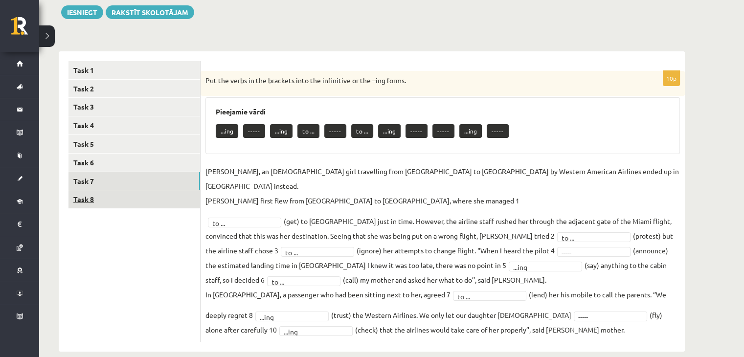
click at [126, 198] on link "Task 8" at bounding box center [133, 199] width 131 height 18
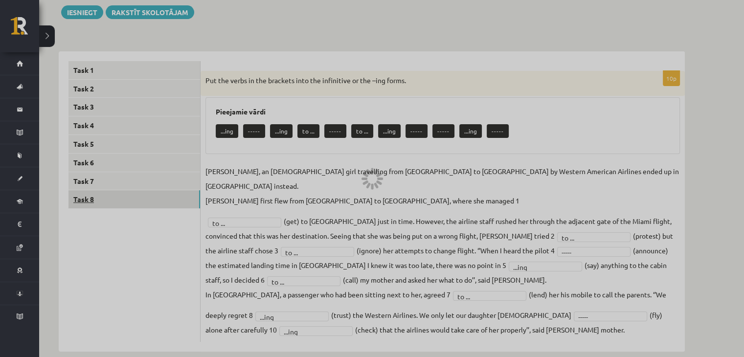
scroll to position [112, 0]
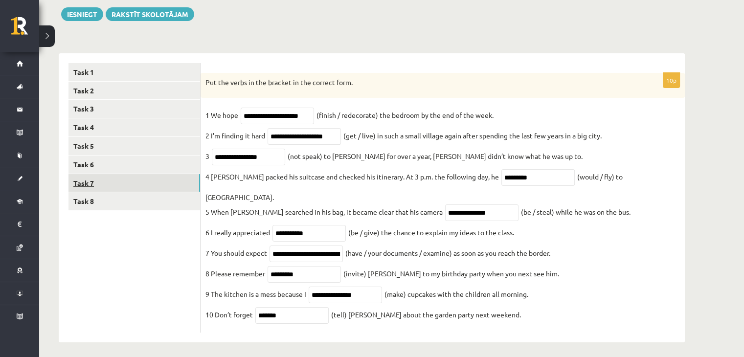
click at [115, 188] on link "Task 7" at bounding box center [133, 183] width 131 height 18
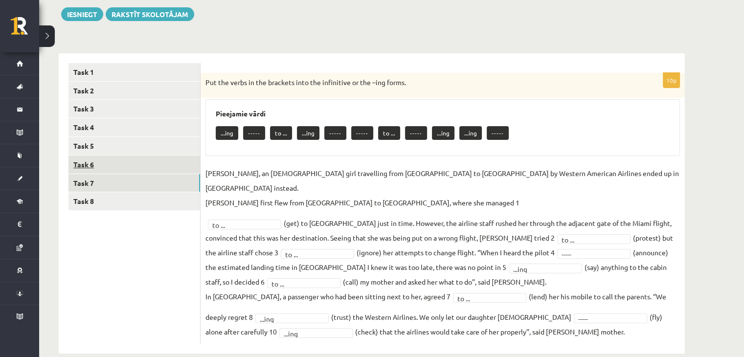
click at [108, 164] on link "Task 6" at bounding box center [133, 164] width 131 height 18
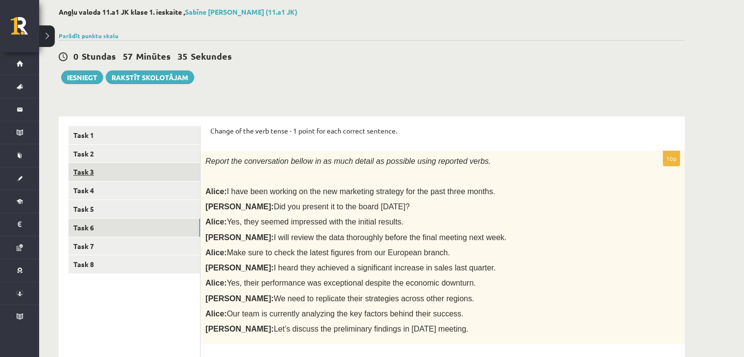
scroll to position [31, 0]
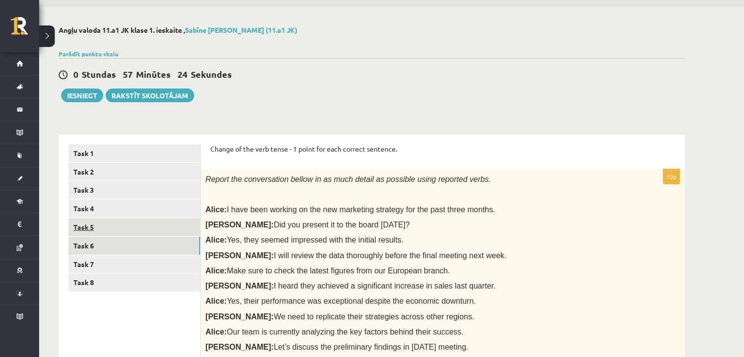
click at [167, 223] on link "Task 5" at bounding box center [133, 227] width 131 height 18
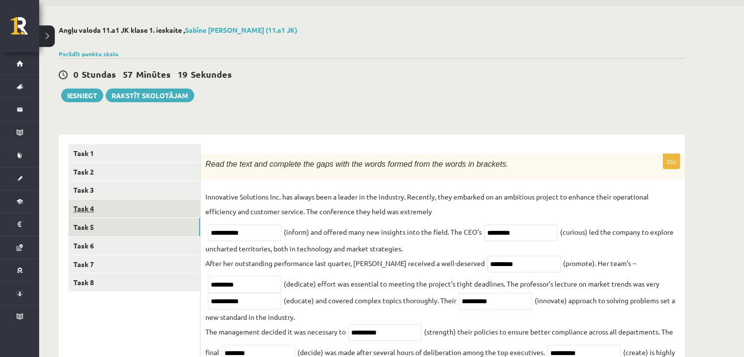
click at [150, 215] on link "Task 4" at bounding box center [133, 208] width 131 height 18
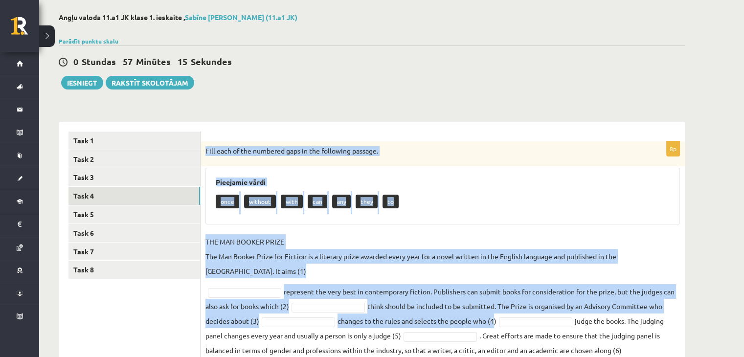
scroll to position [123, 0]
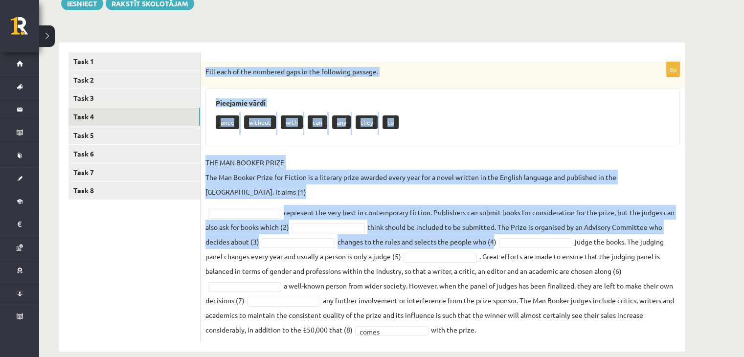
drag, startPoint x: 204, startPoint y: 161, endPoint x: 522, endPoint y: 331, distance: 360.4
click at [522, 331] on div "8p Fill each of the numbered gaps in the following passage. Pieejamie vārdi onc…" at bounding box center [442, 197] width 484 height 309
drag, startPoint x: 438, startPoint y: 284, endPoint x: 450, endPoint y: 140, distance: 144.2
click at [450, 140] on div "Pieejamie vārdi once without with can any they to" at bounding box center [442, 116] width 474 height 57
click at [385, 320] on fieldset "THE MAN BOOKER PRIZE The Man Booker Prize for Fiction is a literary prize award…" at bounding box center [442, 246] width 474 height 182
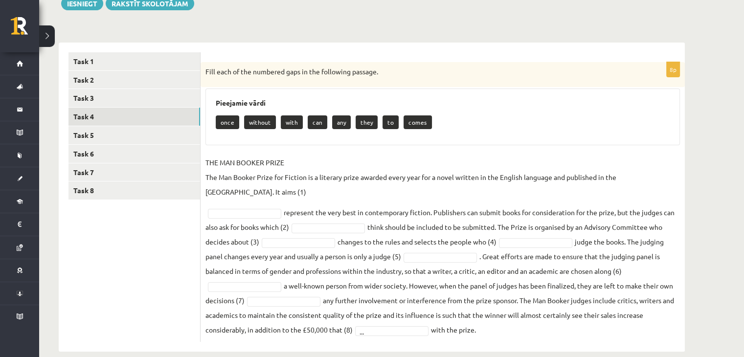
drag, startPoint x: 206, startPoint y: 70, endPoint x: 469, endPoint y: 317, distance: 361.0
click at [488, 339] on div "Angļu valoda 11.a1 JK klase 1. ieskaite , Sabīne Kate Bramane (11.a1 JK) Parādī…" at bounding box center [371, 142] width 665 height 457
copy div "Fill each of the numbered gaps in the following passage. Pieejamie vārdi once w…"
click at [488, 174] on p "THE MAN BOOKER PRIZE The Man Booker Prize for Fiction is a literary prize award…" at bounding box center [442, 177] width 474 height 44
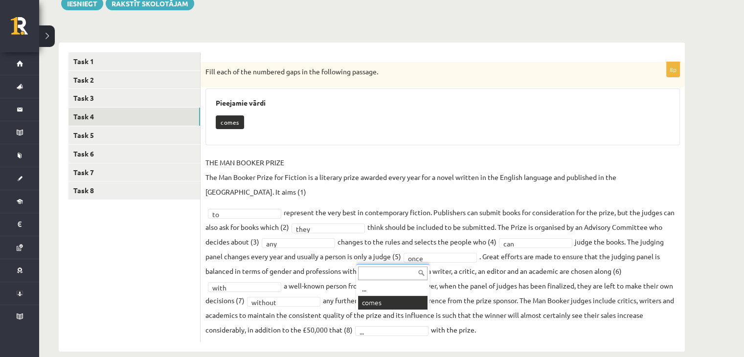
scroll to position [100, 0]
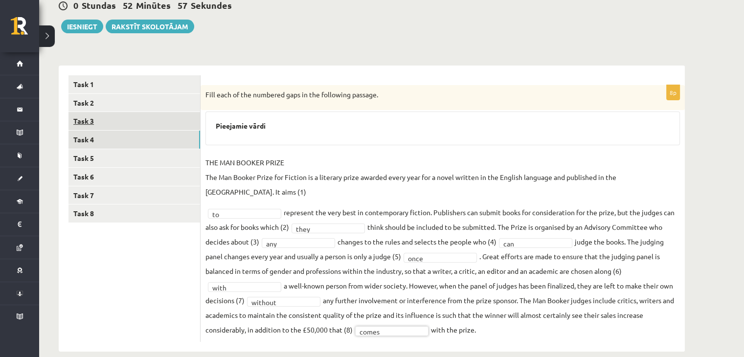
click at [144, 125] on link "Task 3" at bounding box center [133, 121] width 131 height 18
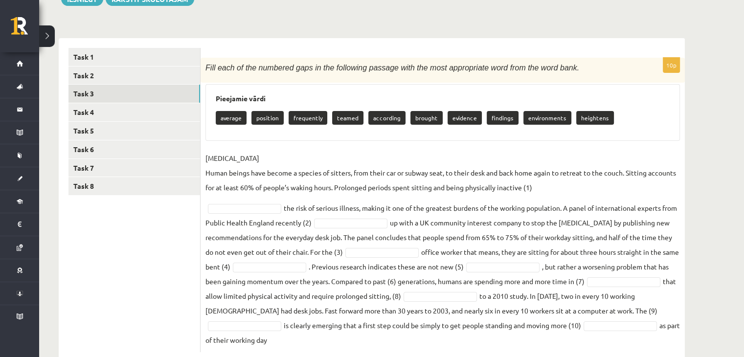
scroll to position [153, 0]
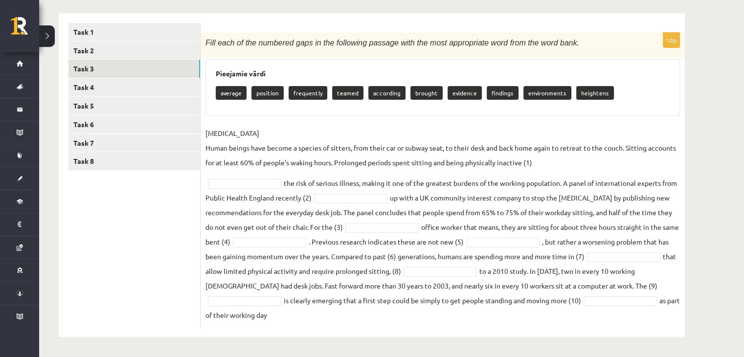
drag, startPoint x: 205, startPoint y: 92, endPoint x: 624, endPoint y: 343, distance: 488.0
click at [624, 343] on div "Angļu valoda 11.a1 JK klase 1. ieskaite , Sabīne Kate Bramane (11.a1 JK) Parādī…" at bounding box center [371, 120] width 665 height 471
copy div "Fill each of the numbered gaps in the following passage with the most appropria…"
click at [467, 191] on fieldset "SEDENTARY LIFESTYLE Human beings have become a species of sitters, from their c…" at bounding box center [442, 224] width 474 height 197
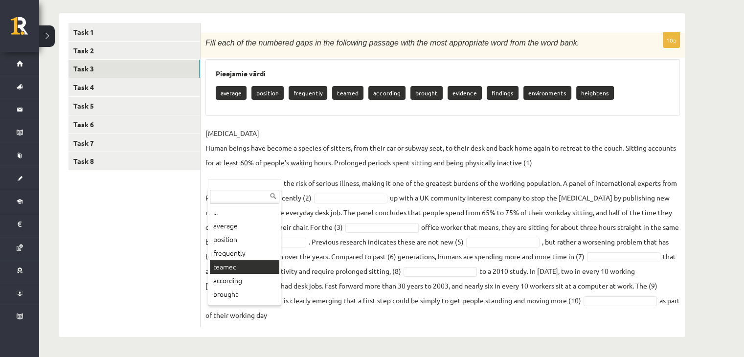
scroll to position [53, 0]
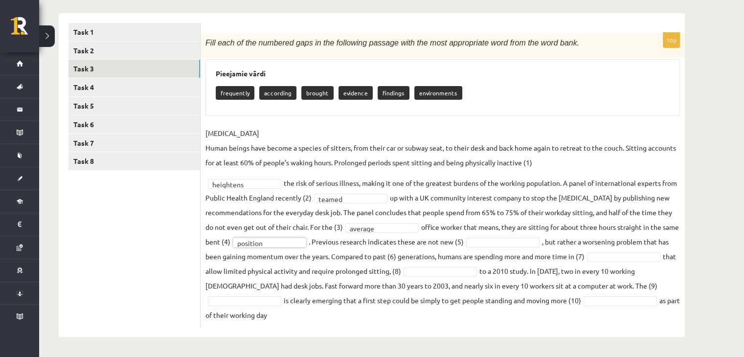
click at [528, 235] on fieldset "SEDENTARY LIFESTYLE Human beings have become a species of sitters, from their c…" at bounding box center [442, 224] width 474 height 197
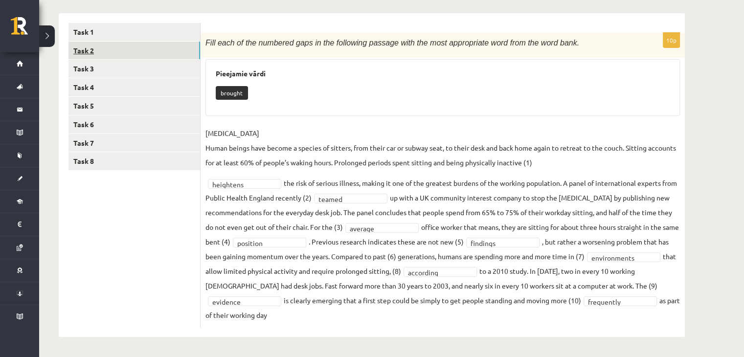
click at [113, 52] on link "Task 2" at bounding box center [133, 51] width 131 height 18
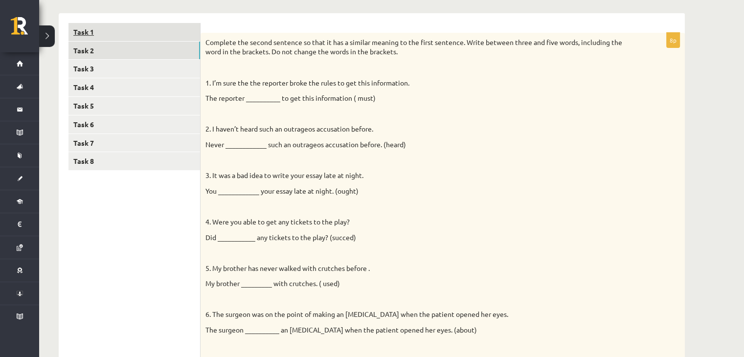
scroll to position [0, 0]
click at [158, 28] on link "Task 1" at bounding box center [133, 32] width 131 height 18
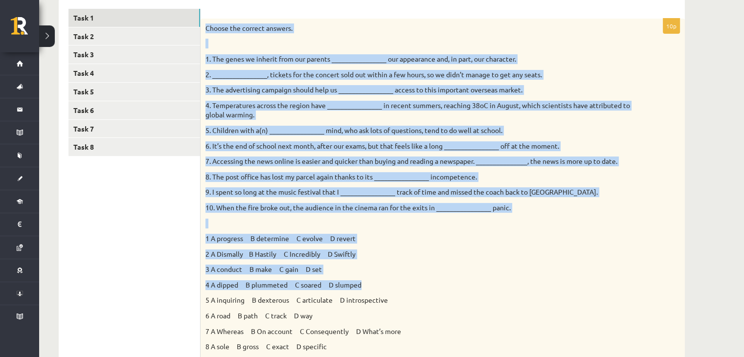
scroll to position [315, 0]
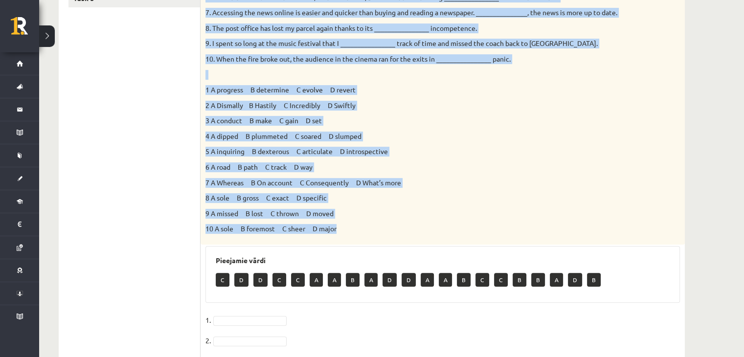
drag, startPoint x: 207, startPoint y: 42, endPoint x: 394, endPoint y: 231, distance: 266.2
click at [394, 231] on div "Choose the correct answers. 1. The genes we inherit from our parents __________…" at bounding box center [442, 57] width 484 height 374
copy div "Choose the correct answers. 1. The genes we inherit from our parents __________…"
click at [350, 205] on div "Choose the correct answers. 1. The genes we inherit from our parents __________…" at bounding box center [442, 57] width 484 height 374
click at [505, 170] on p "6 A road B path C track D way" at bounding box center [417, 167] width 425 height 10
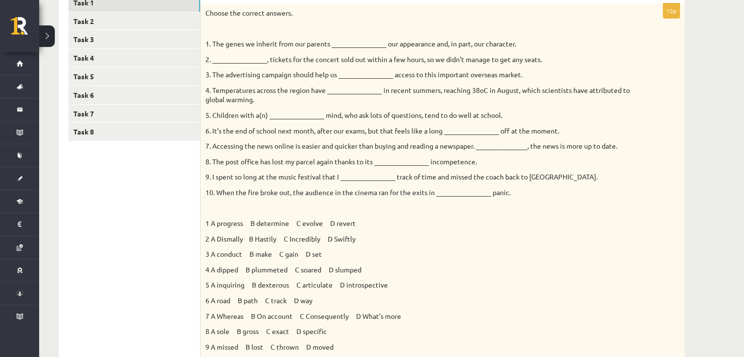
scroll to position [104, 0]
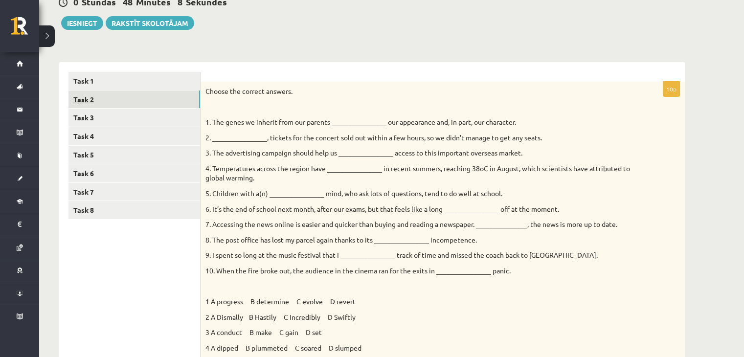
click at [153, 94] on link "Task 2" at bounding box center [133, 99] width 131 height 18
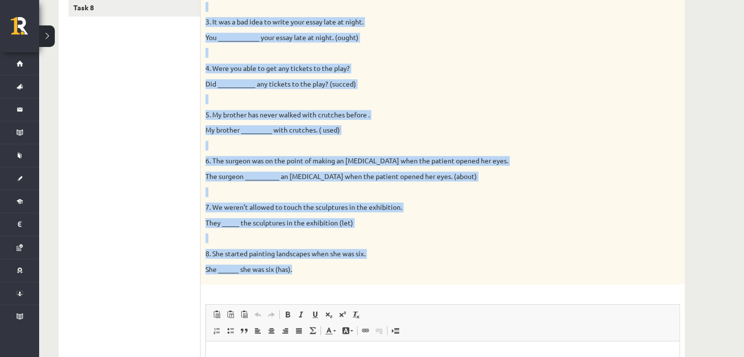
scroll to position [348, 0]
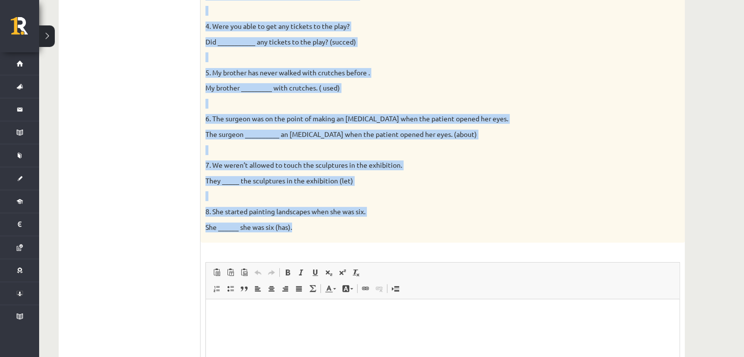
drag, startPoint x: 203, startPoint y: 91, endPoint x: 400, endPoint y: 232, distance: 242.1
click at [400, 232] on div "Complete the second sentence so that it has a similar meaning to the first sent…" at bounding box center [442, 39] width 484 height 405
copy div "Complete the second sentence so that it has a similar meaning to the first sent…"
click at [399, 175] on div "Complete the second sentence so that it has a similar meaning to the first sent…" at bounding box center [442, 39] width 484 height 405
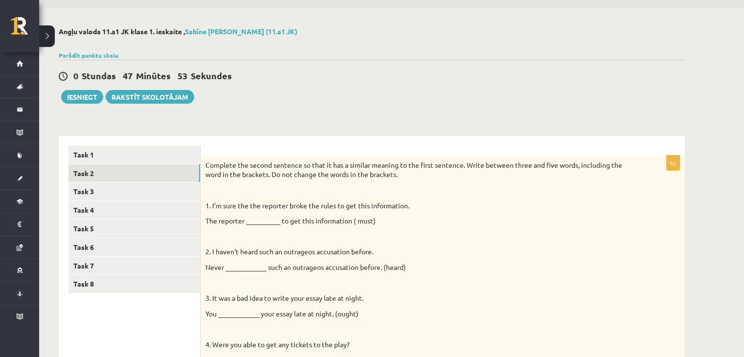
scroll to position [22, 0]
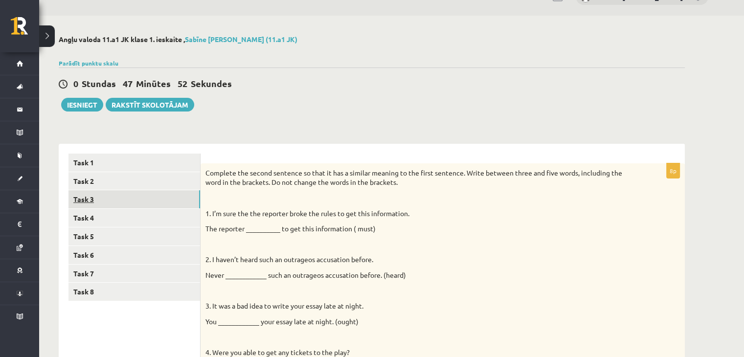
click at [170, 200] on link "Task 3" at bounding box center [133, 199] width 131 height 18
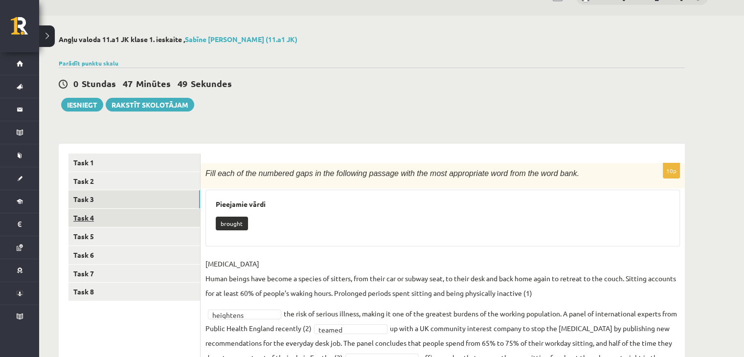
click at [180, 219] on link "Task 4" at bounding box center [133, 218] width 131 height 18
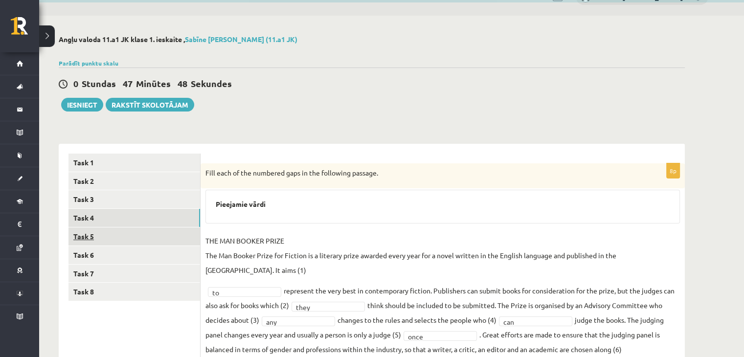
click at [170, 235] on link "Task 5" at bounding box center [133, 236] width 131 height 18
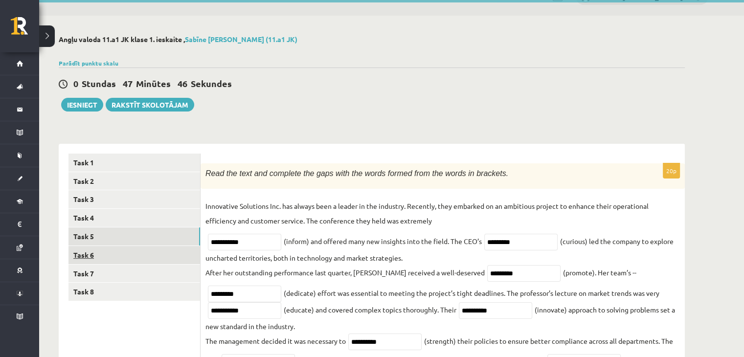
click at [173, 252] on link "Task 6" at bounding box center [133, 255] width 131 height 18
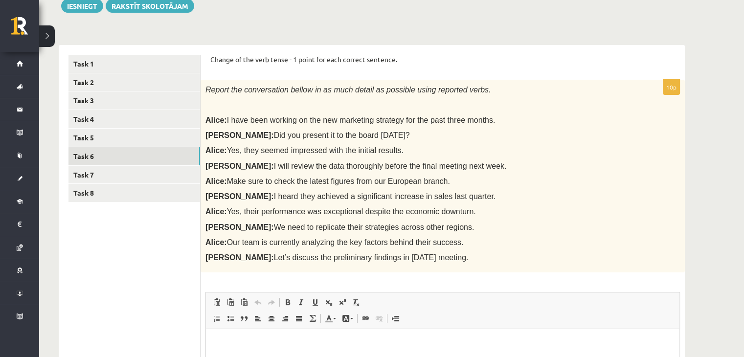
scroll to position [0, 0]
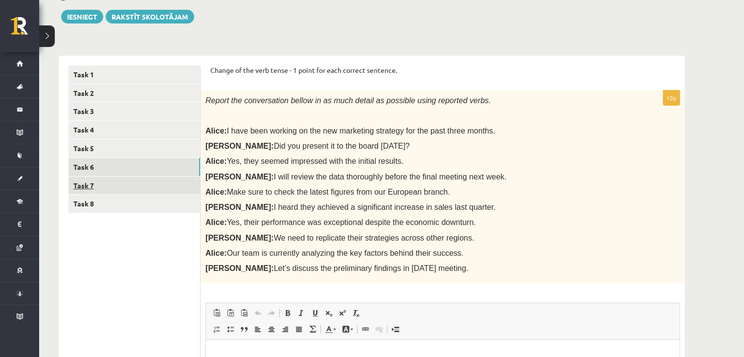
click at [170, 184] on link "Task 7" at bounding box center [133, 185] width 131 height 18
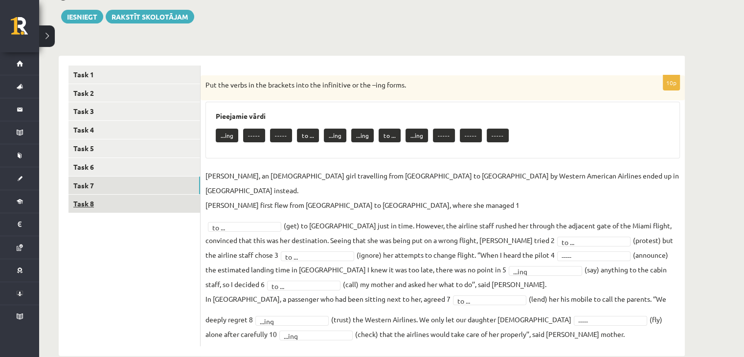
click at [165, 203] on link "Task 8" at bounding box center [133, 204] width 131 height 18
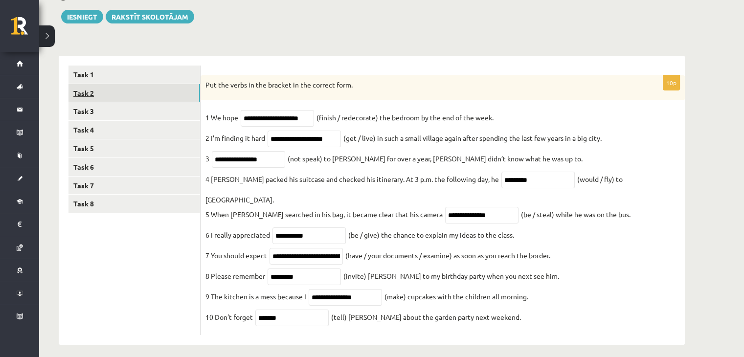
click at [158, 97] on link "Task 2" at bounding box center [133, 93] width 131 height 18
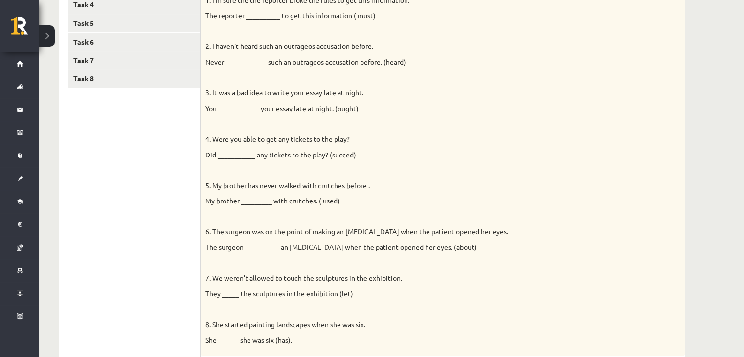
scroll to position [226, 0]
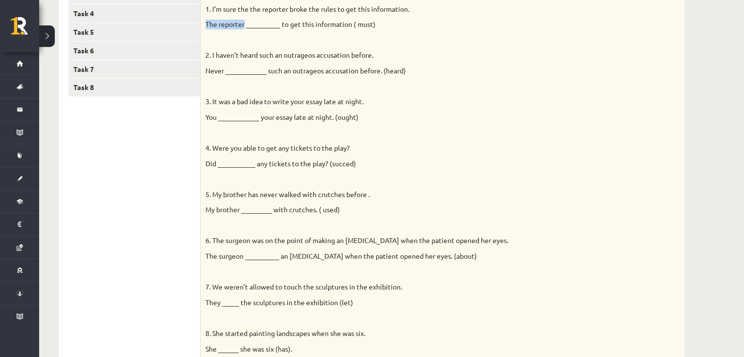
drag, startPoint x: 204, startPoint y: 22, endPoint x: 243, endPoint y: 28, distance: 39.5
click at [243, 28] on div "Complete the second sentence so that it has a similar meaning to the first sent…" at bounding box center [442, 161] width 484 height 405
click at [247, 40] on p at bounding box center [417, 40] width 425 height 10
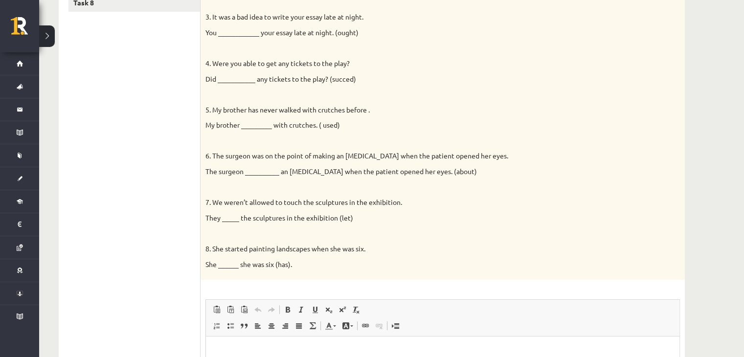
scroll to position [389, 0]
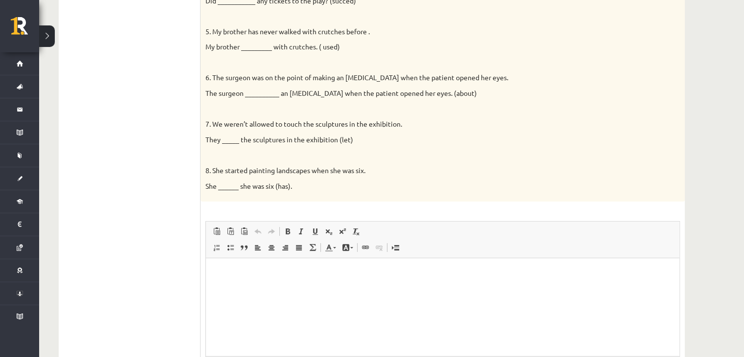
click at [223, 277] on p "Bagātinātā teksta redaktors, wiswyg-editor-user-answer-47024835132480" at bounding box center [443, 273] width 454 height 10
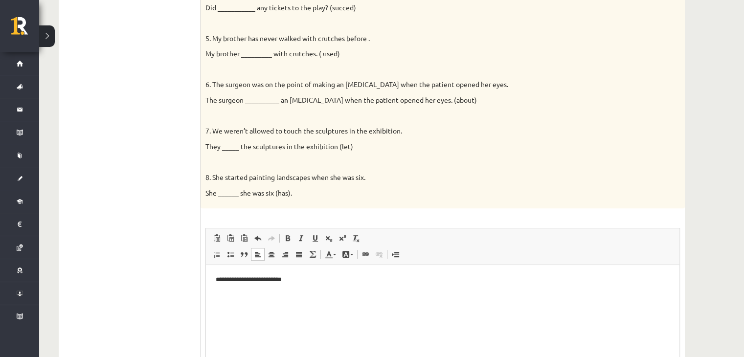
scroll to position [486, 0]
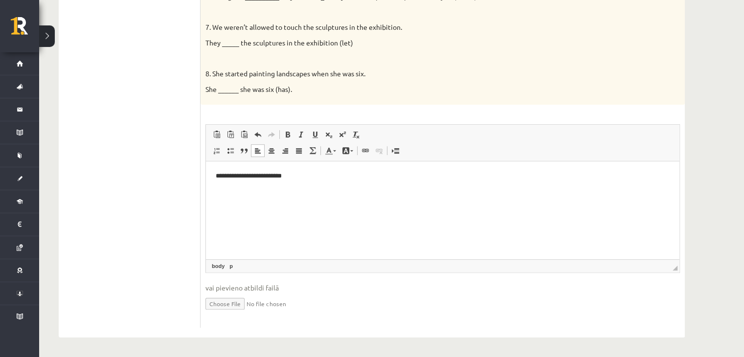
click at [265, 176] on p "**********" at bounding box center [443, 176] width 454 height 10
click at [268, 177] on p "**********" at bounding box center [443, 176] width 454 height 10
click at [267, 177] on p "**********" at bounding box center [443, 176] width 454 height 10
click at [300, 181] on html "**********" at bounding box center [442, 176] width 473 height 30
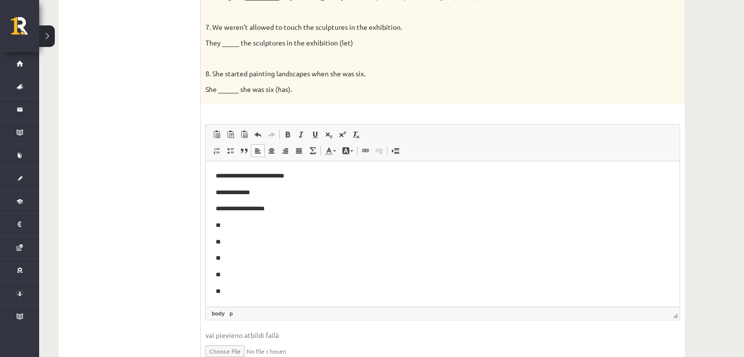
scroll to position [0, 0]
drag, startPoint x: 675, startPoint y: 268, endPoint x: 670, endPoint y: 321, distance: 52.5
click at [670, 321] on span "◢ Elementa ceļš body p" at bounding box center [442, 317] width 473 height 13
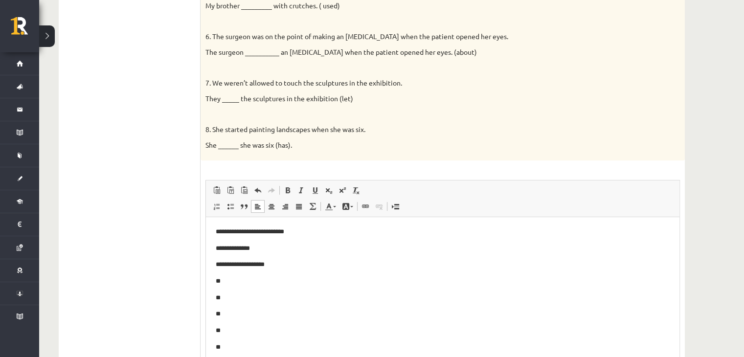
scroll to position [486, 0]
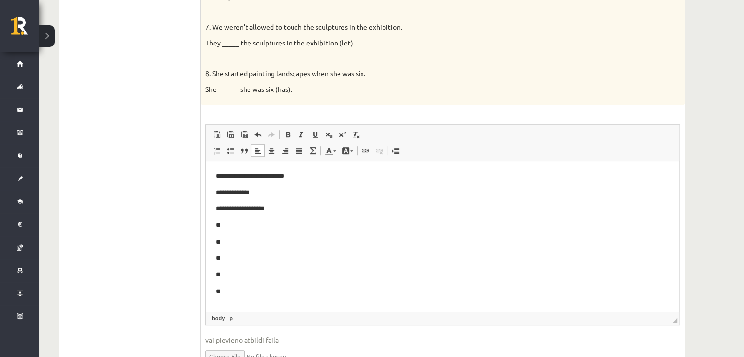
click at [236, 228] on p "**" at bounding box center [443, 225] width 454 height 10
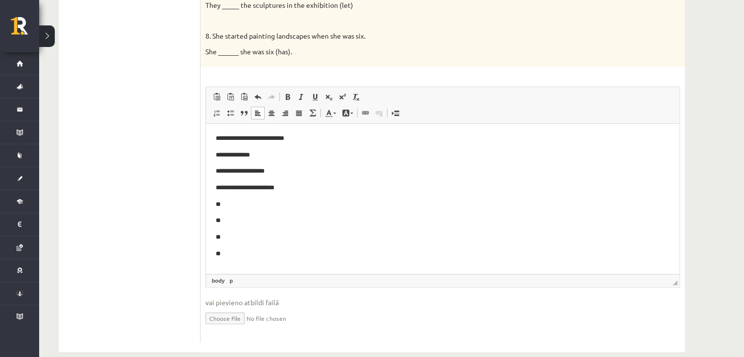
scroll to position [538, 0]
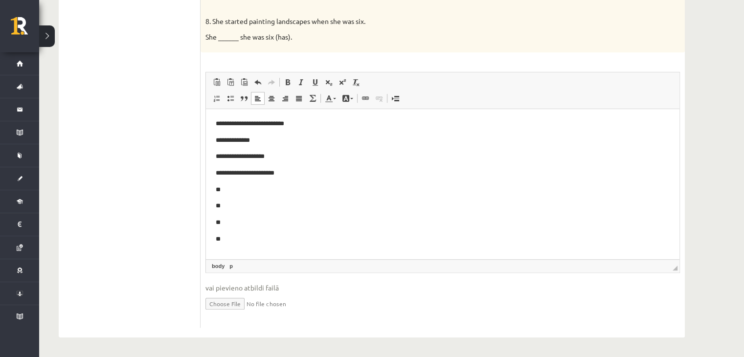
click at [235, 191] on p "**" at bounding box center [443, 190] width 454 height 10
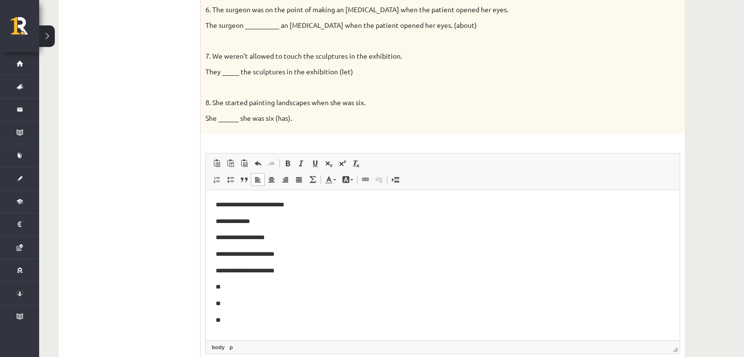
click at [229, 286] on p "**" at bounding box center [443, 287] width 454 height 10
click at [232, 304] on p "**" at bounding box center [443, 304] width 454 height 10
click at [233, 323] on p "**" at bounding box center [443, 320] width 454 height 10
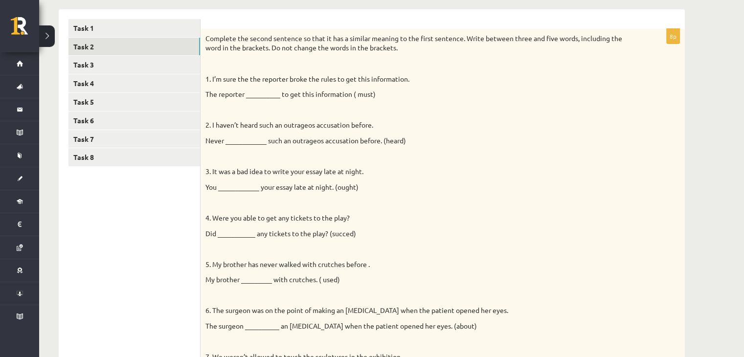
scroll to position [131, 0]
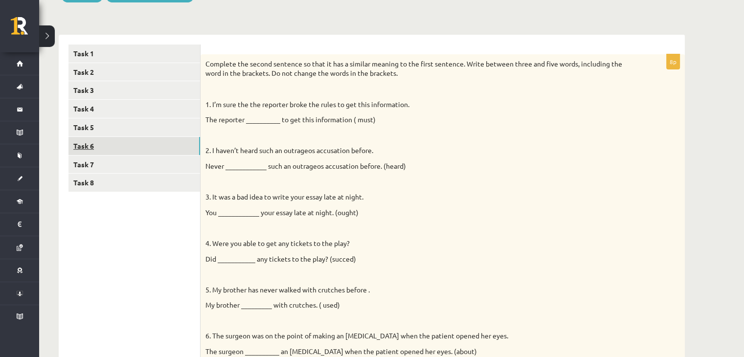
click at [143, 139] on link "Task 6" at bounding box center [133, 146] width 131 height 18
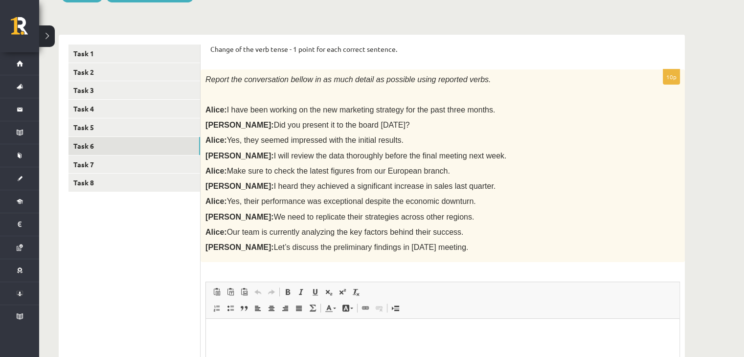
scroll to position [0, 0]
drag, startPoint x: 209, startPoint y: 49, endPoint x: 449, endPoint y: 245, distance: 309.6
click at [449, 245] on div "Change of the verb tense - 1 point for each correct sentence. 10p Report the co…" at bounding box center [442, 265] width 484 height 460
copy form "Change of the verb tense - 1 point for each correct sentence. 10p Report the co…"
click at [377, 167] on span "Make sure to check the latest figures from our European branch." at bounding box center [338, 171] width 223 height 8
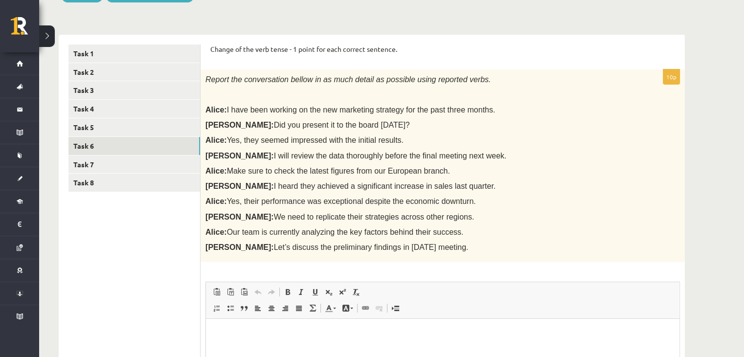
scroll to position [288, 0]
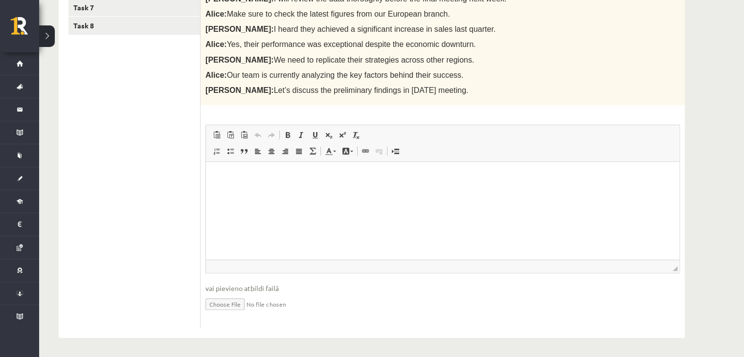
click at [233, 176] on p "Bagātinātā teksta redaktors, wiswyg-editor-user-answer-47024967908100" at bounding box center [443, 177] width 454 height 10
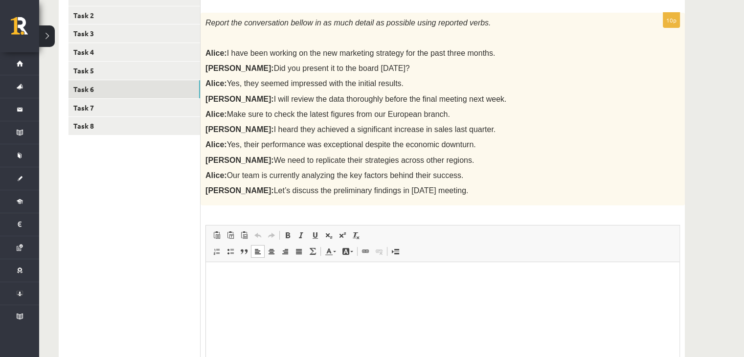
scroll to position [207, 0]
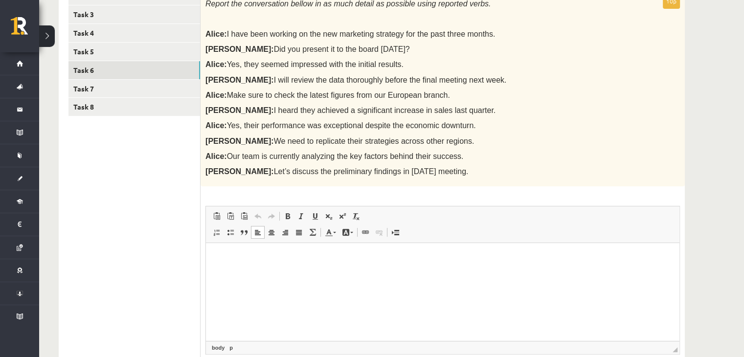
click at [230, 260] on p "Bagātinātā teksta redaktors, wiswyg-editor-user-answer-47024967908100" at bounding box center [443, 258] width 454 height 10
drag, startPoint x: 437, startPoint y: 261, endPoint x: 427, endPoint y: 256, distance: 10.7
click at [427, 256] on p "**********" at bounding box center [443, 258] width 454 height 10
click at [483, 259] on p "**********" at bounding box center [443, 258] width 454 height 10
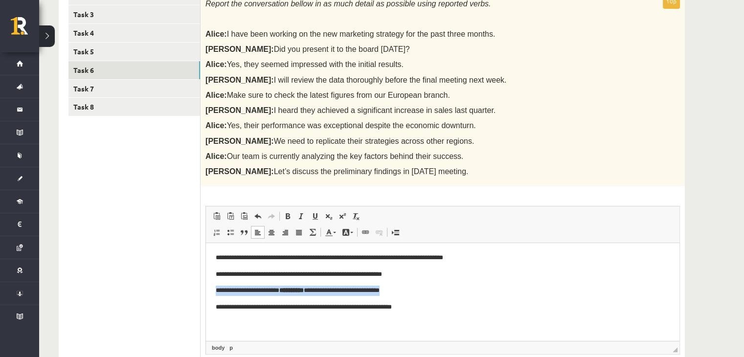
drag, startPoint x: 411, startPoint y: 290, endPoint x: 205, endPoint y: 291, distance: 206.3
click at [206, 291] on html "**********" at bounding box center [442, 282] width 473 height 79
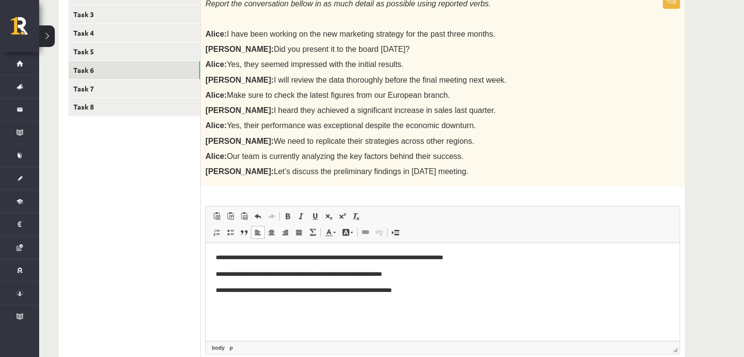
click at [423, 293] on p "**********" at bounding box center [443, 290] width 454 height 10
click at [225, 314] on span "Ielīmēt" at bounding box center [225, 315] width 8 height 8
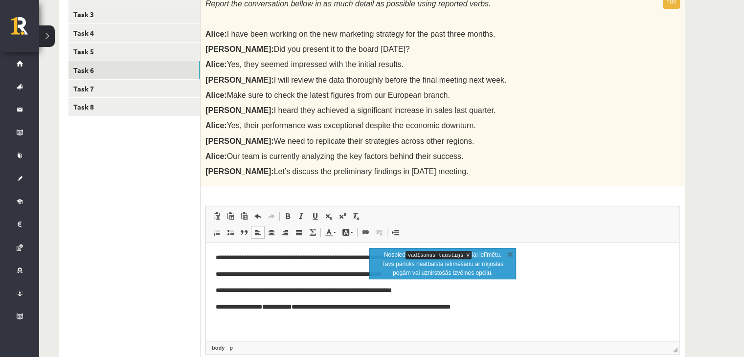
click at [429, 290] on p "**********" at bounding box center [443, 290] width 454 height 10
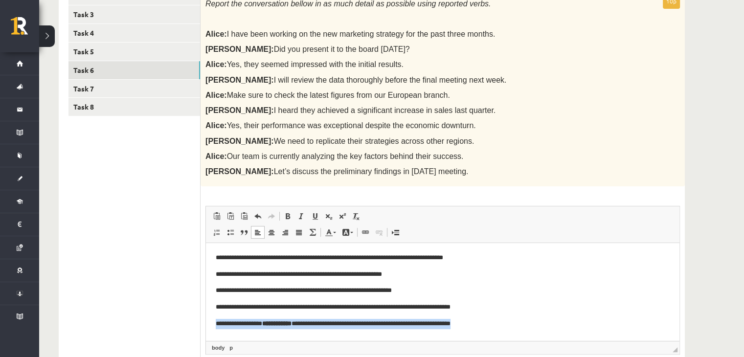
drag, startPoint x: 492, startPoint y: 327, endPoint x: 192, endPoint y: 328, distance: 300.1
click at [206, 328] on html "**********" at bounding box center [442, 290] width 473 height 95
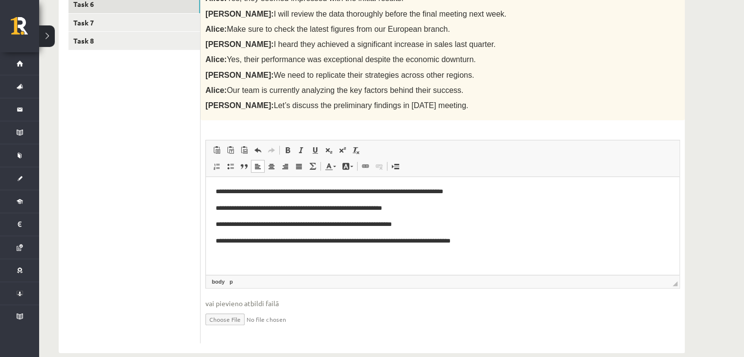
scroll to position [288, 0]
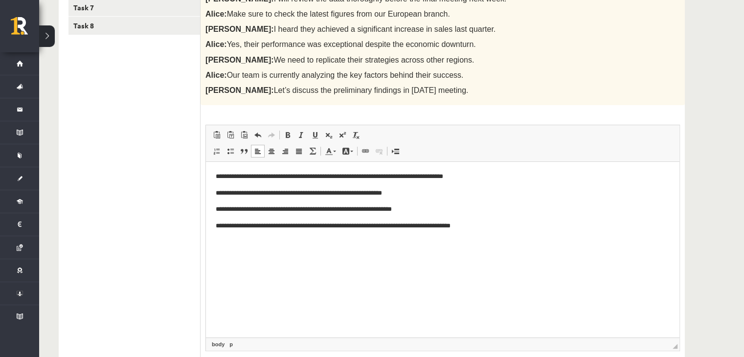
drag, startPoint x: 675, startPoint y: 267, endPoint x: 665, endPoint y: 337, distance: 70.6
click at [665, 344] on span "◢ Elementa ceļš body p" at bounding box center [442, 343] width 473 height 13
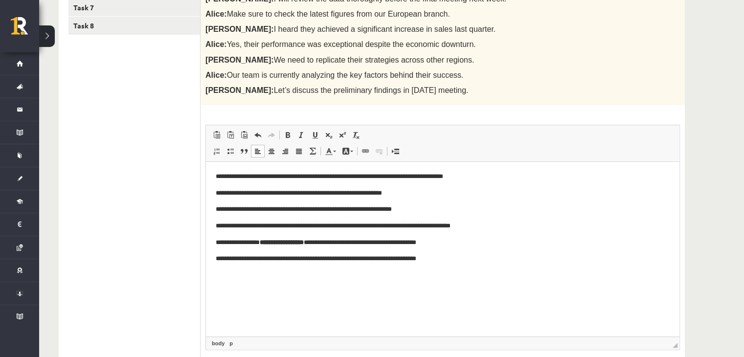
click at [230, 261] on p "**********" at bounding box center [443, 259] width 454 height 10
drag, startPoint x: 442, startPoint y: 243, endPoint x: 176, endPoint y: 243, distance: 266.4
click at [206, 243] on html "**********" at bounding box center [442, 218] width 473 height 112
click at [455, 245] on p "**********" at bounding box center [443, 243] width 454 height 10
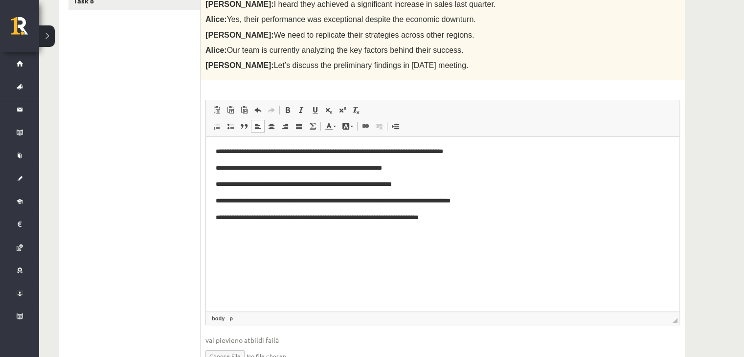
scroll to position [365, 0]
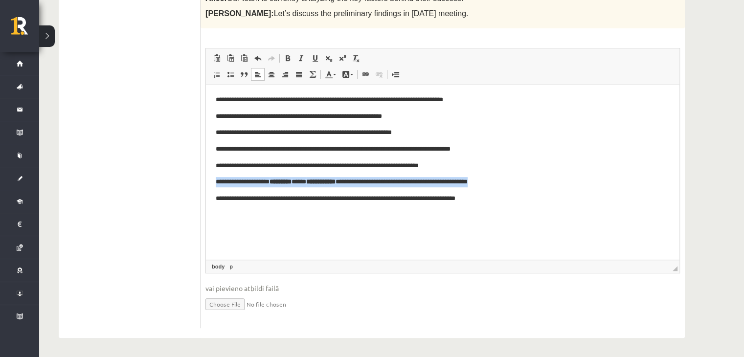
drag, startPoint x: 455, startPoint y: 183, endPoint x: 167, endPoint y: 180, distance: 287.9
click at [206, 180] on html "**********" at bounding box center [442, 149] width 473 height 129
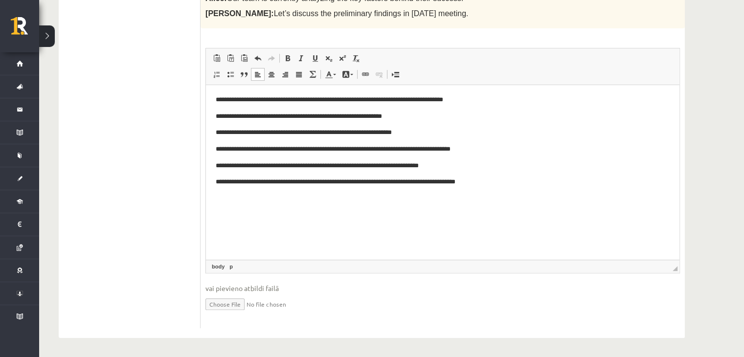
click at [500, 182] on p "**********" at bounding box center [443, 182] width 454 height 10
click at [496, 183] on p "**********" at bounding box center [443, 182] width 454 height 10
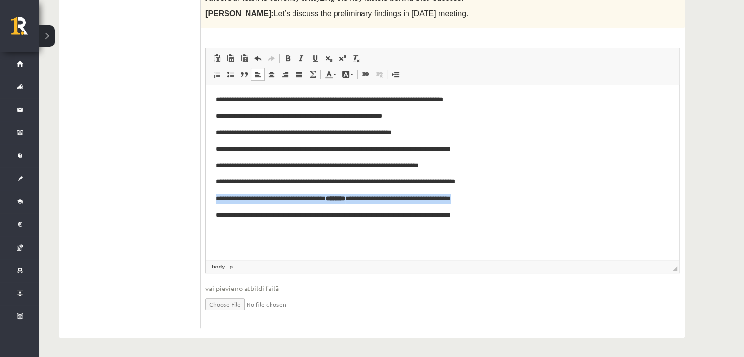
drag, startPoint x: 497, startPoint y: 199, endPoint x: 187, endPoint y: 193, distance: 309.5
click at [206, 193] on html "**********" at bounding box center [442, 165] width 473 height 161
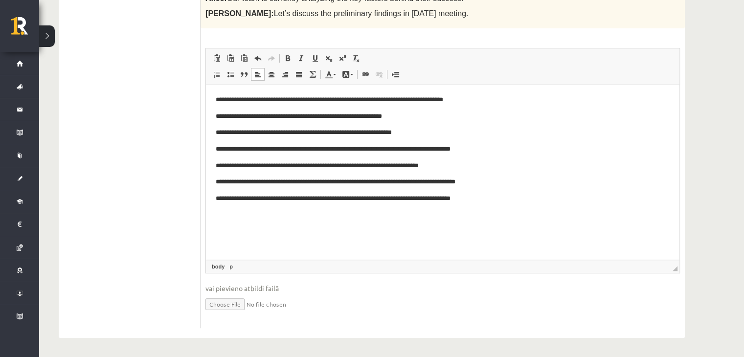
click at [499, 204] on body "**********" at bounding box center [443, 158] width 454 height 126
click at [499, 202] on p "**********" at bounding box center [443, 199] width 454 height 10
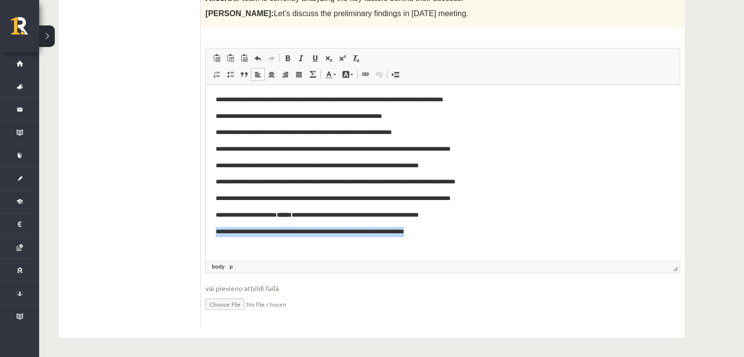
drag, startPoint x: 460, startPoint y: 220, endPoint x: 177, endPoint y: 223, distance: 282.6
click at [206, 223] on html "**********" at bounding box center [442, 174] width 473 height 178
click at [455, 229] on p "**********" at bounding box center [439, 232] width 447 height 10
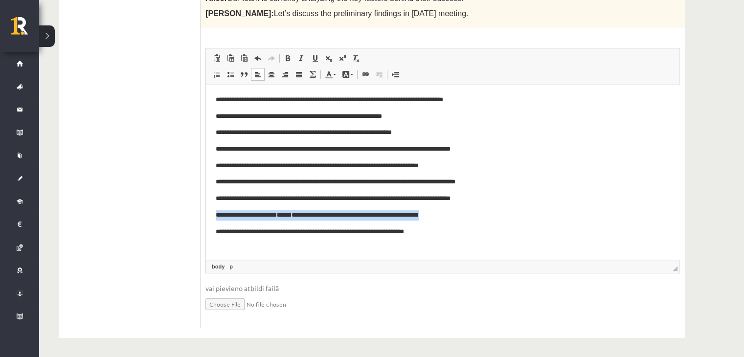
drag, startPoint x: 444, startPoint y: 217, endPoint x: 401, endPoint y: 295, distance: 89.5
click at [206, 214] on html "**********" at bounding box center [442, 174] width 473 height 178
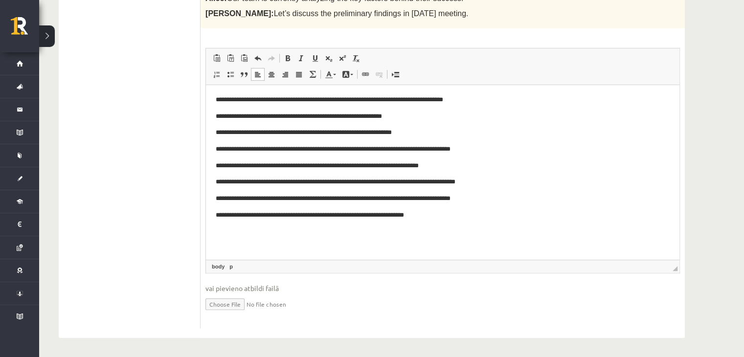
click at [432, 216] on p "**********" at bounding box center [443, 215] width 454 height 10
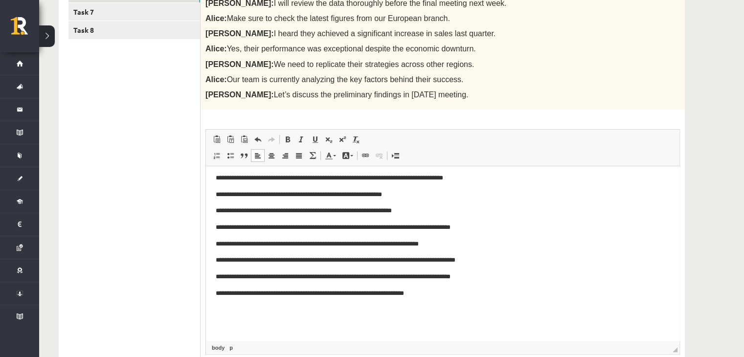
scroll to position [4, 0]
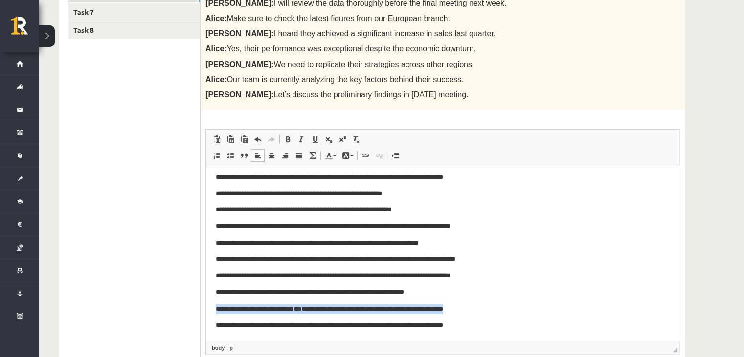
drag, startPoint x: 476, startPoint y: 309, endPoint x: 203, endPoint y: 306, distance: 273.3
click at [206, 306] on html "**********" at bounding box center [442, 259] width 473 height 195
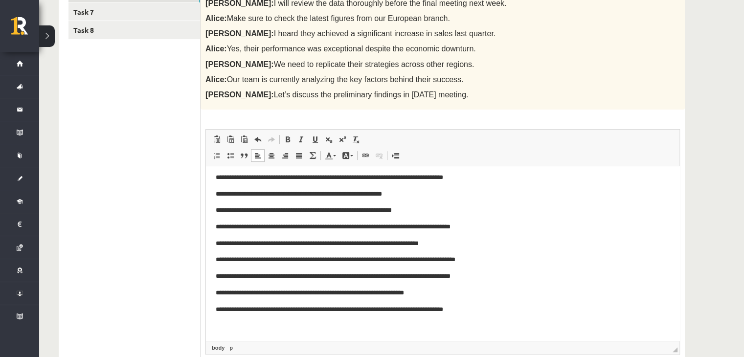
click at [478, 307] on p "**********" at bounding box center [439, 310] width 447 height 10
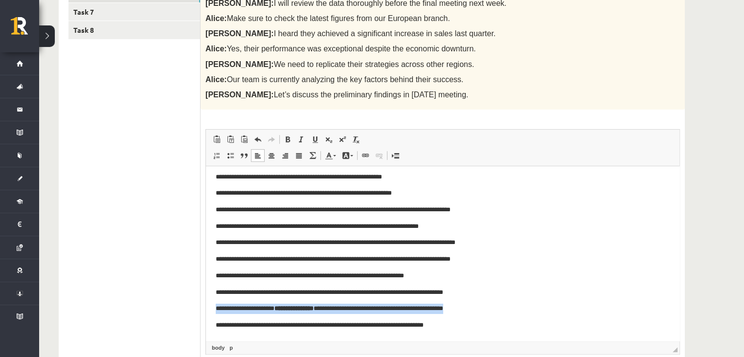
drag, startPoint x: 489, startPoint y: 308, endPoint x: 214, endPoint y: 308, distance: 275.7
click at [214, 308] on html "**********" at bounding box center [442, 251] width 473 height 211
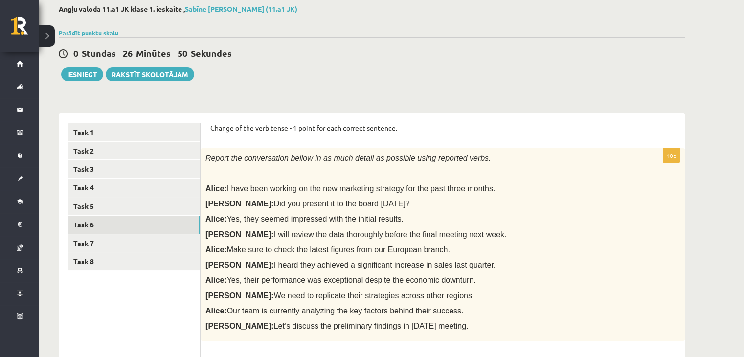
scroll to position [39, 0]
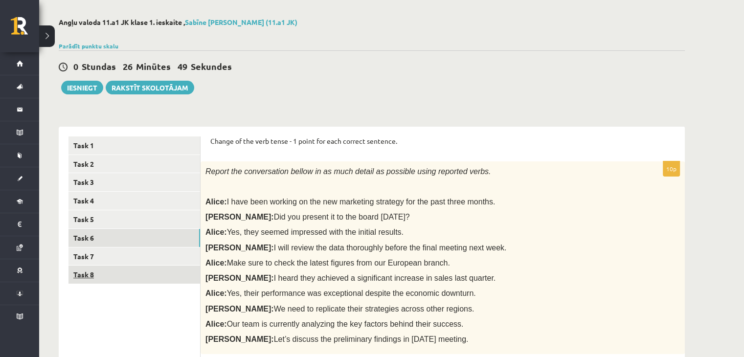
click at [167, 272] on link "Task 8" at bounding box center [133, 274] width 131 height 18
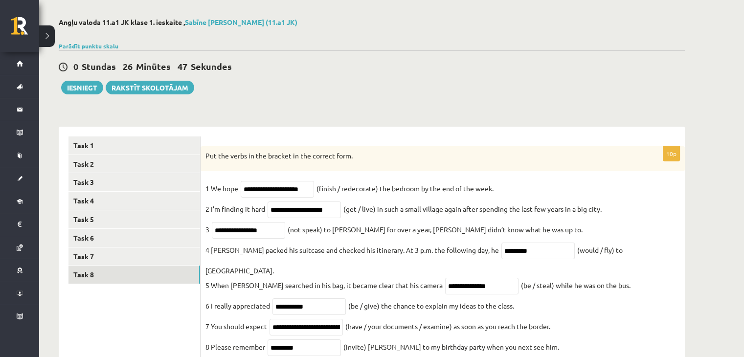
scroll to position [112, 0]
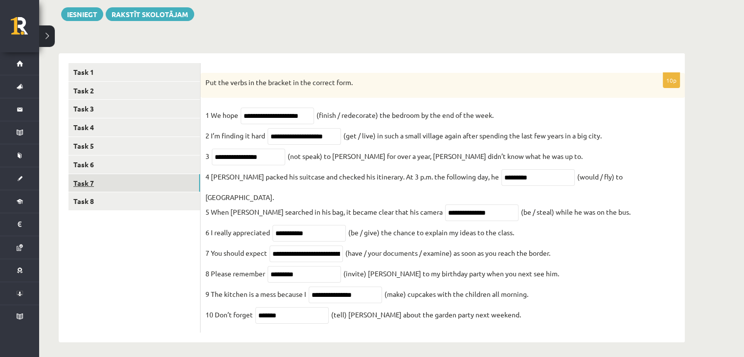
click at [161, 179] on link "Task 7" at bounding box center [133, 183] width 131 height 18
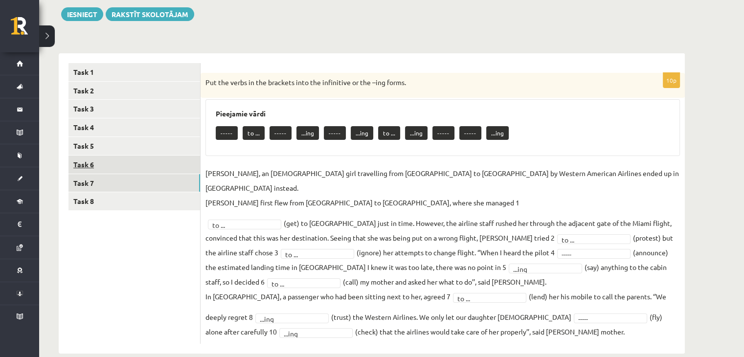
click at [173, 166] on link "Task 6" at bounding box center [133, 164] width 131 height 18
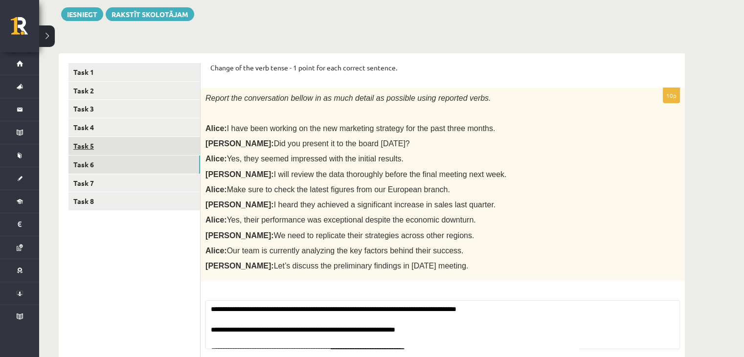
click at [176, 143] on link "Task 5" at bounding box center [133, 146] width 131 height 18
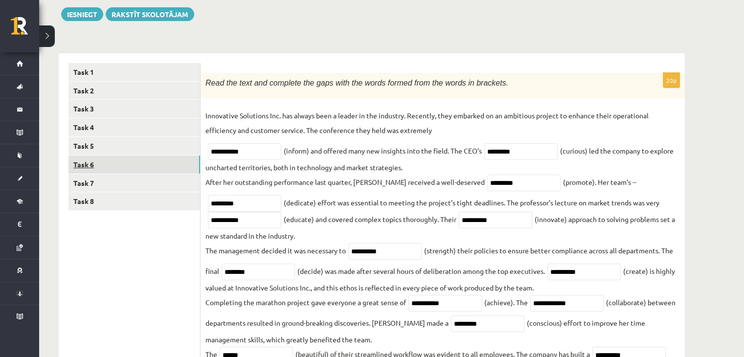
click at [179, 157] on link "Task 6" at bounding box center [133, 164] width 131 height 18
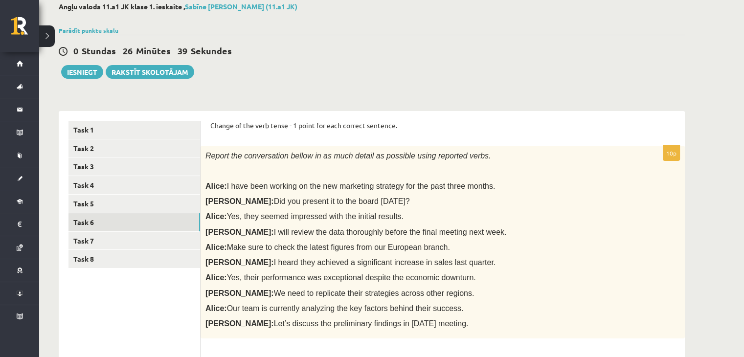
scroll to position [0, 0]
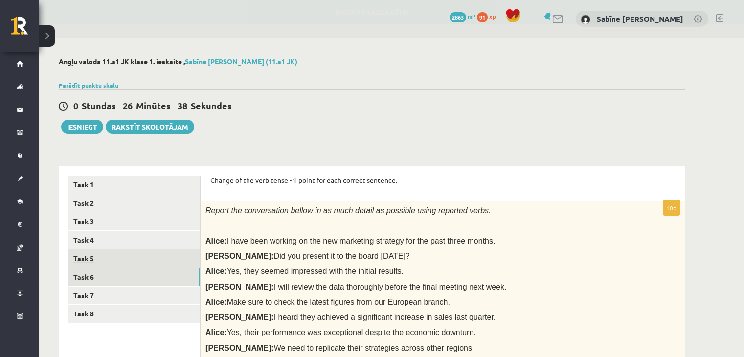
click at [166, 256] on link "Task 5" at bounding box center [133, 258] width 131 height 18
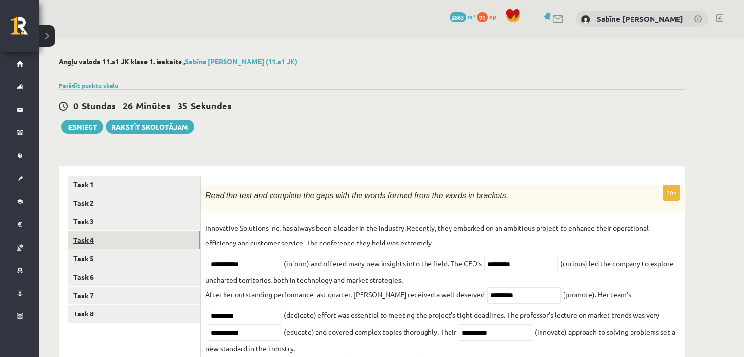
click at [176, 233] on link "Task 4" at bounding box center [133, 240] width 131 height 18
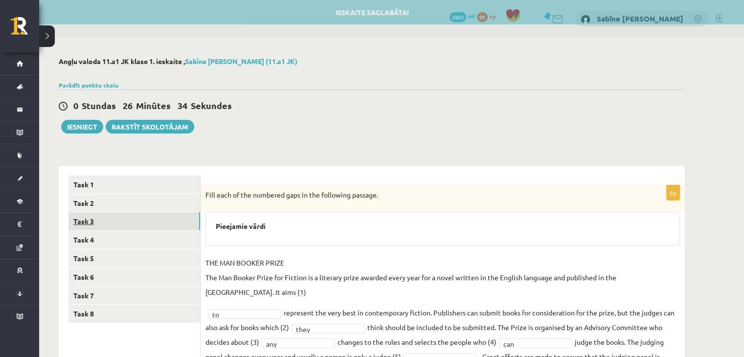
click at [176, 219] on link "Task 3" at bounding box center [133, 221] width 131 height 18
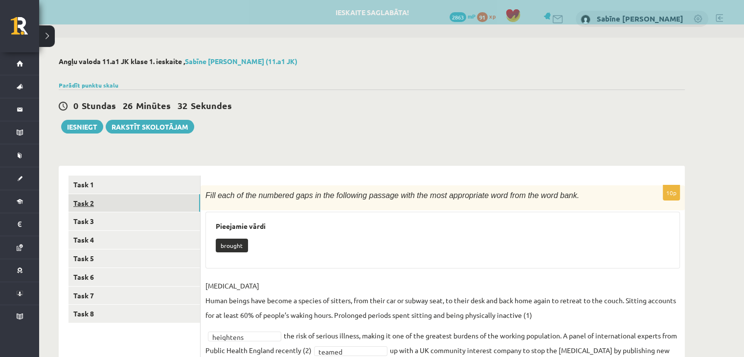
click at [184, 200] on link "Task 2" at bounding box center [133, 203] width 131 height 18
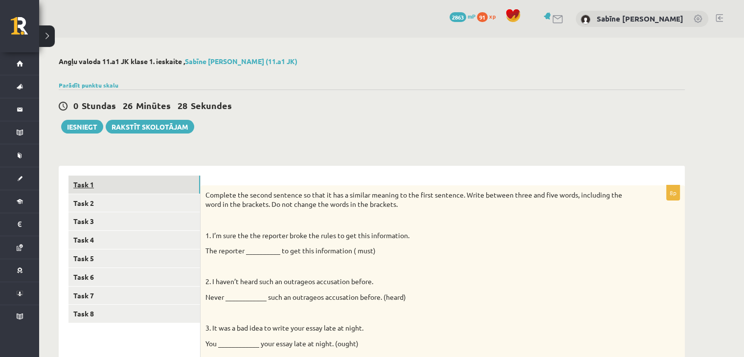
click at [181, 186] on link "Task 1" at bounding box center [133, 184] width 131 height 18
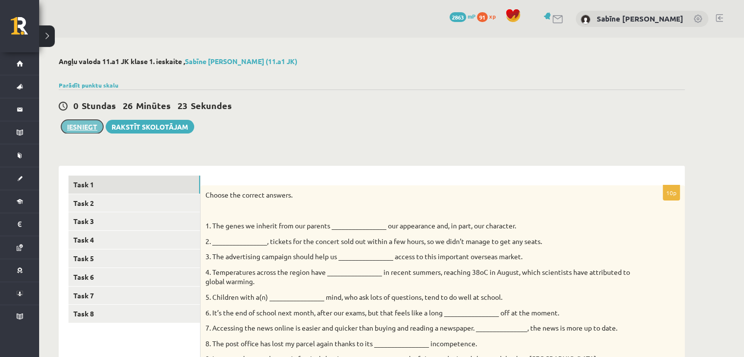
click at [80, 126] on button "Iesniegt" at bounding box center [82, 127] width 42 height 14
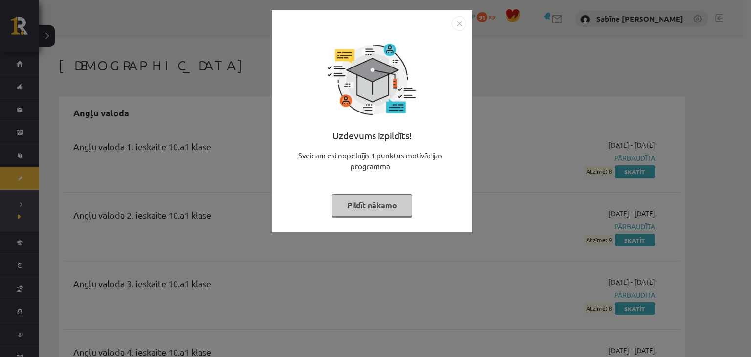
click at [366, 204] on button "Pildīt nākamo" at bounding box center [372, 205] width 80 height 22
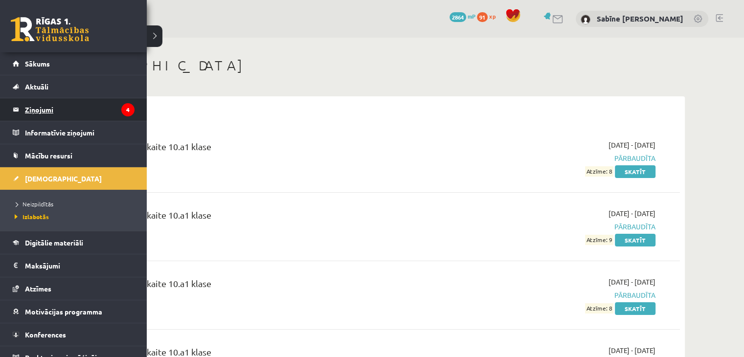
click at [75, 105] on legend "Ziņojumi 4" at bounding box center [79, 109] width 109 height 22
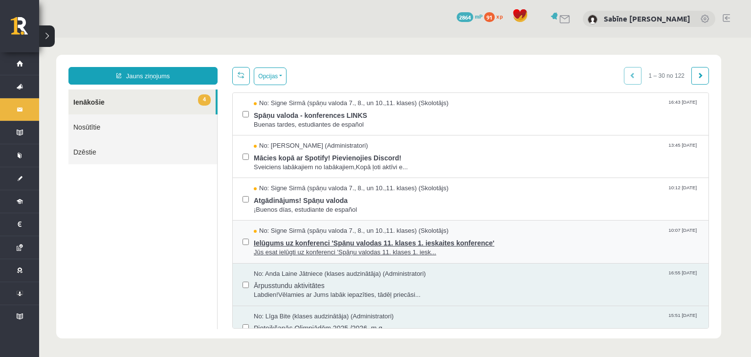
click at [435, 245] on span "Ielūgums uz konferenci 'Spāņu valodas 11. klases 1. ieskaites konference'" at bounding box center [476, 242] width 445 height 12
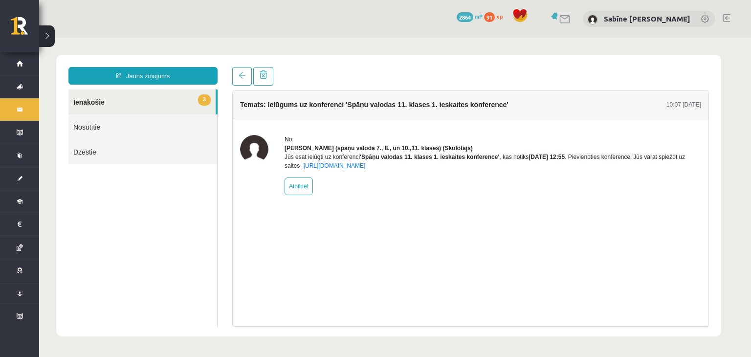
click at [160, 103] on link "3 Ienākošie" at bounding box center [141, 101] width 147 height 25
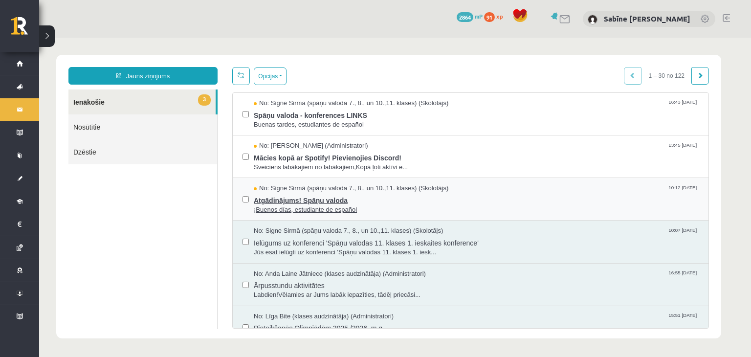
click at [301, 202] on span "Atgādinājums! Spāņu valoda" at bounding box center [476, 199] width 445 height 12
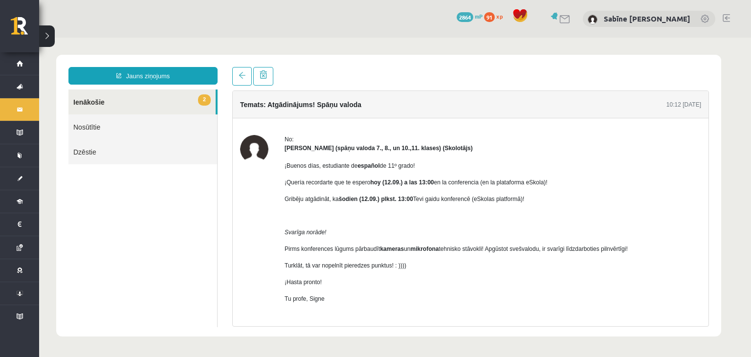
click at [167, 101] on link "2 Ienākošie" at bounding box center [141, 101] width 147 height 25
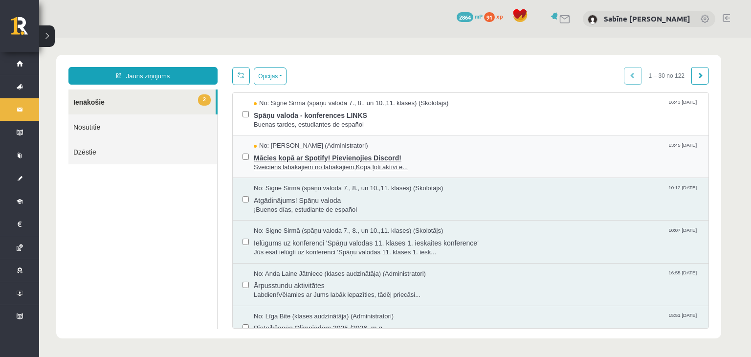
click at [330, 159] on span "Mācies kopā ar Spotify! Pievienojies Discord!" at bounding box center [476, 157] width 445 height 12
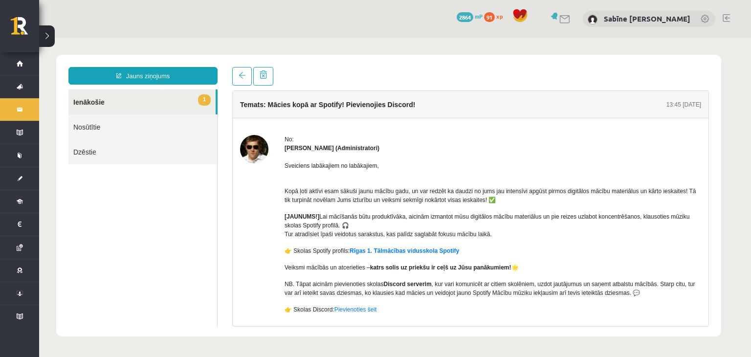
click at [144, 108] on link "1 Ienākošie" at bounding box center [141, 101] width 147 height 25
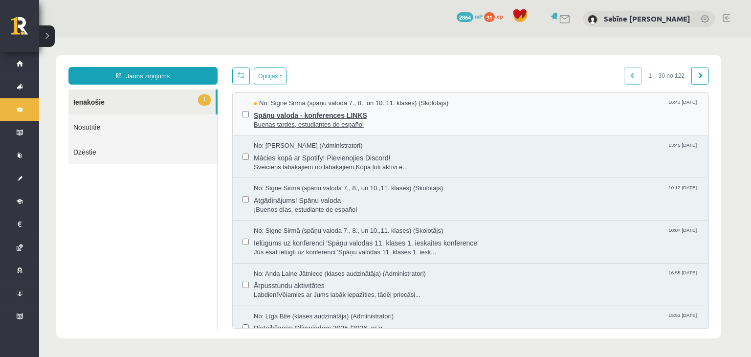
click at [301, 115] on span "Spāņu valoda - konferences LINKS" at bounding box center [476, 114] width 445 height 12
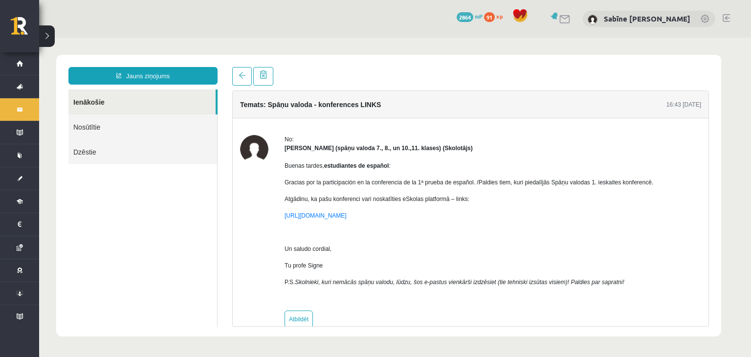
click at [147, 103] on link "Ienākošie" at bounding box center [141, 101] width 147 height 25
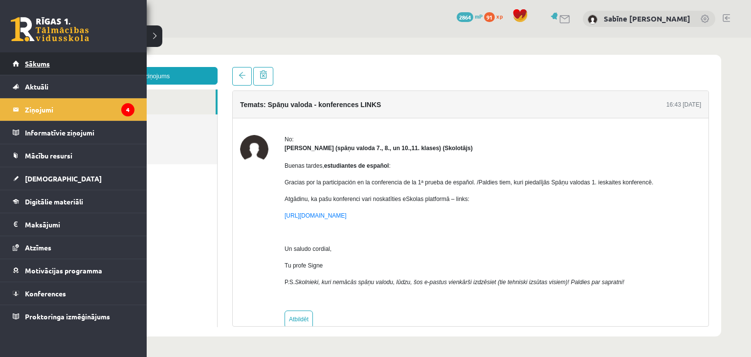
click at [52, 62] on link "Sākums" at bounding box center [74, 63] width 122 height 22
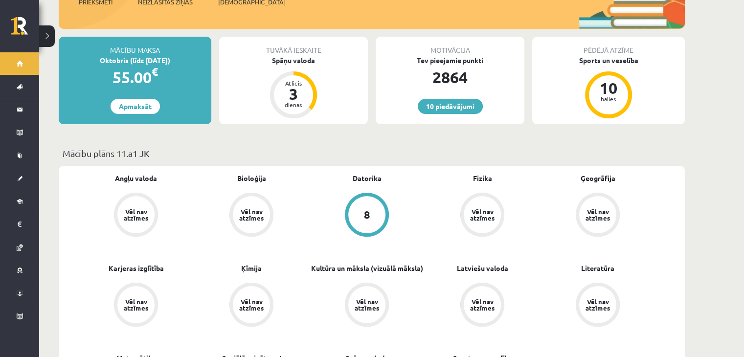
scroll to position [163, 0]
